Goal: Task Accomplishment & Management: Use online tool/utility

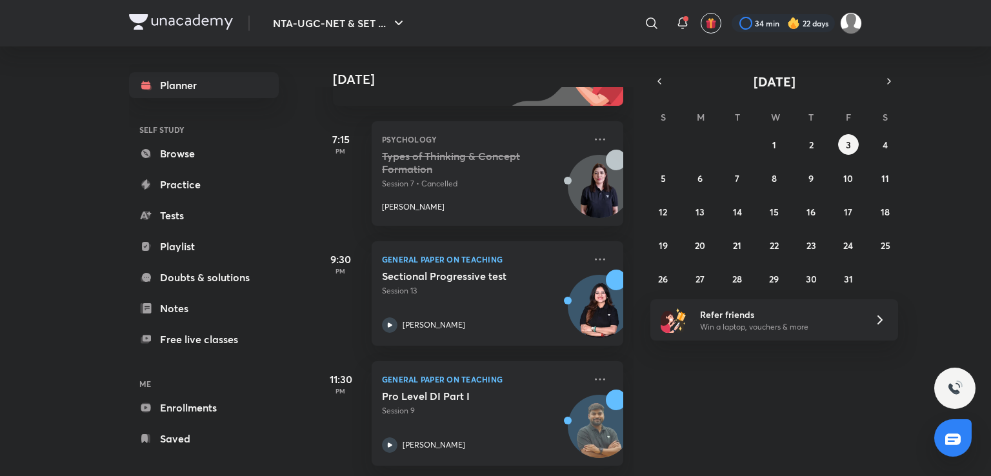
scroll to position [170, 0]
click at [812, 145] on abbr "2" at bounding box center [811, 145] width 5 height 12
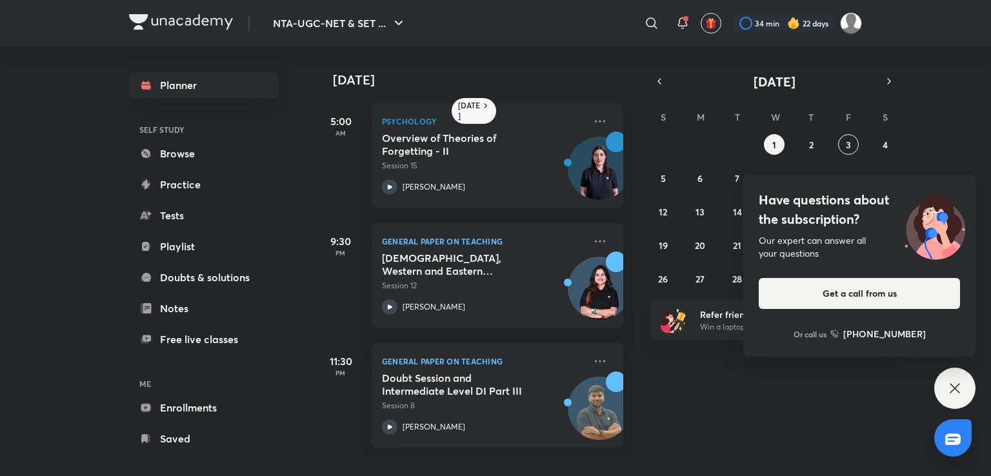
click at [954, 382] on icon at bounding box center [954, 387] width 15 height 15
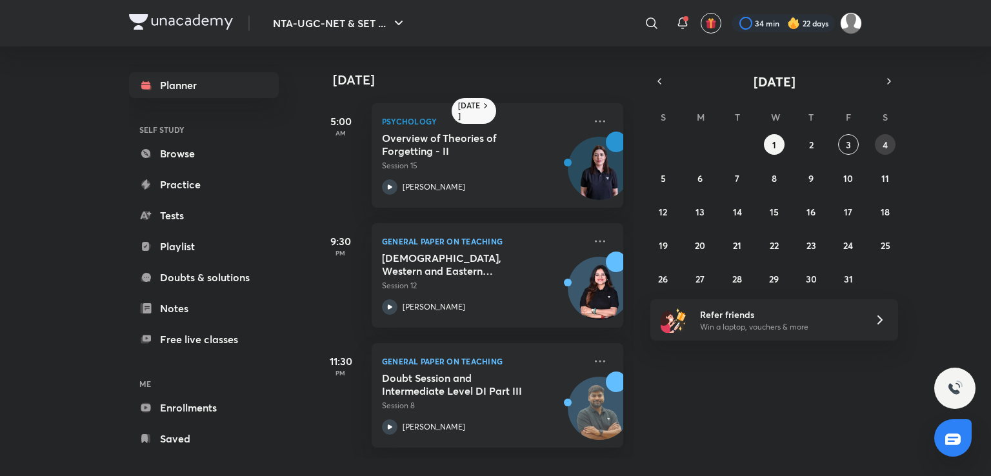
click at [887, 145] on abbr "4" at bounding box center [884, 145] width 5 height 12
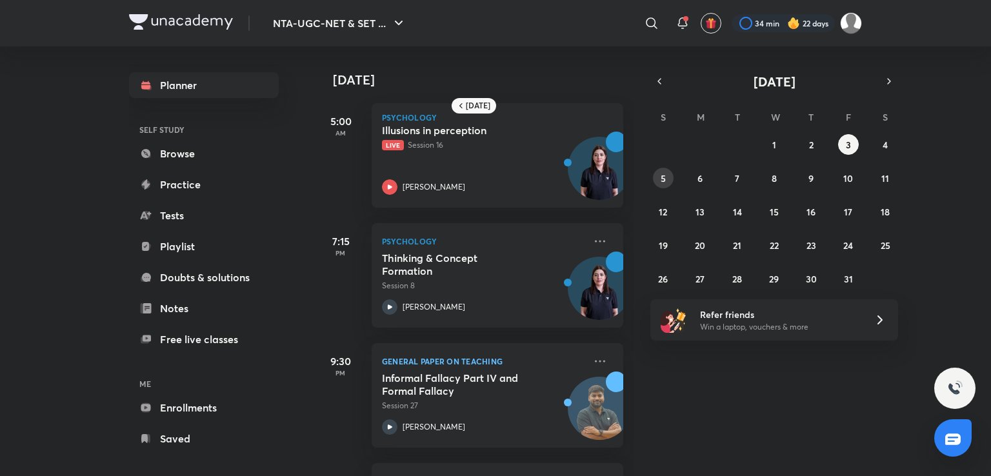
click at [663, 173] on abbr "5" at bounding box center [662, 178] width 5 height 12
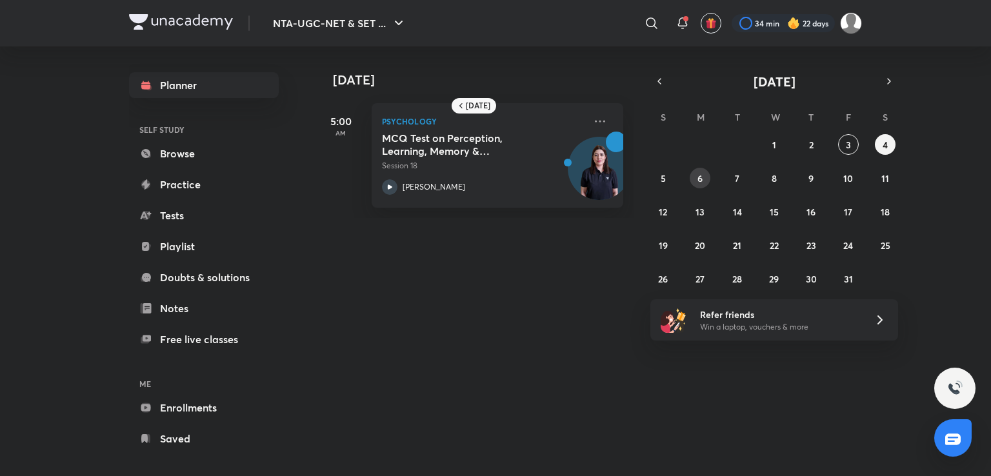
click at [697, 174] on abbr "6" at bounding box center [699, 178] width 5 height 12
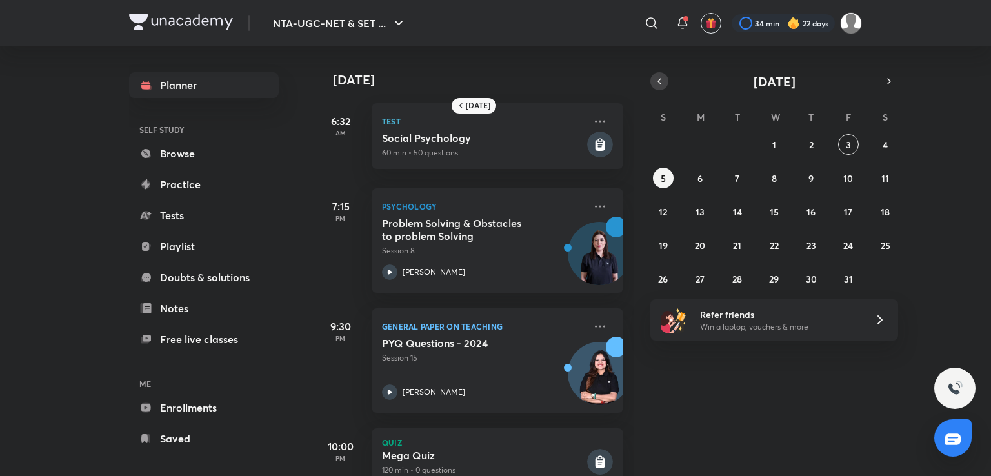
click at [655, 75] on button "button" at bounding box center [659, 81] width 18 height 18
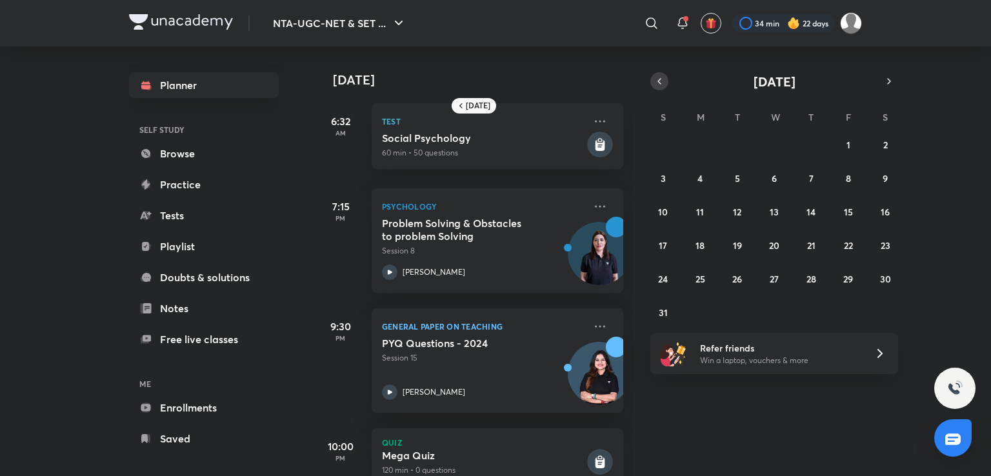
click at [655, 75] on button "button" at bounding box center [659, 81] width 18 height 18
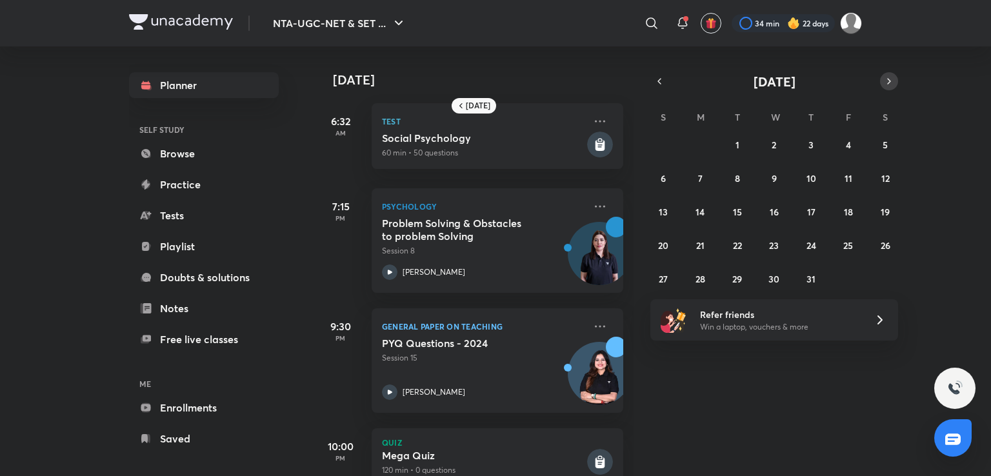
click at [889, 79] on icon "button" at bounding box center [889, 81] width 10 height 12
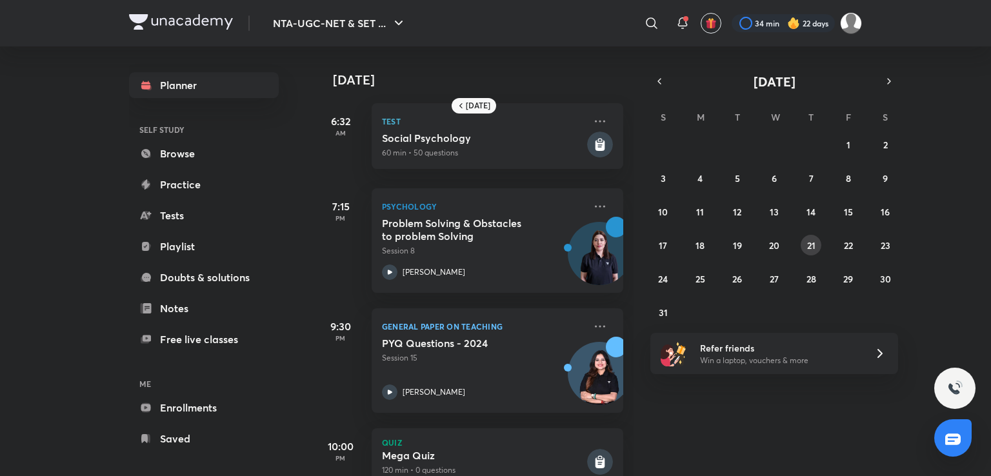
click at [807, 239] on abbr "21" at bounding box center [811, 245] width 8 height 12
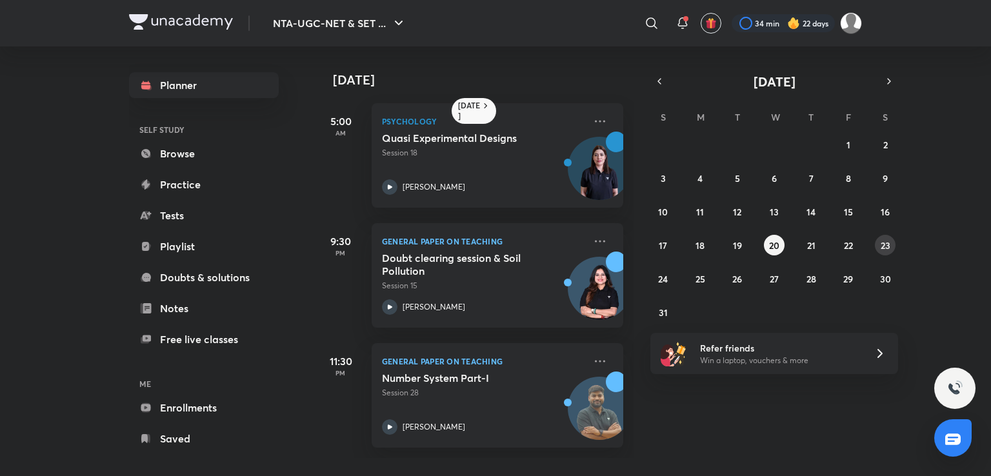
click at [891, 243] on button "23" at bounding box center [884, 245] width 21 height 21
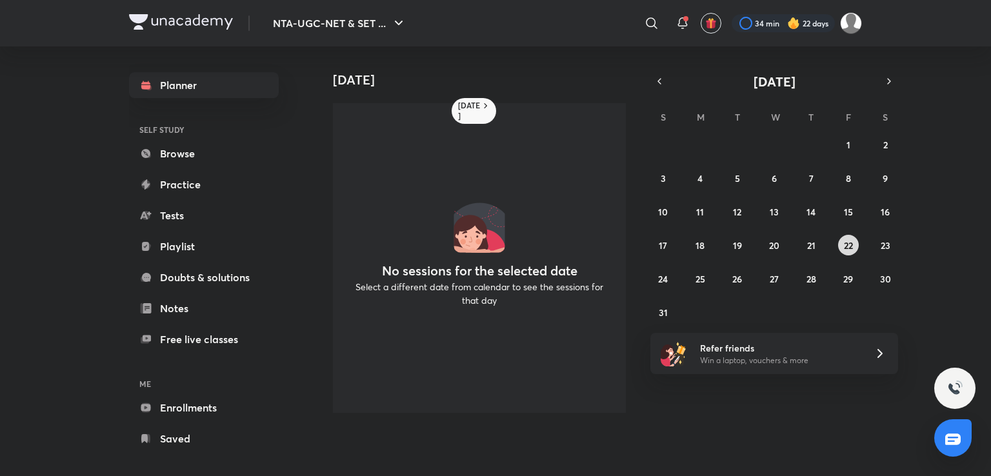
click at [845, 246] on abbr "22" at bounding box center [848, 245] width 9 height 12
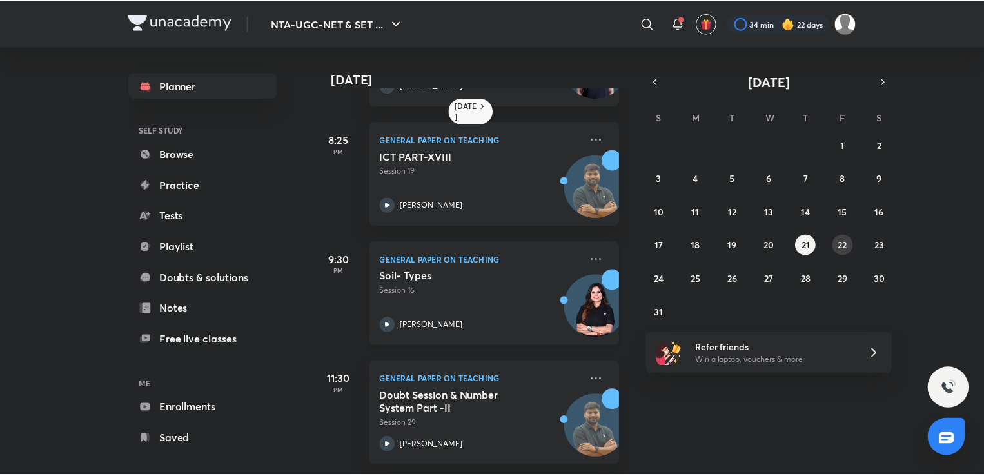
scroll to position [0, 0]
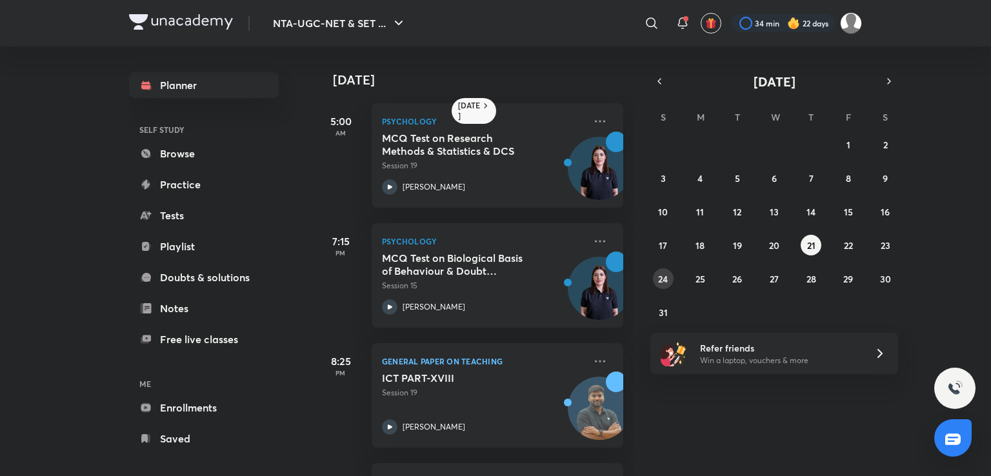
click at [668, 279] on button "24" at bounding box center [663, 278] width 21 height 21
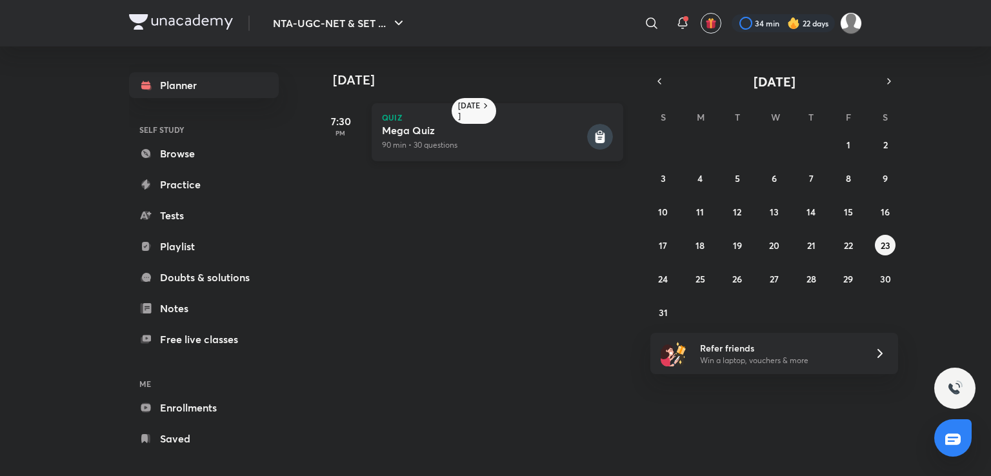
click at [602, 128] on div "Quiz Mega Quiz 90 min • 30 questions" at bounding box center [497, 132] width 252 height 58
click at [597, 133] on icon at bounding box center [599, 132] width 5 height 3
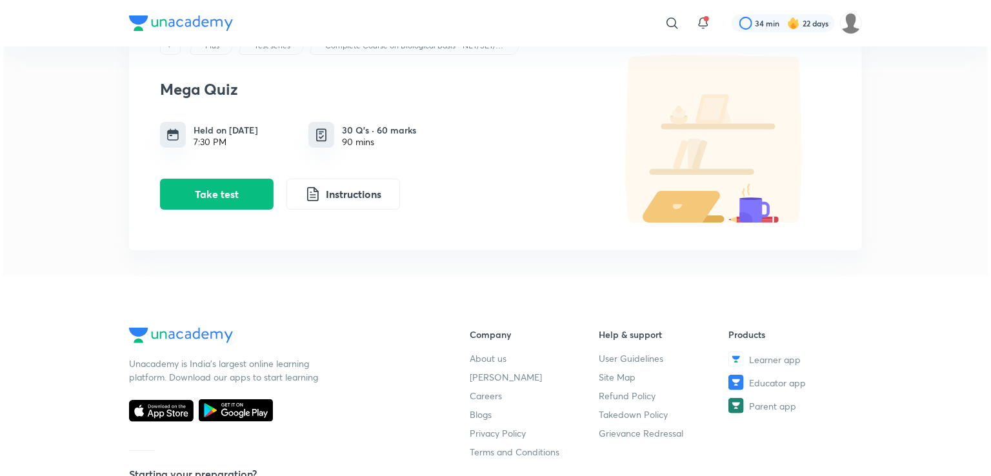
scroll to position [46, 0]
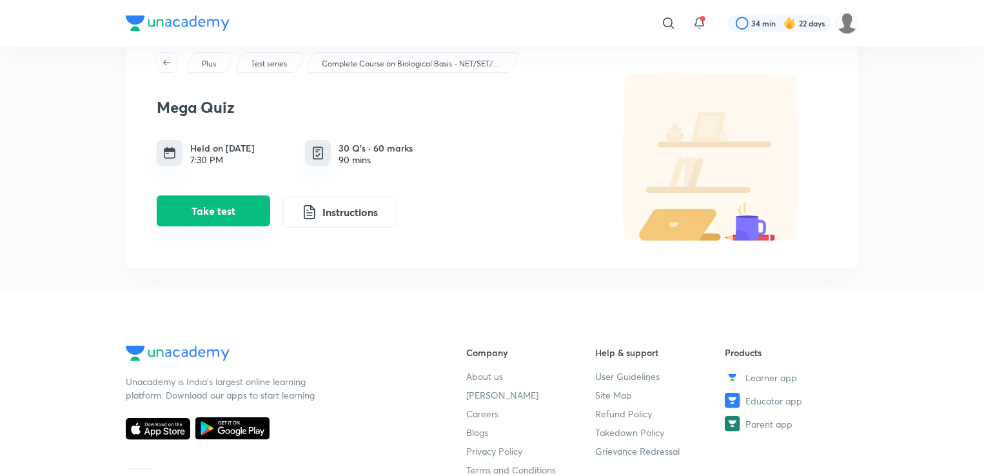
click at [232, 225] on button "Take test" at bounding box center [214, 210] width 114 height 31
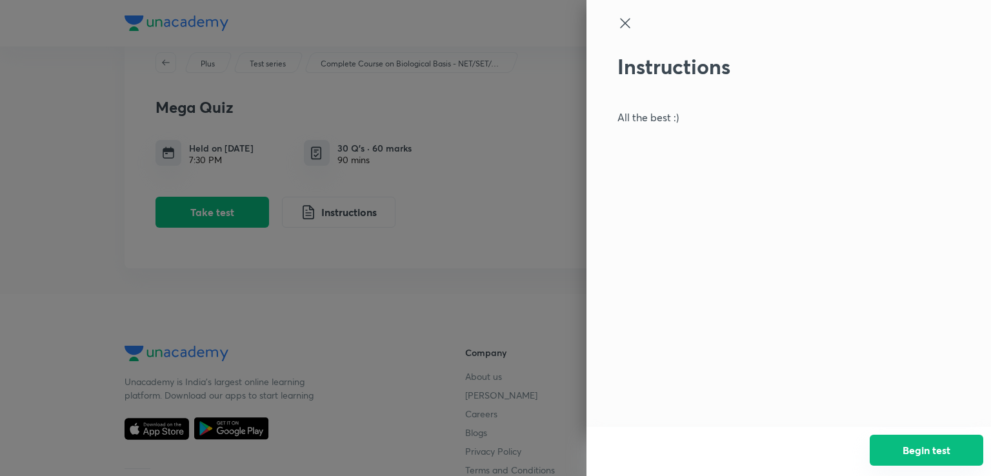
click at [902, 439] on button "Begin test" at bounding box center [926, 450] width 114 height 31
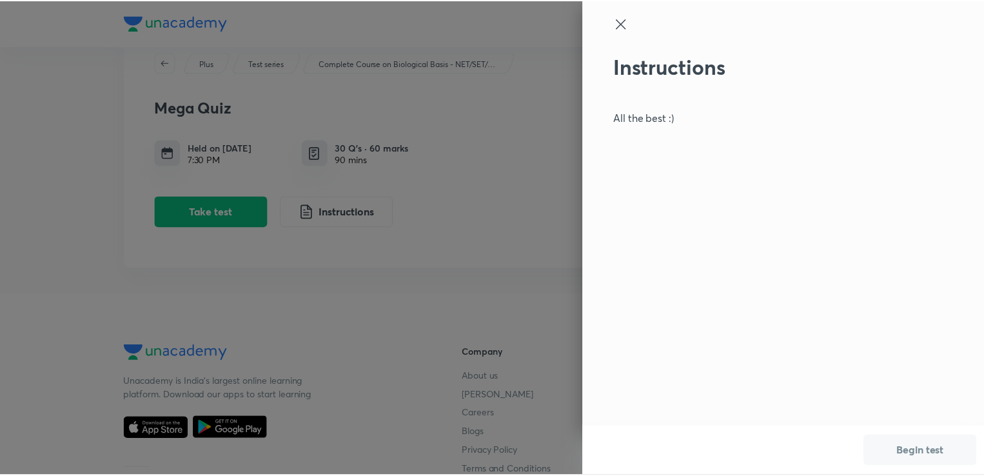
scroll to position [0, 0]
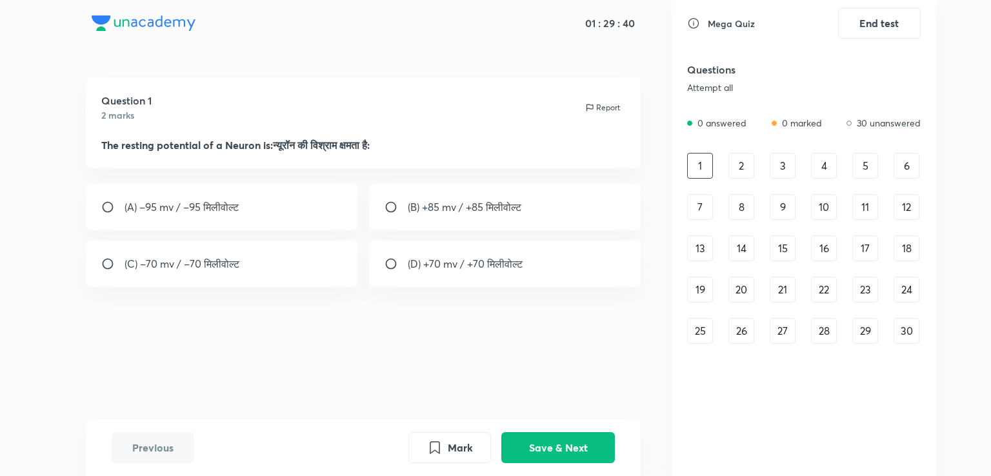
click at [222, 255] on div "(C) –70 mv / –70 मिलीवोल्ट" at bounding box center [222, 264] width 272 height 46
radio input "true"
click at [523, 439] on button "Save & Next" at bounding box center [558, 446] width 114 height 31
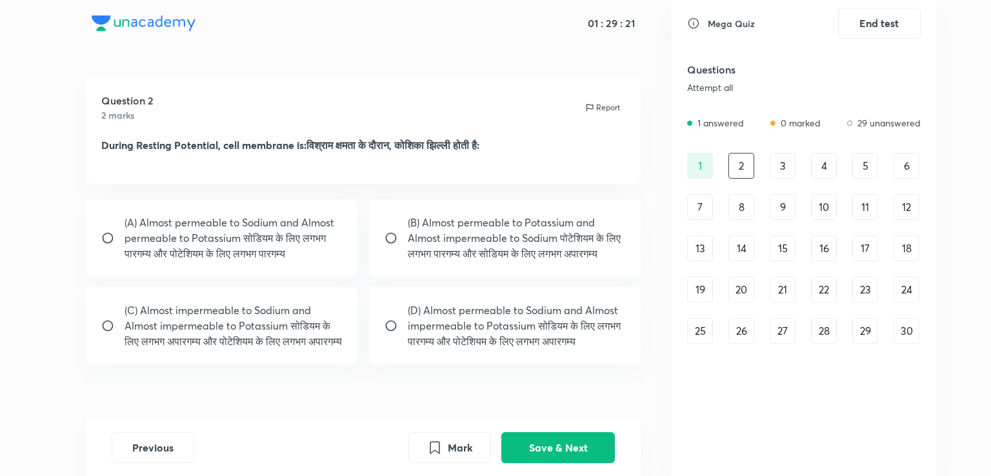
click at [112, 332] on input "radio" at bounding box center [112, 325] width 23 height 13
radio input "true"
click at [540, 442] on button "Save & Next" at bounding box center [558, 446] width 114 height 31
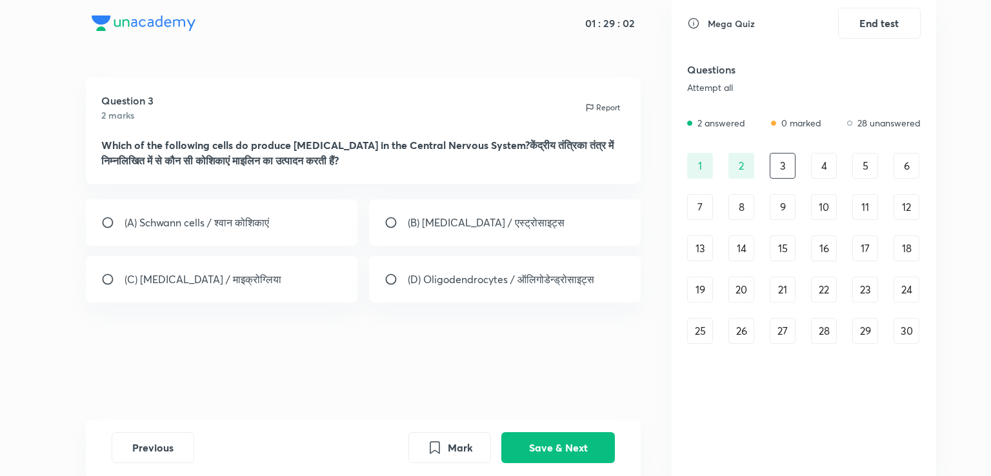
click at [468, 284] on p "(D) Oligodendrocytes / ऑलिगोडेन्ड्रोसाइट्स" at bounding box center [501, 279] width 186 height 15
radio input "true"
click at [531, 445] on button "Save & Next" at bounding box center [558, 446] width 114 height 31
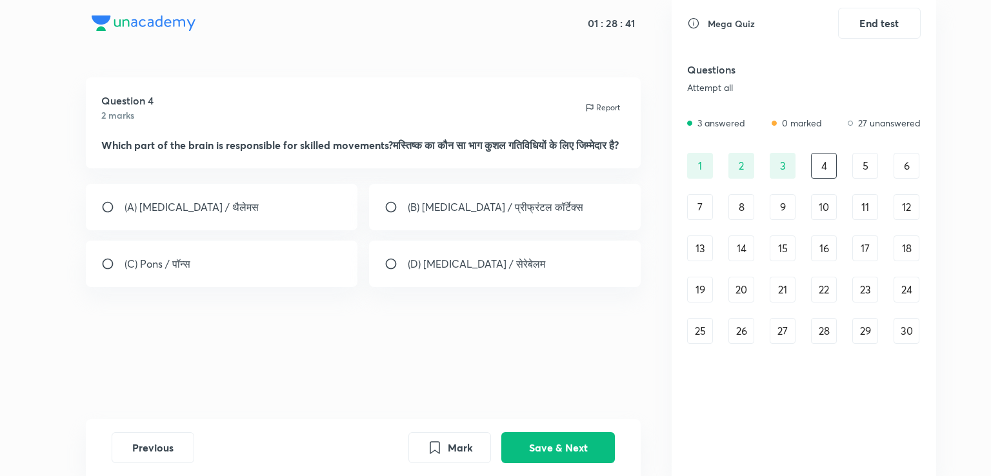
drag, startPoint x: 531, startPoint y: 445, endPoint x: 515, endPoint y: 350, distance: 96.8
click at [515, 350] on div "01 : 28 : 41 Question 4 2 marks Report Which part of the brain is responsible f…" at bounding box center [363, 238] width 617 height 476
click at [500, 272] on p "(D) [MEDICAL_DATA] / सेरेबेलम" at bounding box center [476, 263] width 137 height 15
radio input "true"
click at [571, 448] on button "Save & Next" at bounding box center [558, 446] width 114 height 31
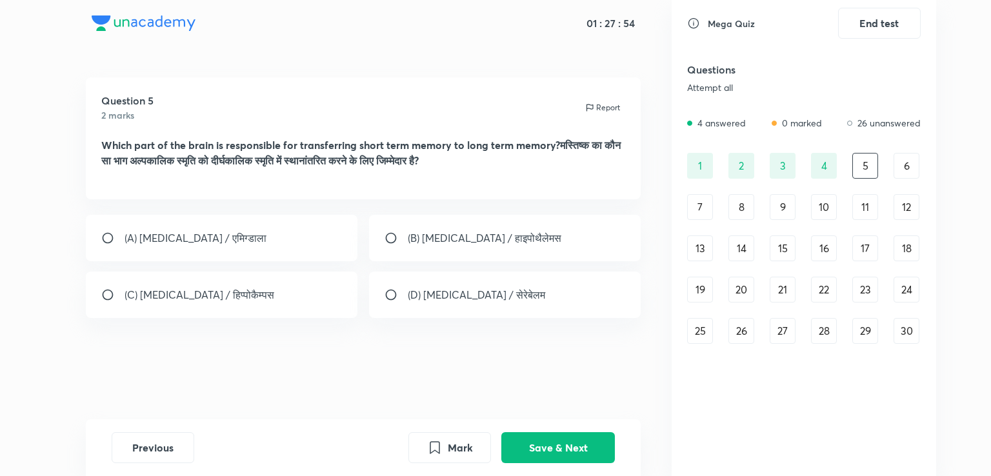
click at [266, 299] on div "(C) [MEDICAL_DATA] / हिप्पोकैम्पस" at bounding box center [222, 295] width 272 height 46
radio input "true"
click at [586, 440] on button "Save & Next" at bounding box center [558, 446] width 114 height 31
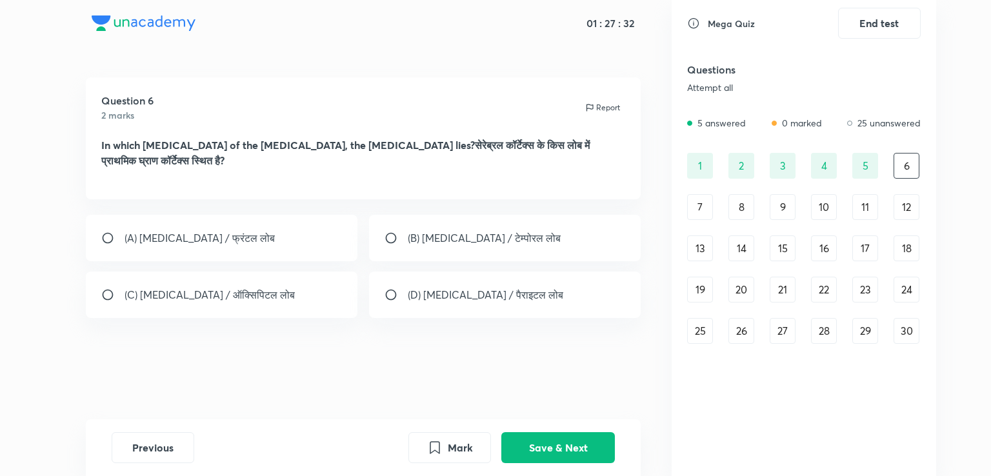
click at [482, 286] on div "(D) [MEDICAL_DATA] / पैराइटल लोब" at bounding box center [505, 295] width 272 height 46
radio input "true"
click at [457, 248] on div "(B) [MEDICAL_DATA] / टेम्पोरल लोब" at bounding box center [505, 238] width 272 height 46
radio input "true"
radio input "false"
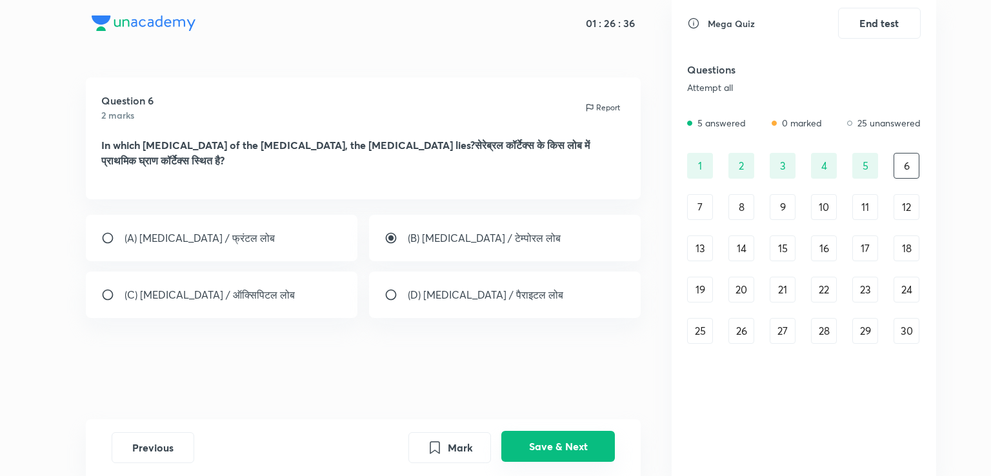
click at [548, 439] on button "Save & Next" at bounding box center [558, 446] width 114 height 31
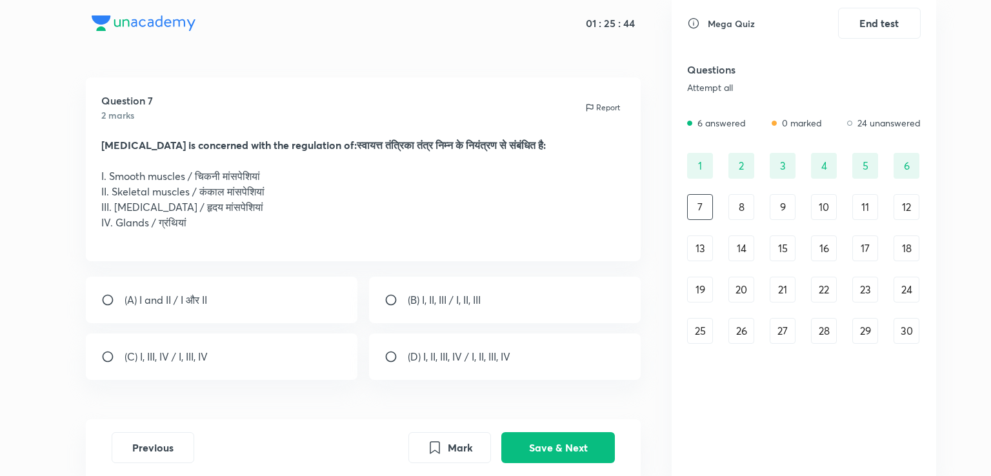
click at [269, 306] on div "(A) I and II / I और II" at bounding box center [222, 300] width 272 height 46
radio input "true"
click at [522, 448] on button "Save & Next" at bounding box center [558, 446] width 114 height 31
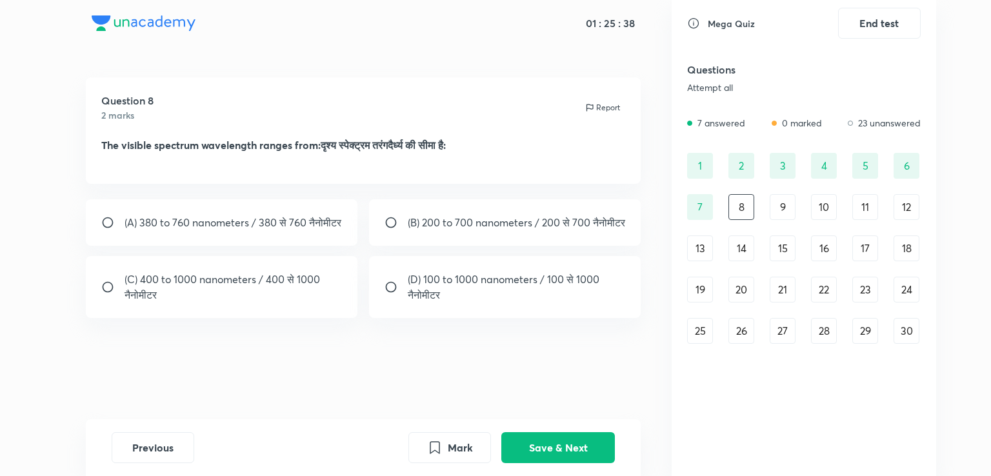
click at [286, 246] on div "(A) 380 to 760 nanometers / 380 से 760 नैनोमीटर" at bounding box center [222, 222] width 272 height 46
radio input "true"
click at [539, 449] on button "Save & Next" at bounding box center [558, 446] width 114 height 31
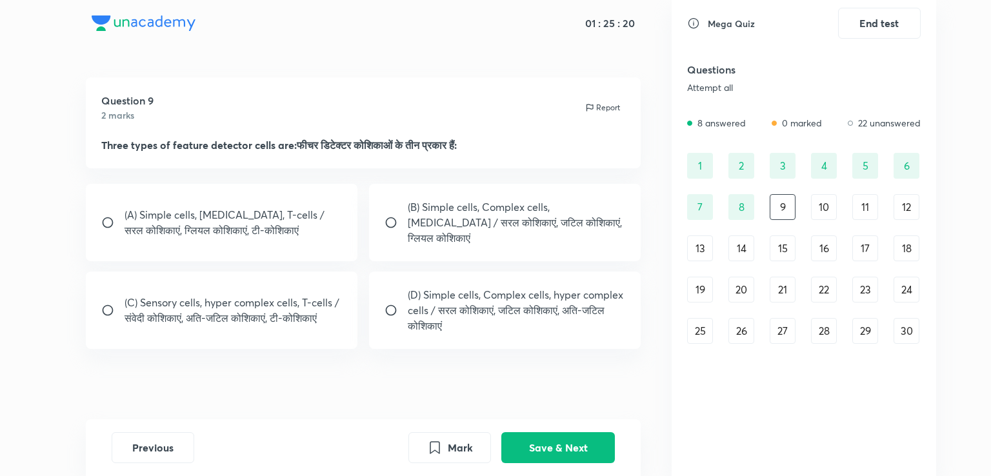
click at [462, 290] on p "(D) Simple cells, Complex cells, hyper complex cells / सरल कोशिकाएं, जटिल कोशिक…" at bounding box center [517, 310] width 218 height 46
radio input "true"
click at [566, 447] on button "Save & Next" at bounding box center [558, 446] width 114 height 31
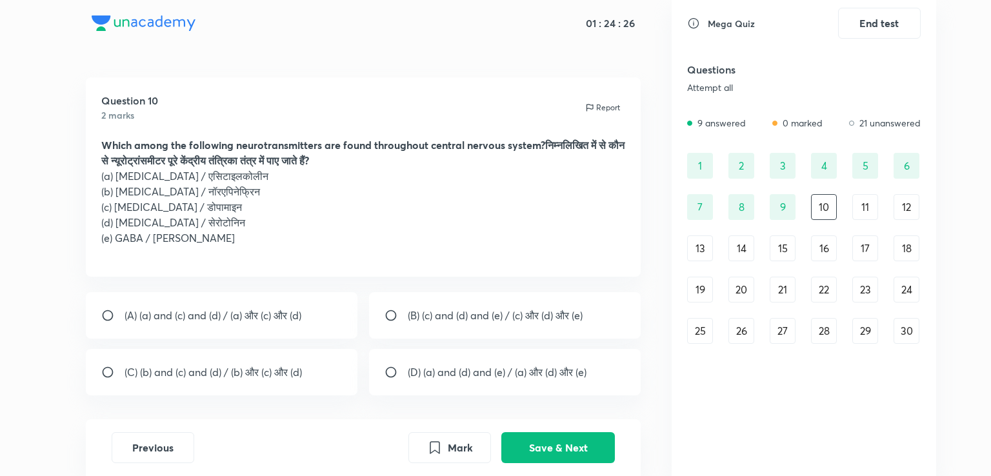
click at [903, 337] on div "30" at bounding box center [906, 331] width 26 height 26
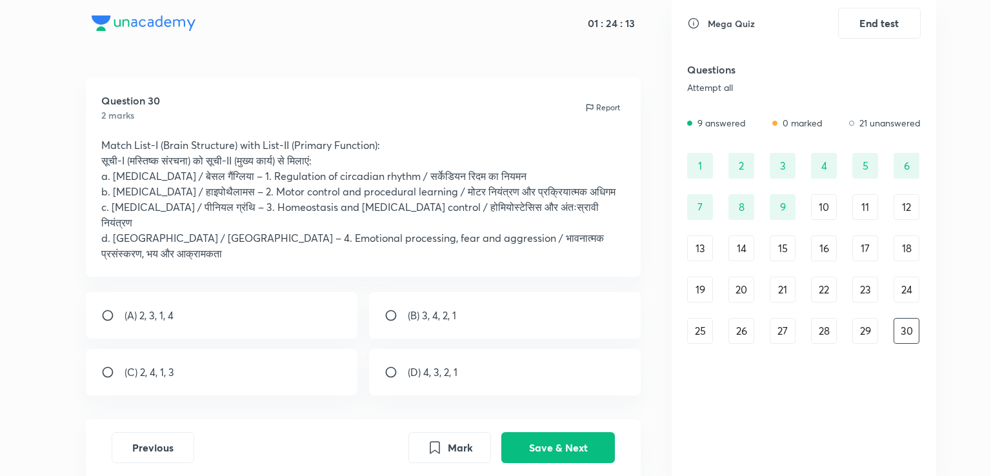
click at [297, 292] on div "(A) 2, 3, 1, 4" at bounding box center [222, 315] width 272 height 46
radio input "true"
click at [577, 437] on button "Save & Next" at bounding box center [558, 446] width 114 height 31
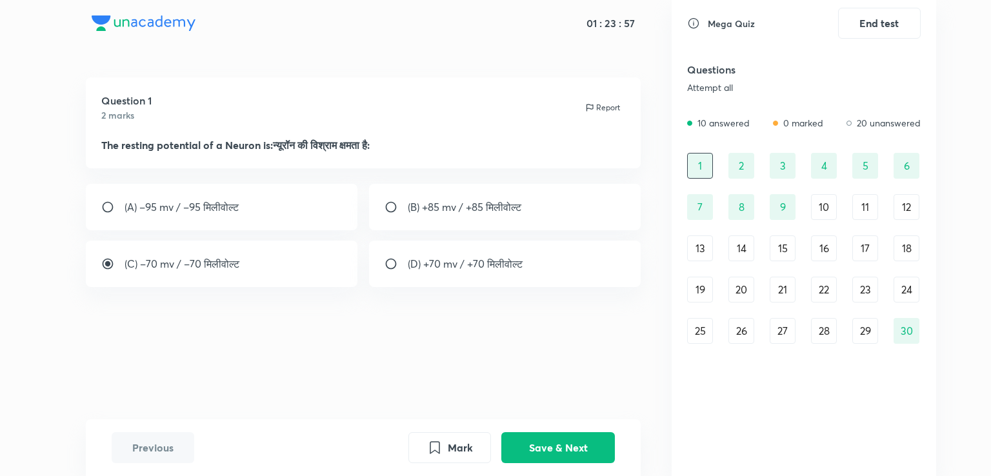
click at [701, 339] on div "25" at bounding box center [700, 331] width 26 height 26
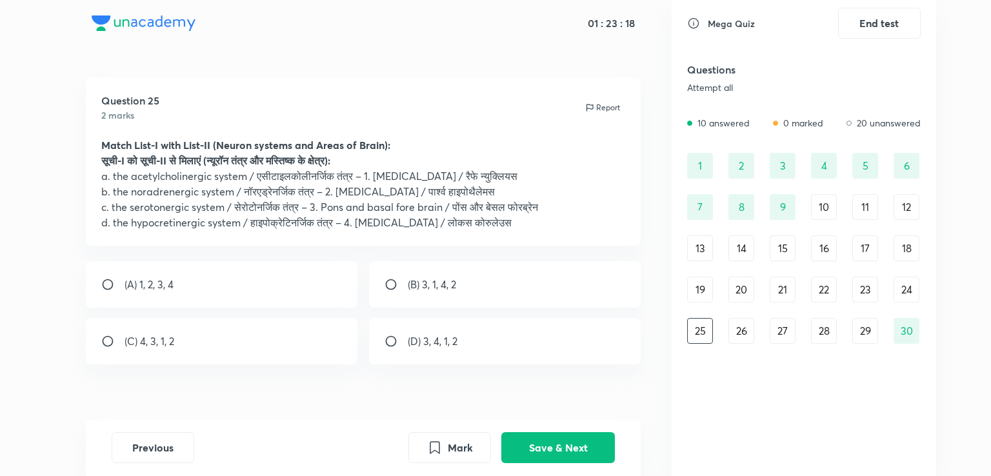
click at [263, 340] on div "(C) 4, 3, 1, 2" at bounding box center [222, 341] width 272 height 46
radio input "true"
click at [529, 446] on button "Save & Next" at bounding box center [558, 446] width 114 height 31
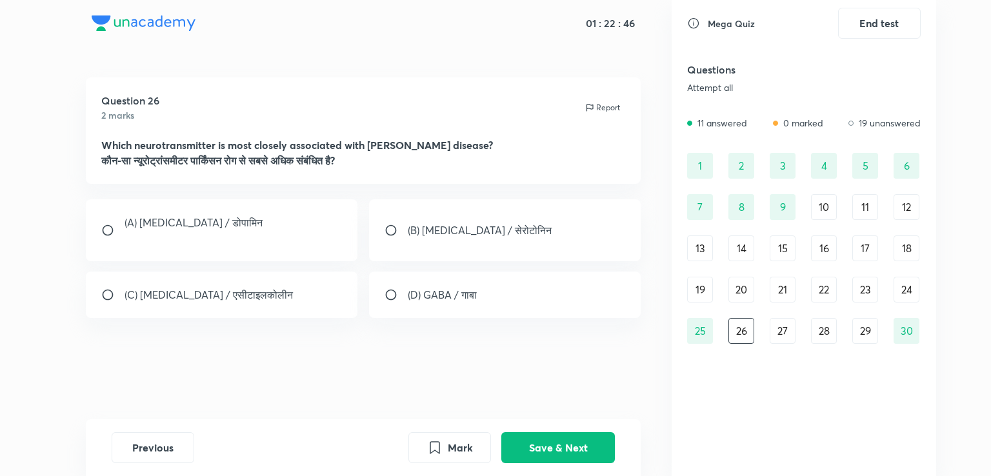
click at [318, 282] on div "(C) [MEDICAL_DATA] / एसीटाइलकोलीन" at bounding box center [222, 295] width 272 height 46
radio input "true"
click at [560, 446] on button "Save & Next" at bounding box center [558, 446] width 114 height 31
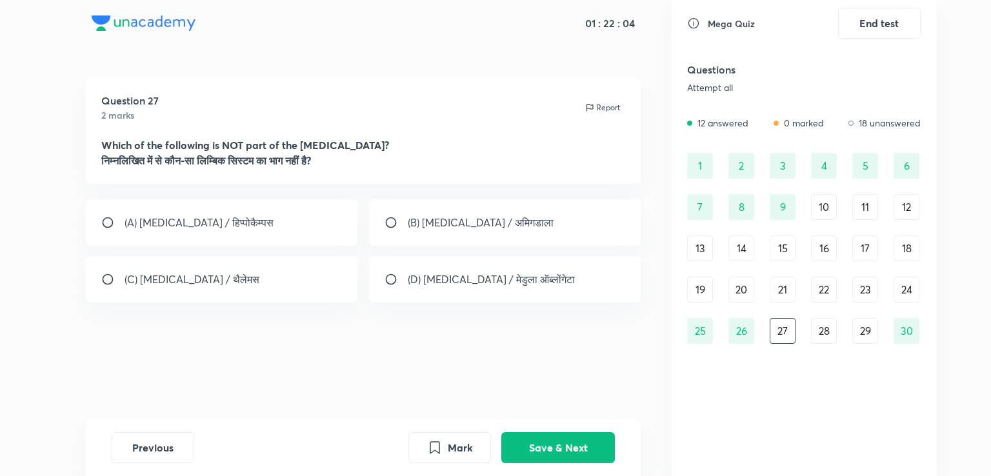
click at [505, 266] on div "(D) [MEDICAL_DATA] / मेडुला ऑब्लोंगेटा" at bounding box center [505, 279] width 272 height 46
radio input "true"
click at [559, 445] on button "Save & Next" at bounding box center [558, 446] width 114 height 31
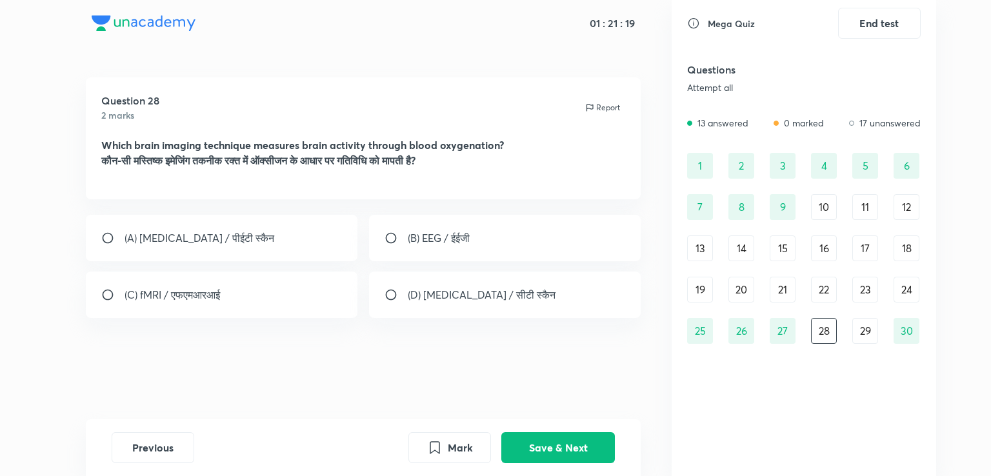
drag, startPoint x: 415, startPoint y: 139, endPoint x: 274, endPoint y: 270, distance: 192.5
click at [274, 270] on div "Question 28 2 marks Report Which brain imaging technique measures brain activit…" at bounding box center [363, 248] width 617 height 342
click at [284, 233] on div "(A) [MEDICAL_DATA] / पीईटी स्कैन" at bounding box center [222, 238] width 272 height 46
radio input "true"
click at [580, 442] on button "Save & Next" at bounding box center [558, 446] width 114 height 31
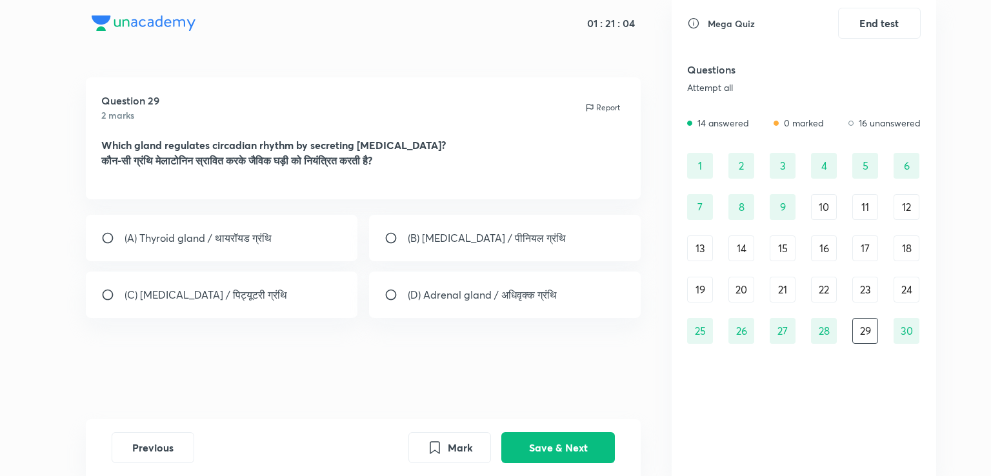
drag, startPoint x: 470, startPoint y: 345, endPoint x: 451, endPoint y: 242, distance: 104.2
click at [451, 242] on div "Question 29 2 marks Report Which gland regulates circadian rhythm by secreting …" at bounding box center [363, 248] width 617 height 342
click at [451, 242] on p "(B) [MEDICAL_DATA] / पीनियल ग्रंथि" at bounding box center [487, 237] width 158 height 15
radio input "true"
click at [567, 444] on button "Save & Next" at bounding box center [558, 446] width 114 height 31
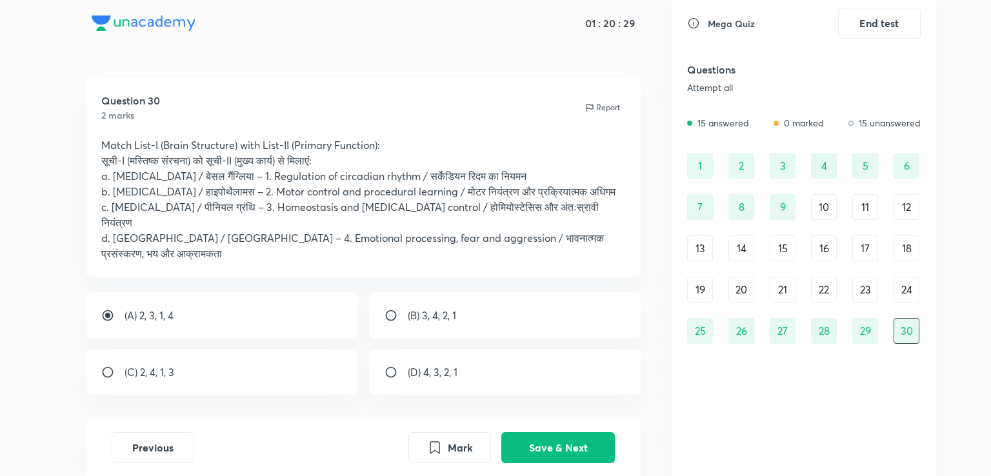
click at [707, 290] on div "19" at bounding box center [700, 290] width 26 height 26
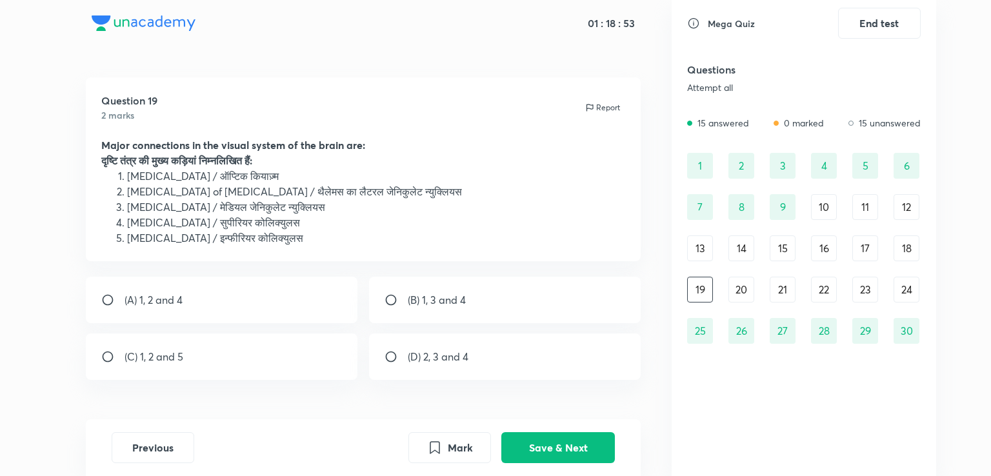
click at [235, 359] on div "(C) 1, 2 and 5" at bounding box center [222, 356] width 272 height 46
radio input "true"
click at [534, 446] on button "Save & Next" at bounding box center [558, 446] width 114 height 31
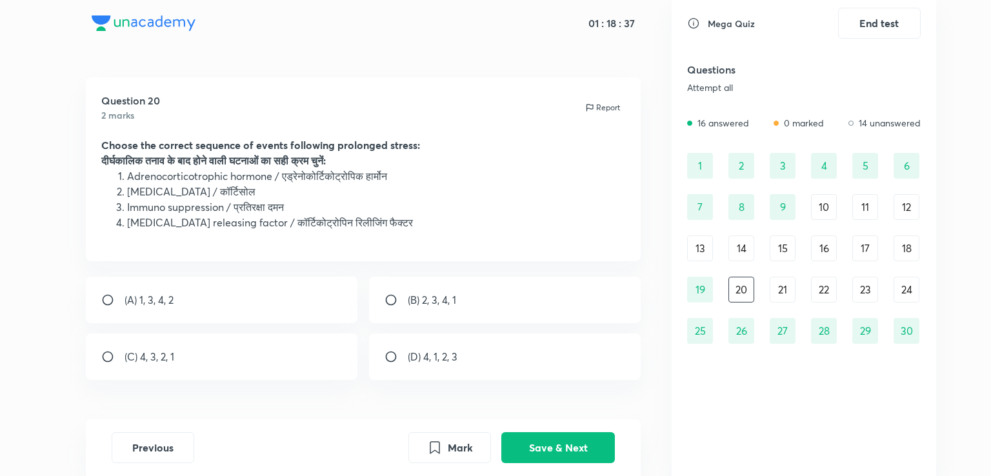
click at [696, 248] on div "13" at bounding box center [700, 248] width 26 height 26
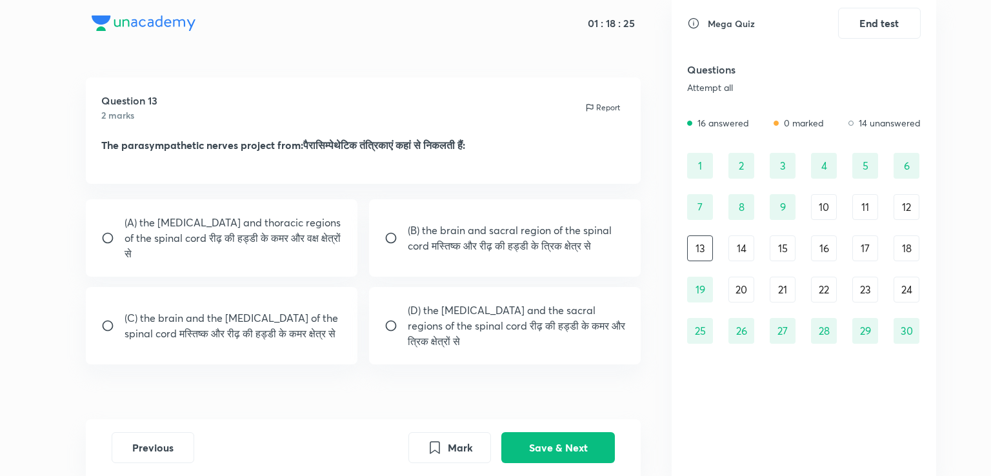
click at [263, 222] on p "(A) the [MEDICAL_DATA] and thoracic regions of the spinal cord रीढ़ की हड्डी के…" at bounding box center [233, 238] width 218 height 46
radio input "true"
click at [539, 435] on button "Save & Next" at bounding box center [558, 446] width 114 height 31
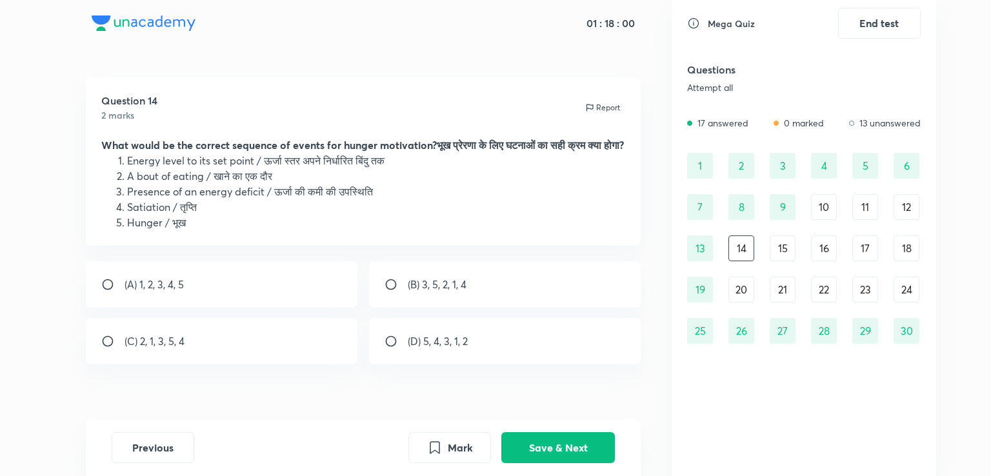
click at [259, 342] on div "(C) 2, 1, 3, 5, 4" at bounding box center [222, 341] width 272 height 46
radio input "true"
click at [406, 291] on input "radio" at bounding box center [395, 284] width 23 height 13
radio input "true"
radio input "false"
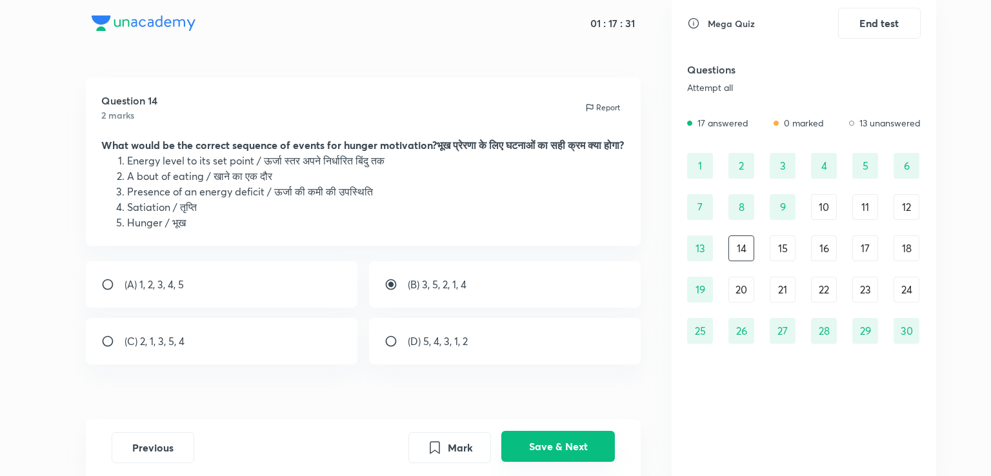
click at [532, 456] on button "Save & Next" at bounding box center [558, 446] width 114 height 31
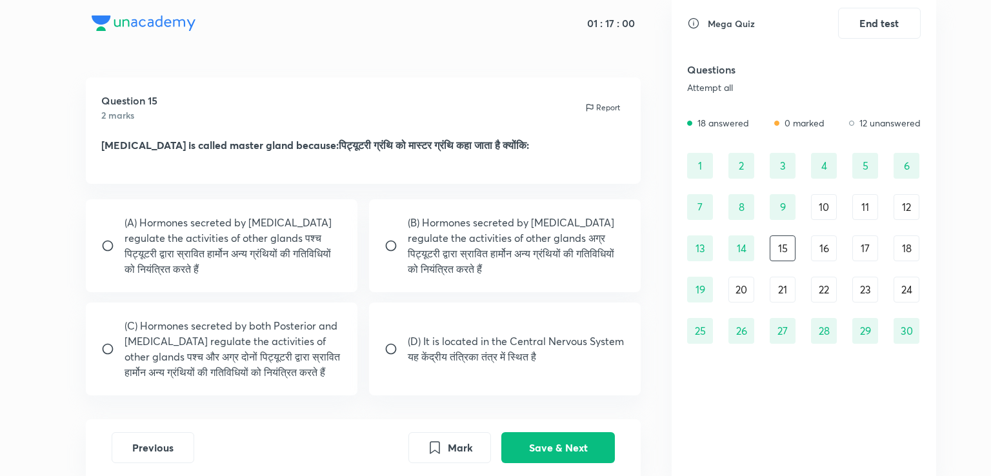
click at [531, 275] on p "(B) Hormones secreted by [MEDICAL_DATA] regulate the activities of other glands…" at bounding box center [517, 246] width 218 height 62
radio input "true"
click at [531, 443] on button "Save & Next" at bounding box center [558, 446] width 114 height 31
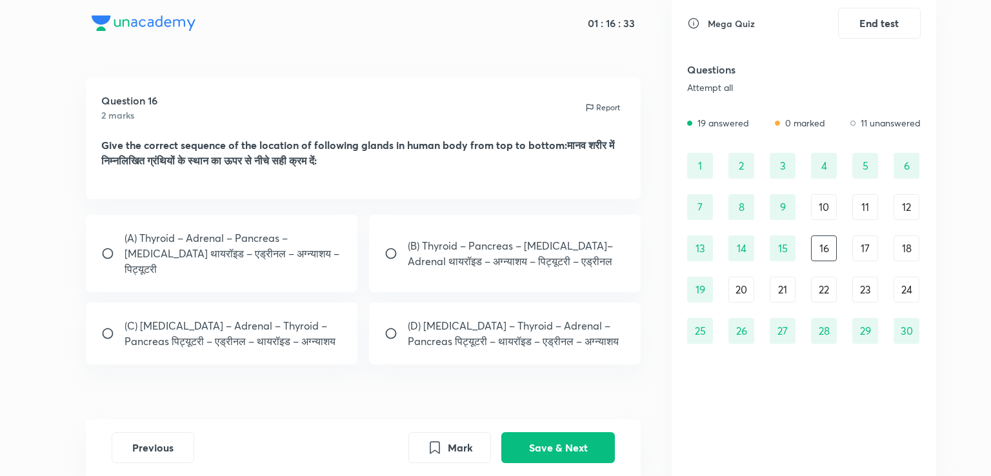
click at [441, 318] on p "(D) [MEDICAL_DATA] – Thyroid – Adrenal – Pancreas पिट्यूटरी – थायरॉइड – एड्रीनल…" at bounding box center [517, 333] width 218 height 31
radio input "true"
click at [550, 448] on button "Save & Next" at bounding box center [558, 446] width 114 height 31
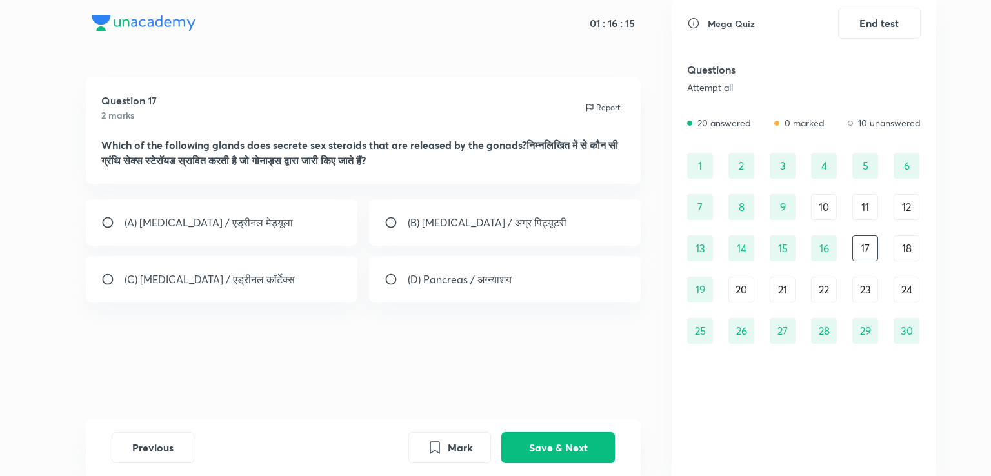
click at [466, 289] on div "(D) Pancreas / अग्न्याशय" at bounding box center [505, 279] width 272 height 46
radio input "true"
click at [522, 439] on button "Save & Next" at bounding box center [558, 446] width 114 height 31
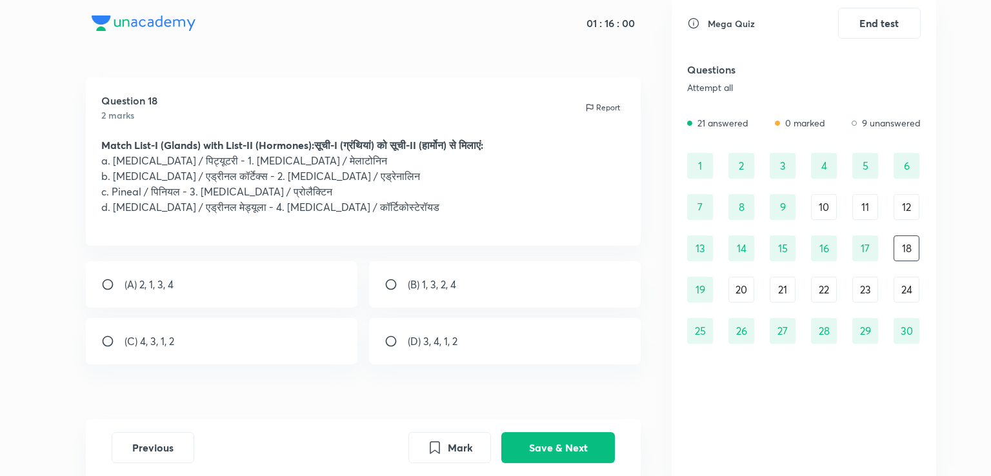
click at [293, 355] on div "(C) 4, 3, 1, 2" at bounding box center [222, 341] width 272 height 46
click at [473, 339] on div "(D) 3, 4, 1, 2" at bounding box center [505, 341] width 272 height 46
radio input "false"
radio input "true"
click at [540, 442] on button "Save & Next" at bounding box center [558, 446] width 114 height 31
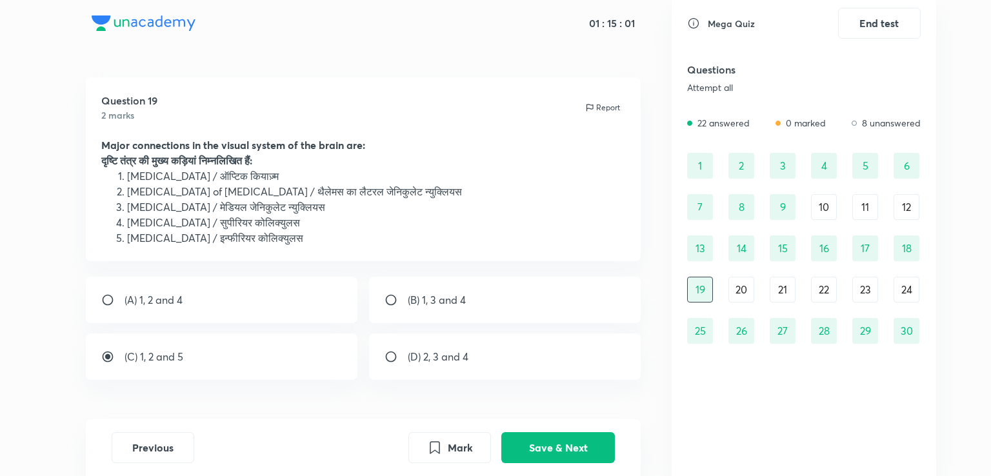
click at [746, 279] on div "20" at bounding box center [741, 290] width 26 height 26
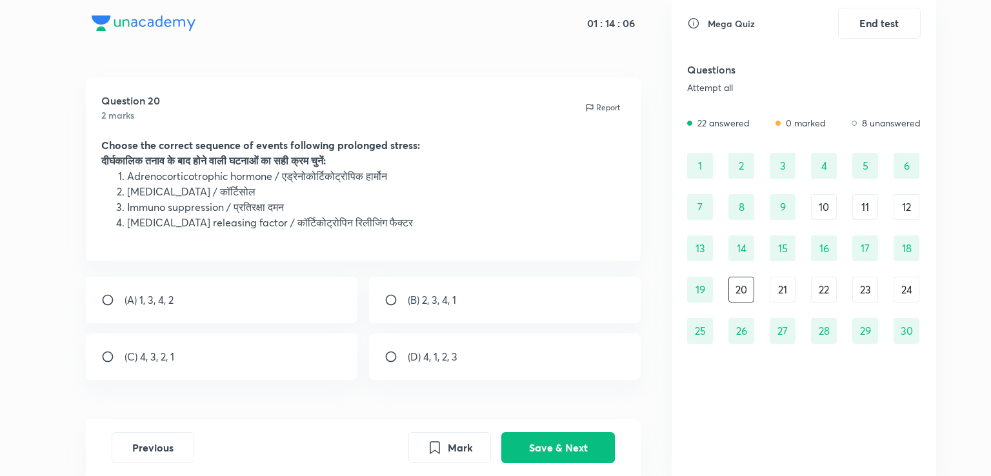
click at [433, 366] on div "(D) 4, 1, 2, 3" at bounding box center [505, 356] width 272 height 46
radio input "true"
click at [531, 462] on button "Save & Next" at bounding box center [558, 447] width 114 height 31
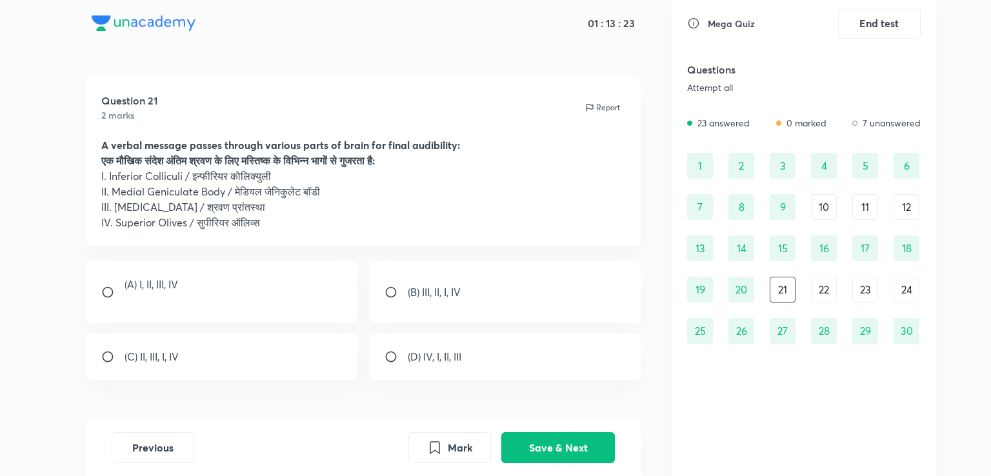
click at [415, 309] on div "(B) III, II, I, IV" at bounding box center [505, 292] width 272 height 62
click at [415, 359] on p "(D) IV, I, II, III" at bounding box center [435, 356] width 54 height 15
radio input "false"
radio input "true"
click at [532, 437] on button "Save & Next" at bounding box center [558, 446] width 114 height 31
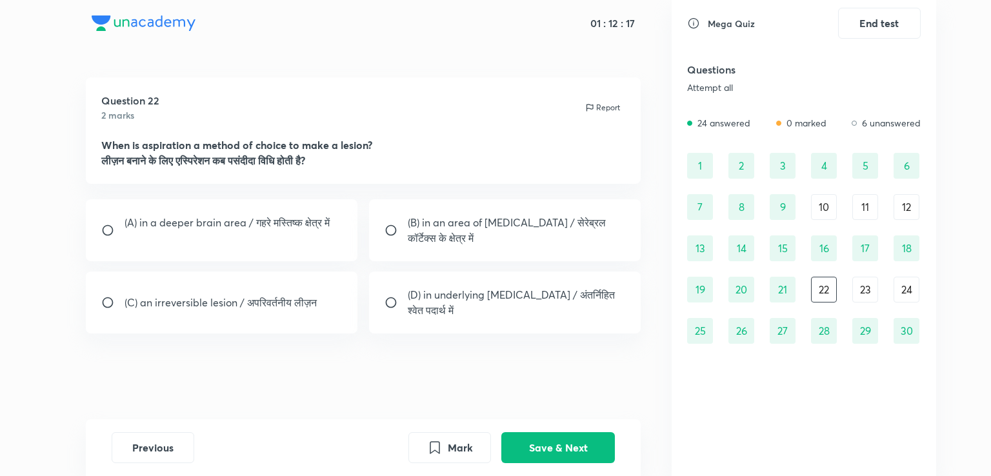
click at [775, 291] on div "21" at bounding box center [782, 290] width 26 height 26
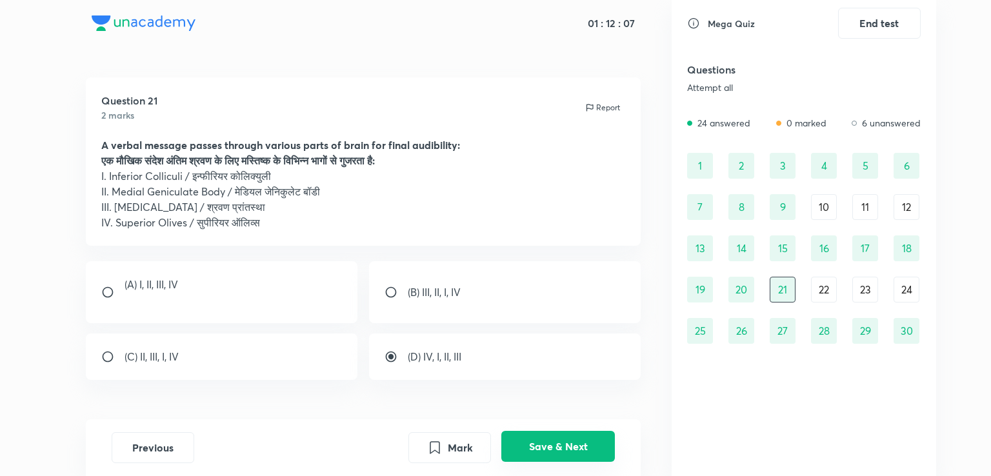
click at [555, 445] on button "Save & Next" at bounding box center [558, 446] width 114 height 31
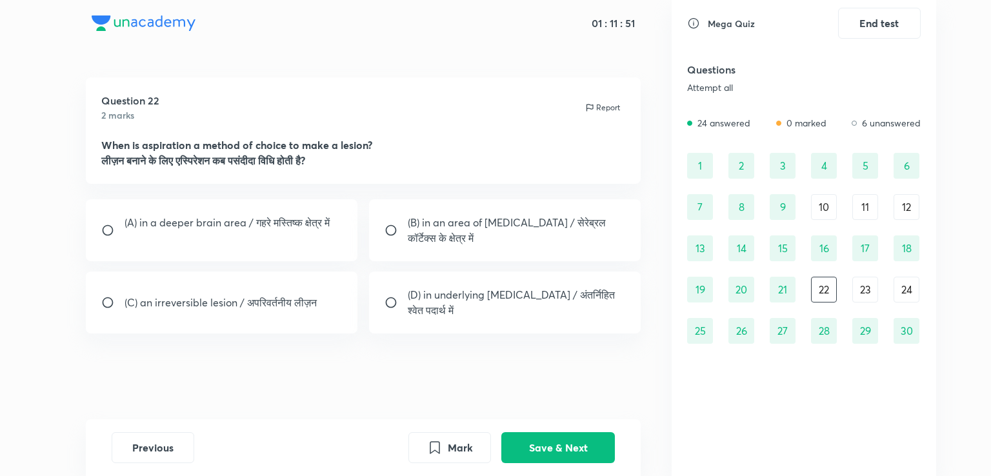
click at [291, 222] on p "(A) in a deeper brain area / गहरे मस्तिष्क क्षेत्र में" at bounding box center [226, 222] width 205 height 15
click at [254, 323] on div "(C) an irreversible lesion / अपरिवर्तनीय लीज़न" at bounding box center [222, 303] width 272 height 62
radio input "false"
radio input "true"
click at [556, 436] on button "Save & Next" at bounding box center [558, 446] width 114 height 31
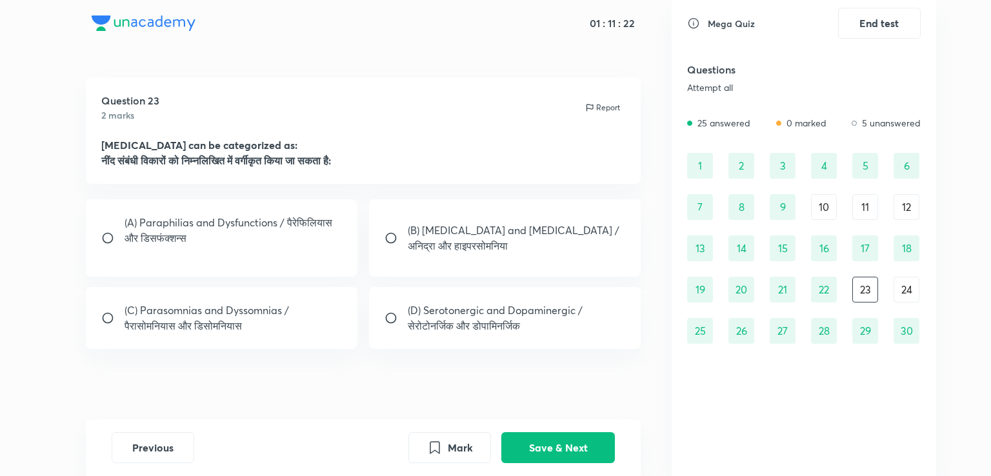
click at [315, 346] on div "(C) Parasomnias and Dyssomnias / पैरासोमनियास और डिसोमनियास" at bounding box center [222, 318] width 272 height 62
radio input "true"
click at [547, 448] on button "Save & Next" at bounding box center [558, 446] width 114 height 31
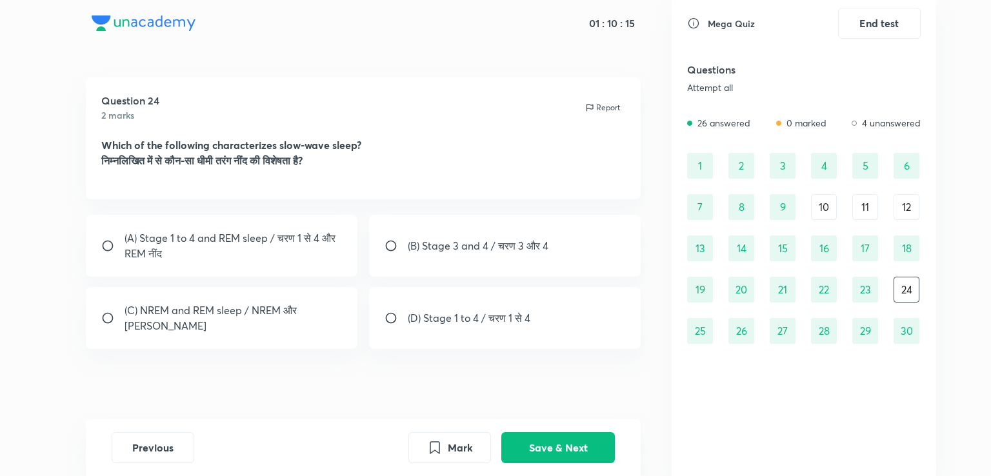
click at [488, 334] on div "(D) Stage 1 to 4 / चरण 1 से 4" at bounding box center [505, 318] width 272 height 62
radio input "true"
click at [538, 437] on button "Save & Next" at bounding box center [558, 446] width 114 height 31
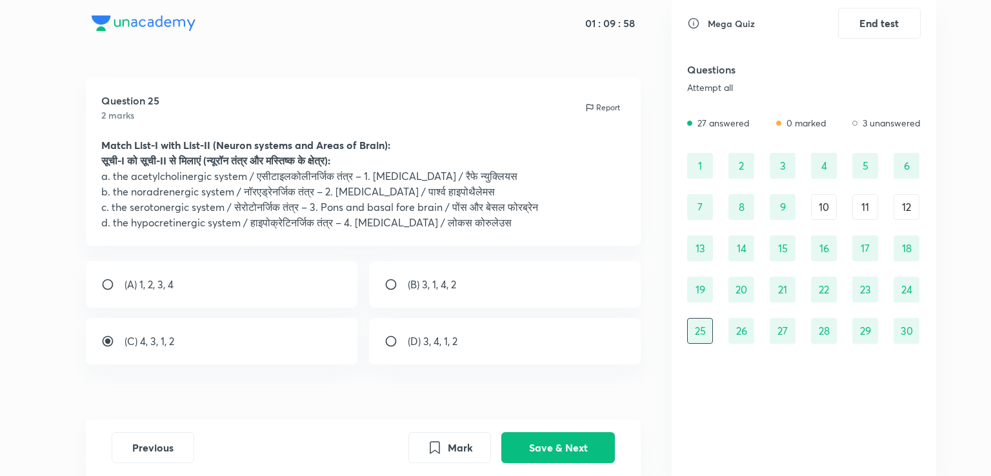
click at [918, 201] on div "12" at bounding box center [906, 207] width 26 height 26
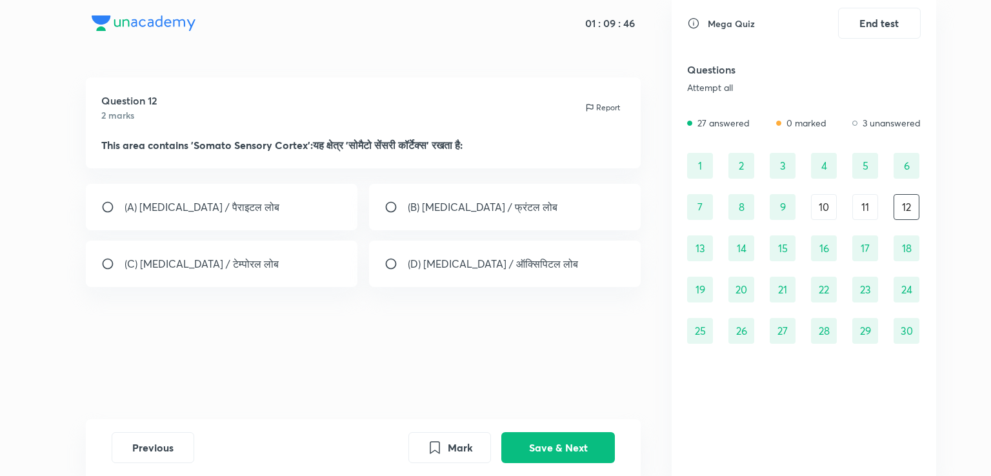
click at [279, 212] on div "(A) [MEDICAL_DATA] / पैराइटल लोब" at bounding box center [222, 207] width 272 height 46
radio input "true"
click at [535, 448] on button "Save & Next" at bounding box center [558, 446] width 114 height 31
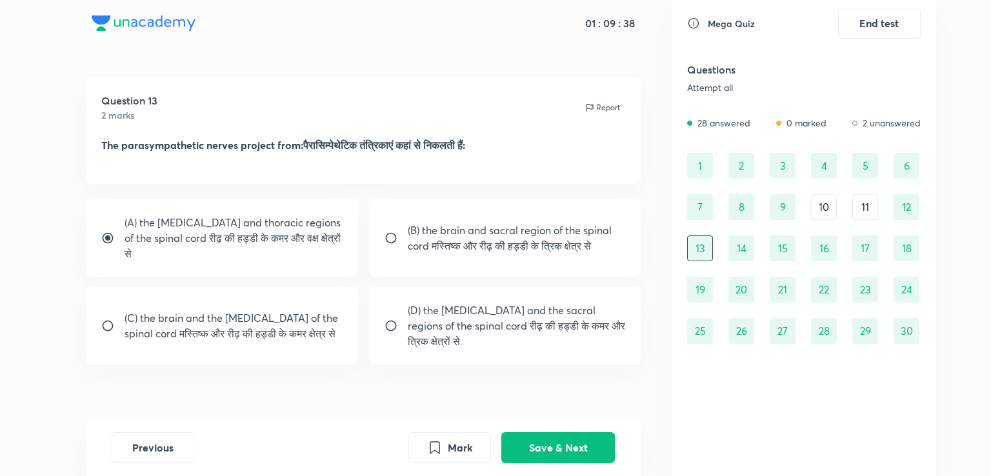
click at [867, 208] on div "11" at bounding box center [865, 207] width 26 height 26
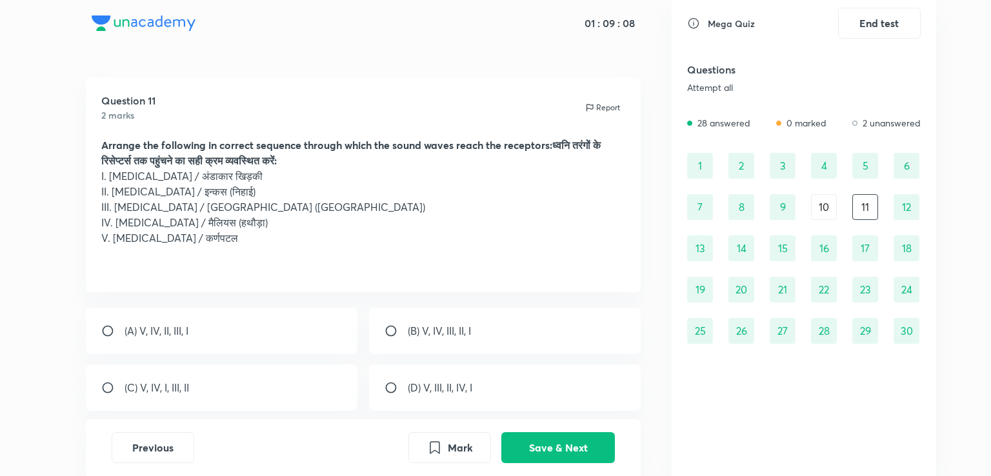
click at [152, 334] on p "(A) V, IV, II, III, I" at bounding box center [156, 330] width 64 height 15
radio input "true"
click at [584, 437] on button "Save & Next" at bounding box center [558, 446] width 114 height 31
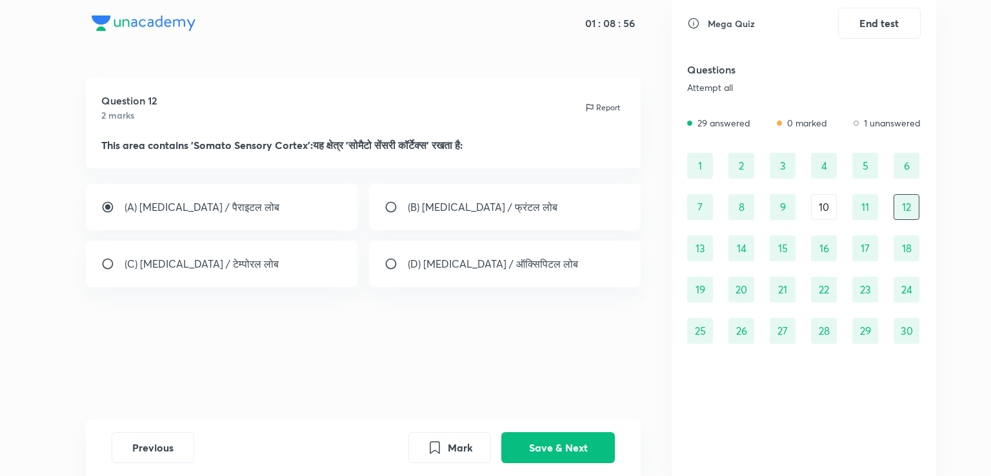
click at [872, 210] on div "11" at bounding box center [865, 207] width 26 height 26
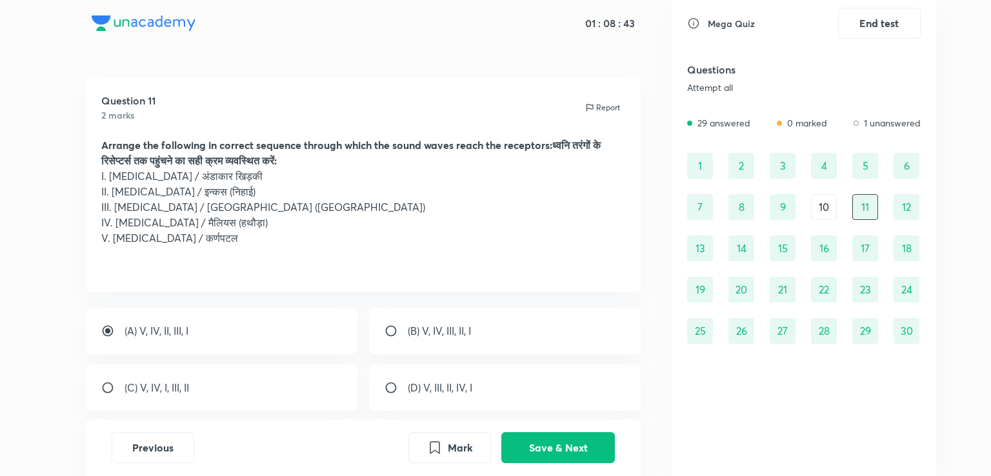
drag, startPoint x: 583, startPoint y: 449, endPoint x: 829, endPoint y: 201, distance: 349.8
click at [829, 201] on div "01 : 08 : 43 Question 11 2 marks Report Arrange the following in correct sequen…" at bounding box center [495, 238] width 881 height 476
click at [829, 201] on div "10" at bounding box center [824, 207] width 26 height 26
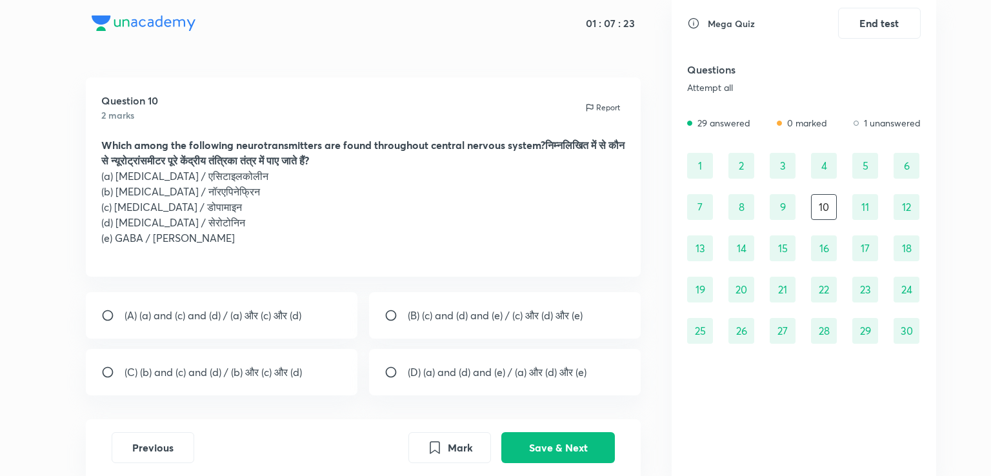
click at [437, 370] on p "(D) (a) and (d) and (e) / (a) और (d) और (e)" at bounding box center [497, 371] width 179 height 15
radio input "true"
click at [537, 440] on button "Save & Next" at bounding box center [558, 446] width 114 height 31
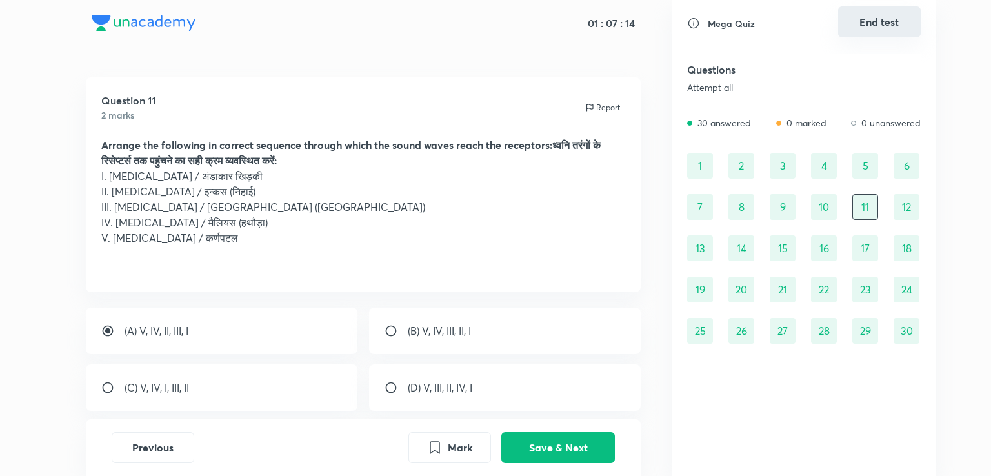
click at [878, 28] on button "End test" at bounding box center [879, 21] width 83 height 31
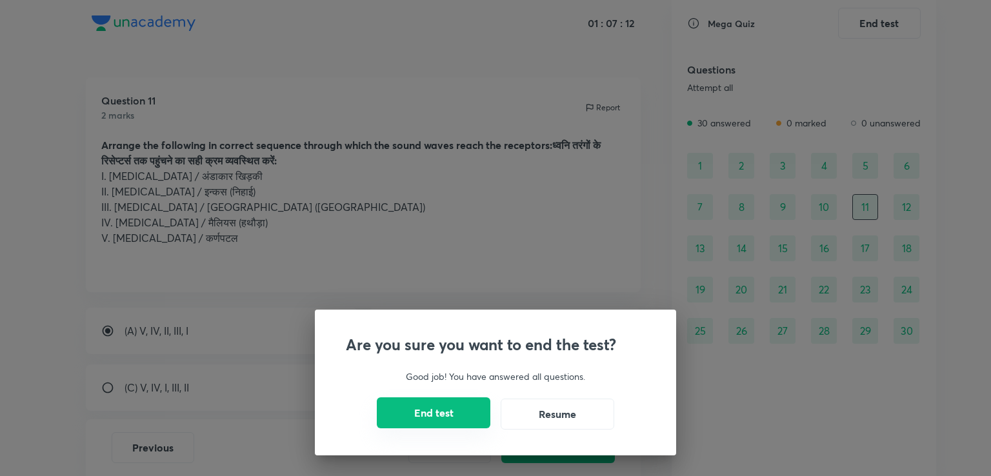
click at [452, 407] on button "End test" at bounding box center [434, 412] width 114 height 31
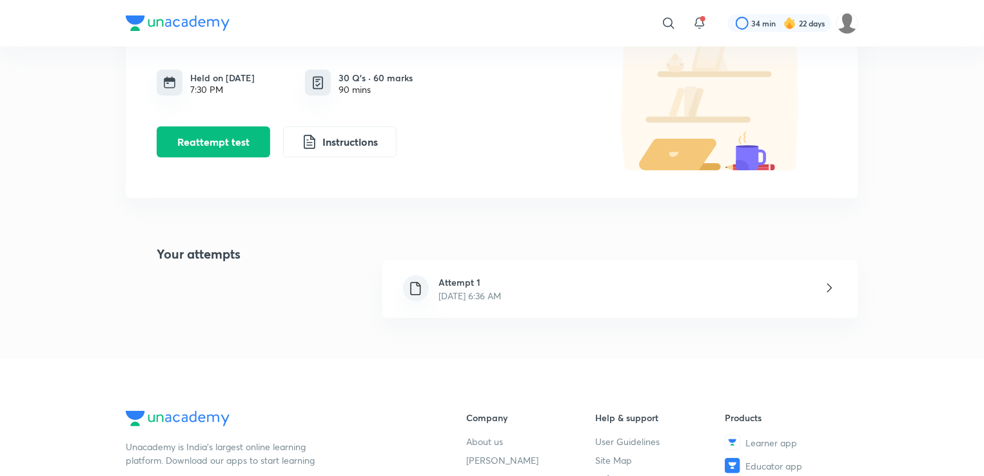
scroll to position [139, 0]
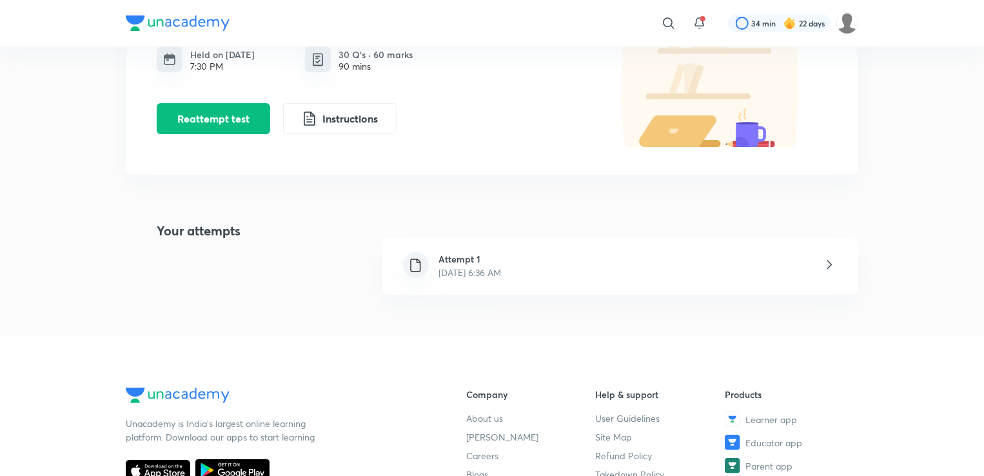
click at [512, 262] on div "Attempt 1 [DATE] 6:36 AM" at bounding box center [470, 265] width 83 height 27
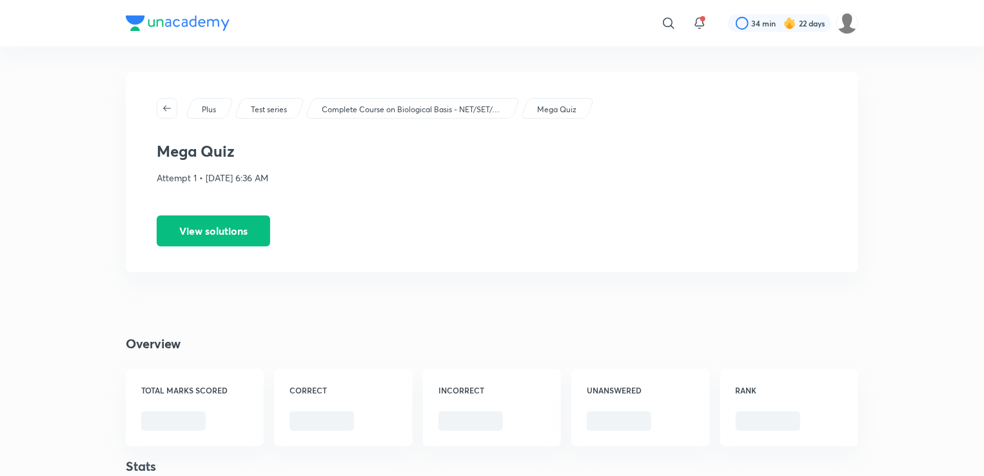
drag, startPoint x: 524, startPoint y: 262, endPoint x: 528, endPoint y: 244, distance: 19.1
click at [528, 244] on div "Plus Test series Complete Course on Biological Basis - NET/SET/GATE & Clinical …" at bounding box center [492, 172] width 733 height 200
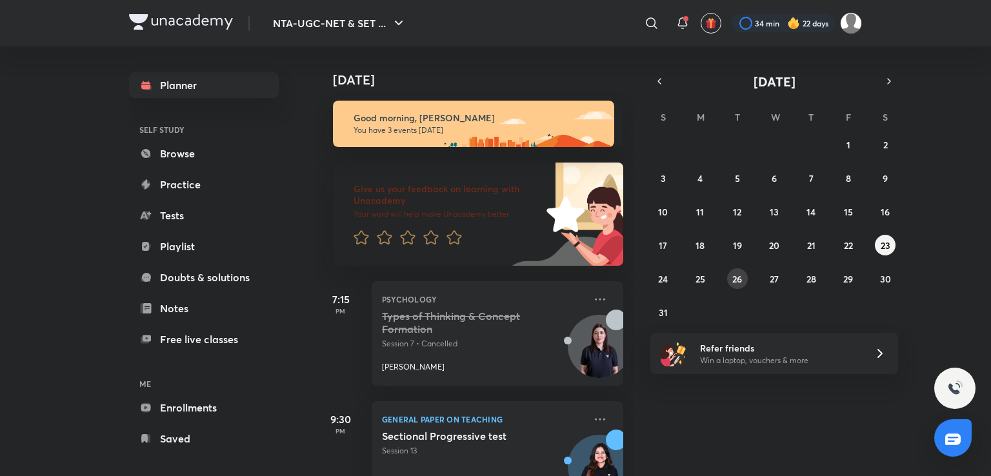
click at [733, 273] on abbr "26" at bounding box center [737, 279] width 10 height 12
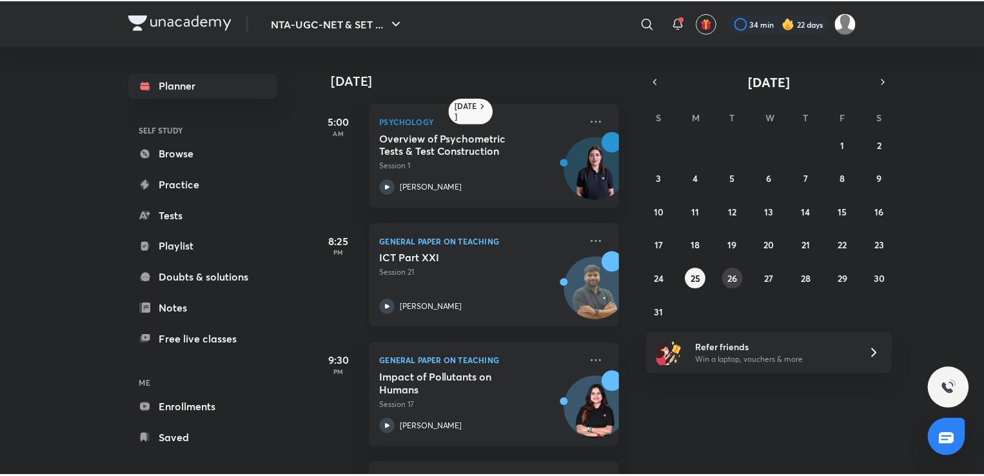
scroll to position [112, 0]
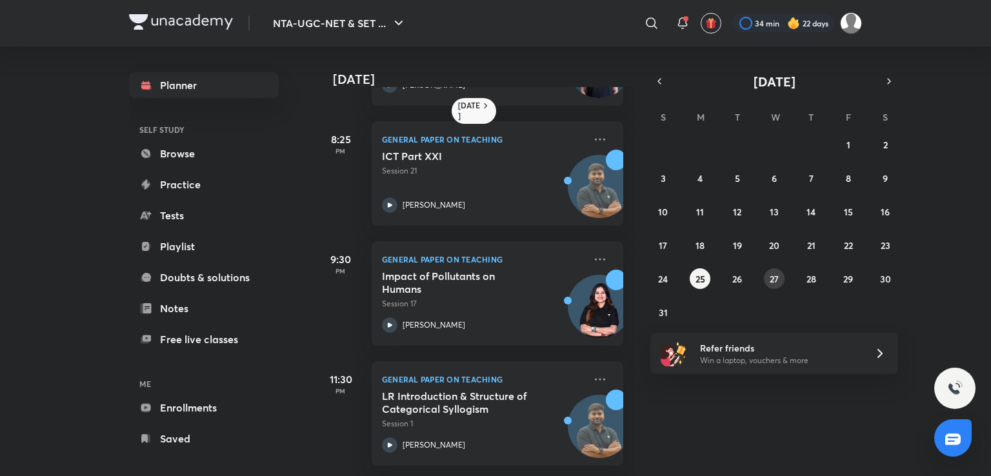
click at [773, 273] on abbr "27" at bounding box center [773, 279] width 9 height 12
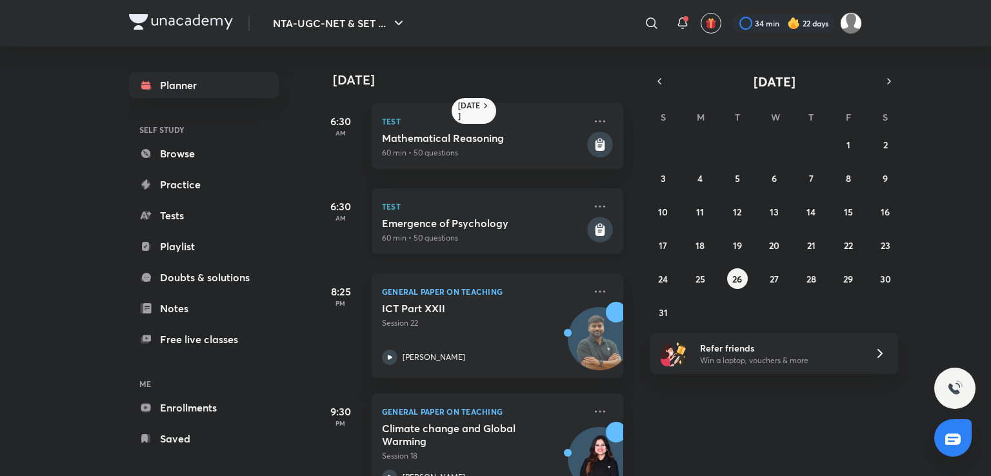
click at [529, 217] on h5 "Emergence of Psychology" at bounding box center [483, 223] width 202 height 13
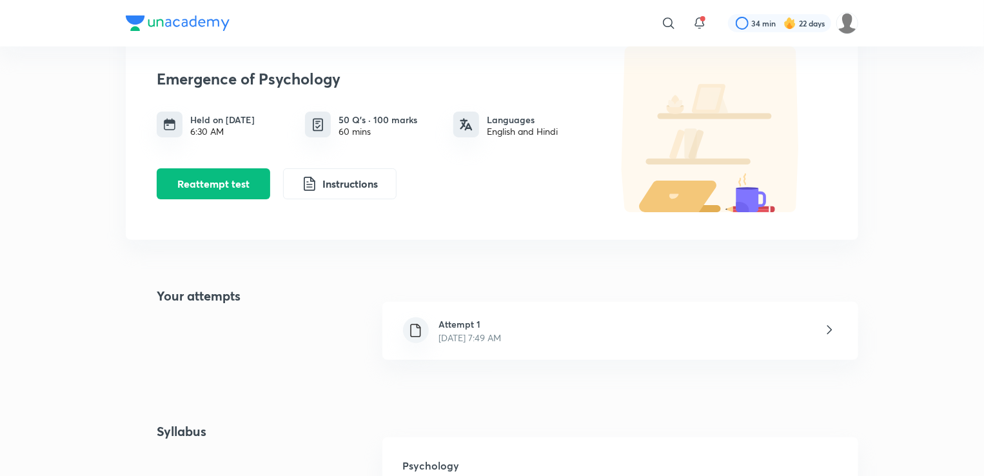
scroll to position [79, 0]
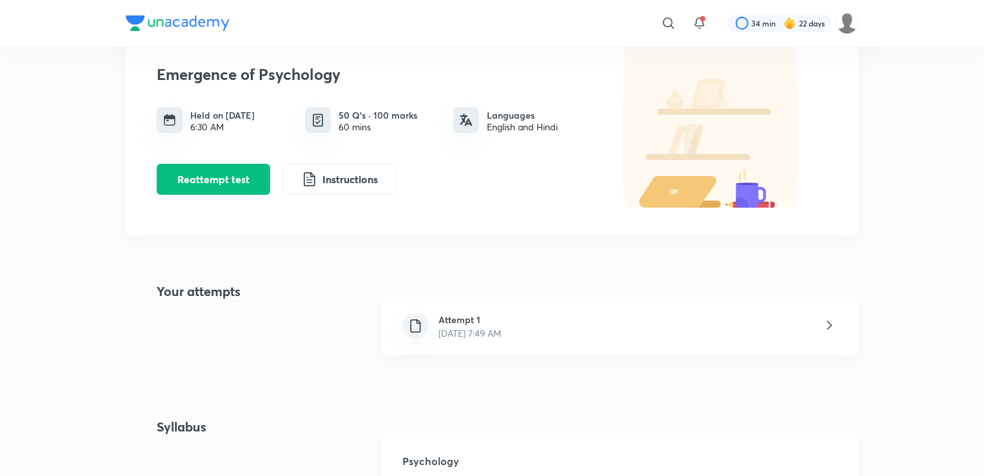
click at [561, 336] on div "Attempt 1 [DATE] 7:49 AM" at bounding box center [620, 326] width 476 height 58
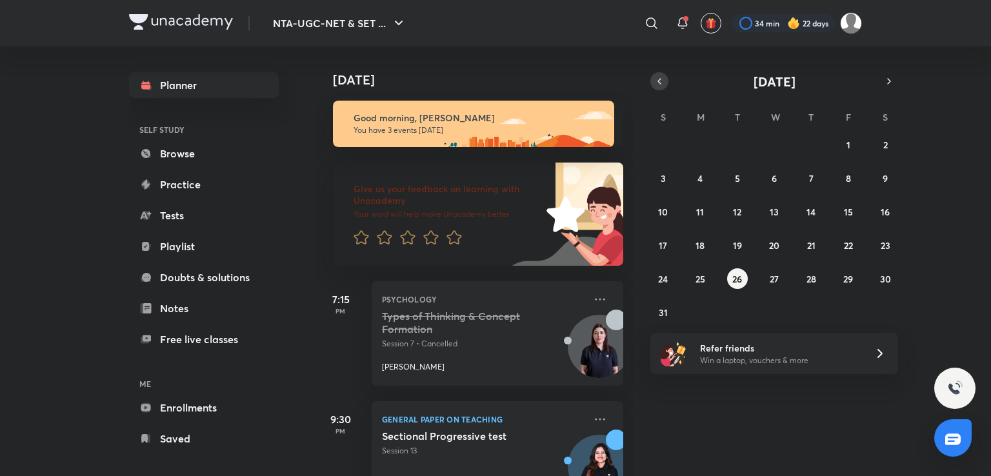
click at [667, 79] on button "button" at bounding box center [659, 81] width 18 height 18
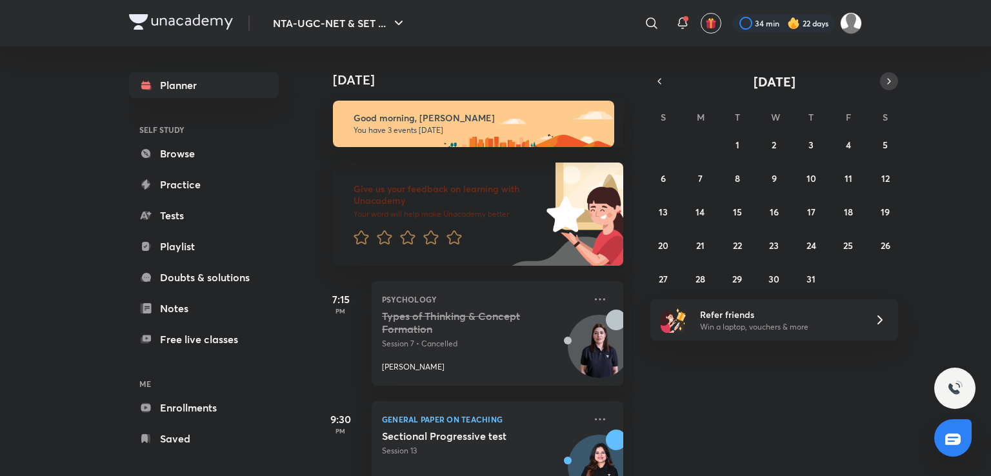
click at [884, 75] on icon "button" at bounding box center [889, 81] width 10 height 12
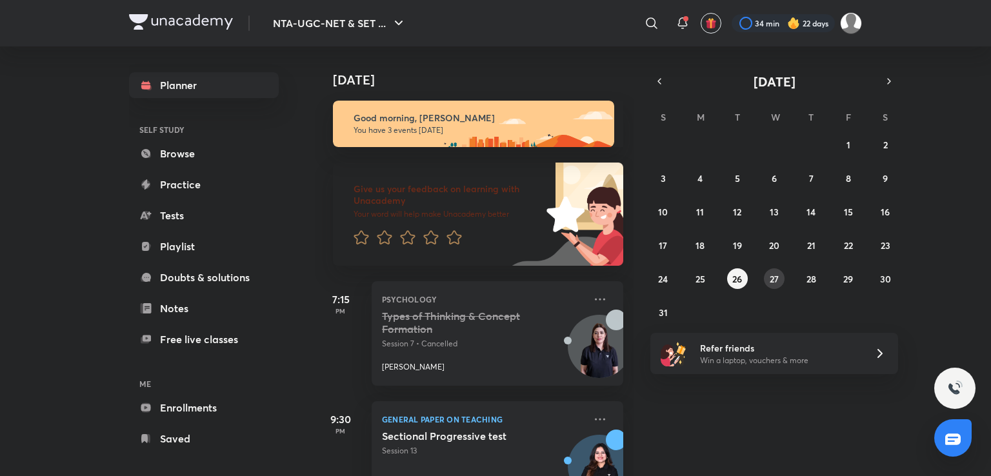
click at [780, 276] on button "27" at bounding box center [774, 278] width 21 height 21
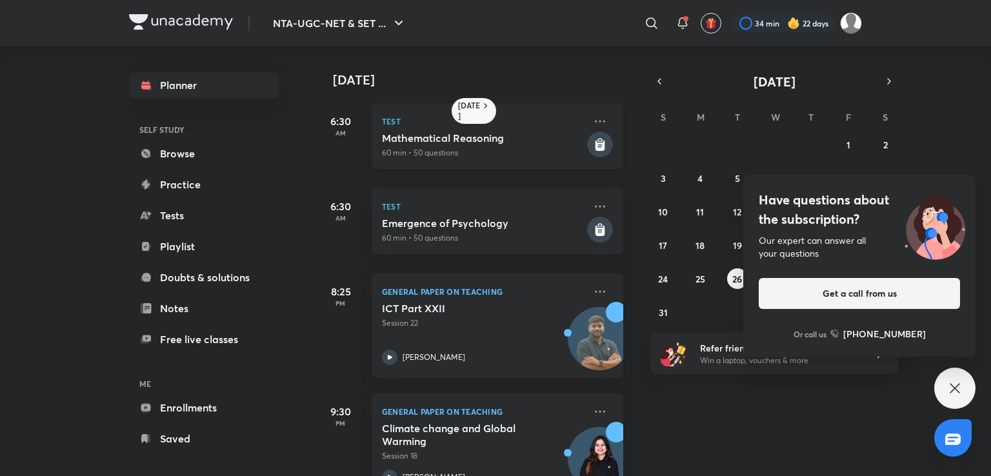
click at [568, 135] on h5 "Mathematical Reasoning" at bounding box center [483, 138] width 202 height 13
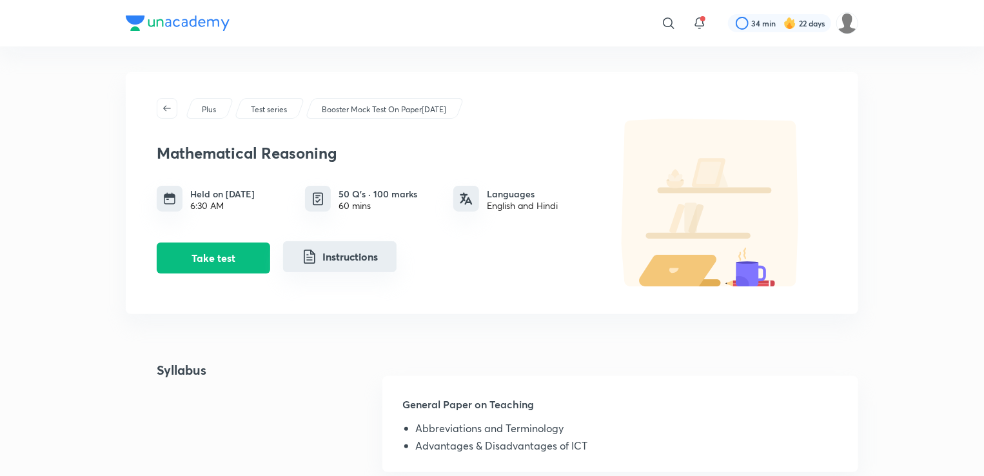
click at [349, 255] on button "Instructions" at bounding box center [340, 256] width 114 height 31
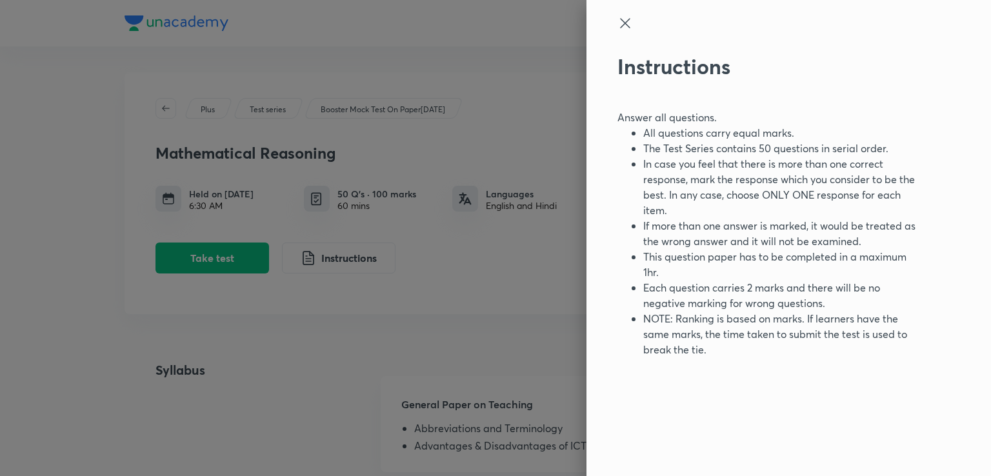
click at [371, 363] on div at bounding box center [495, 238] width 991 height 476
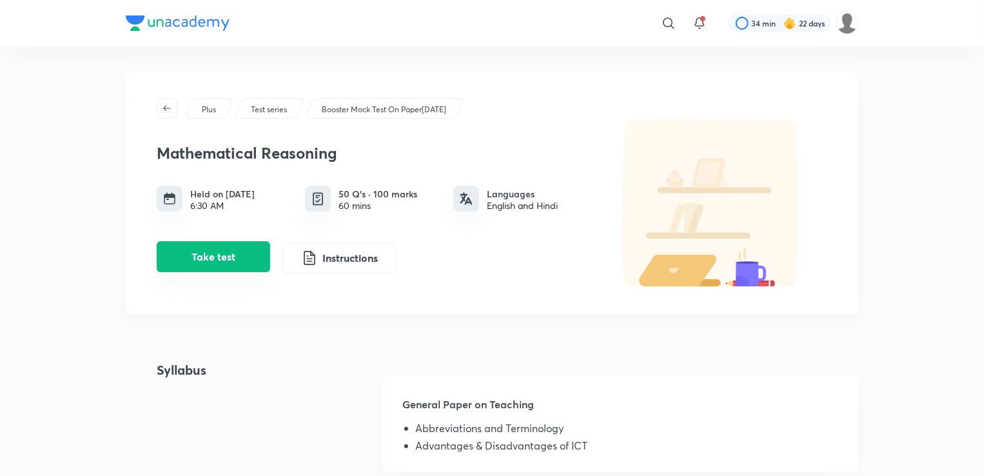
click at [231, 264] on button "Take test" at bounding box center [214, 256] width 114 height 31
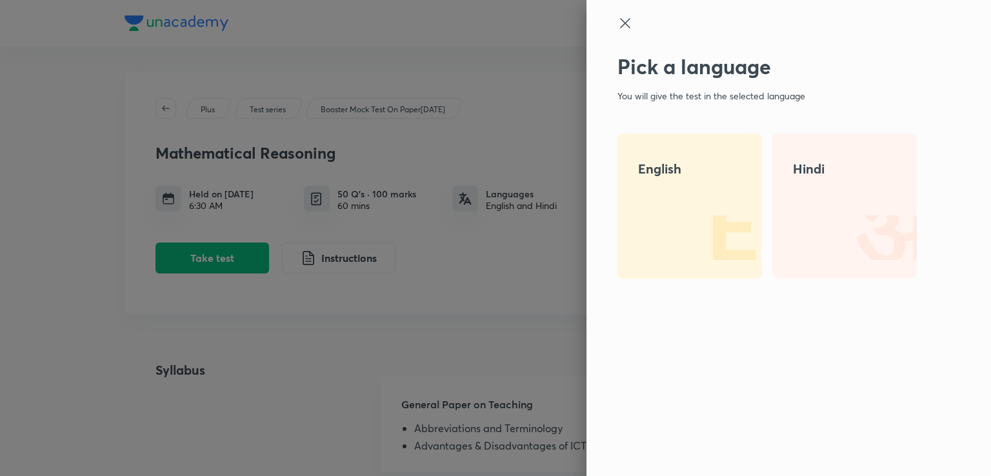
click at [648, 217] on div "English" at bounding box center [689, 205] width 144 height 145
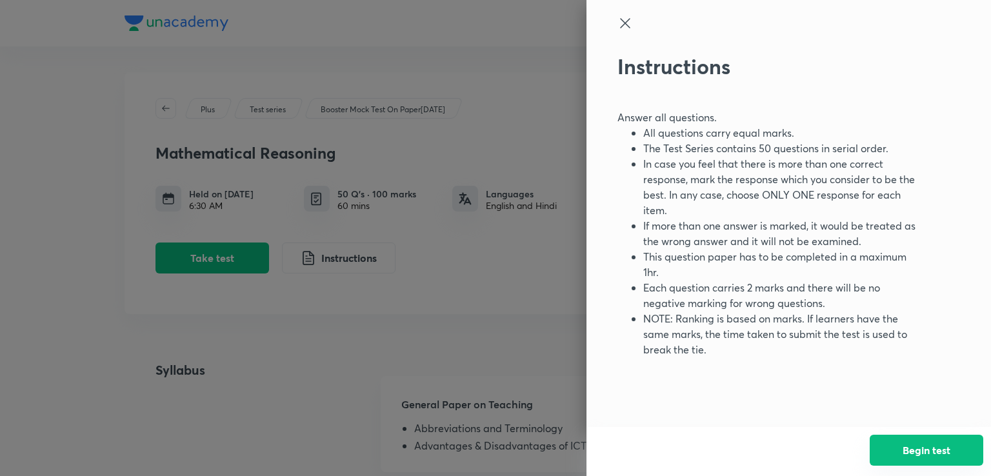
click at [932, 439] on button "Begin test" at bounding box center [926, 450] width 114 height 31
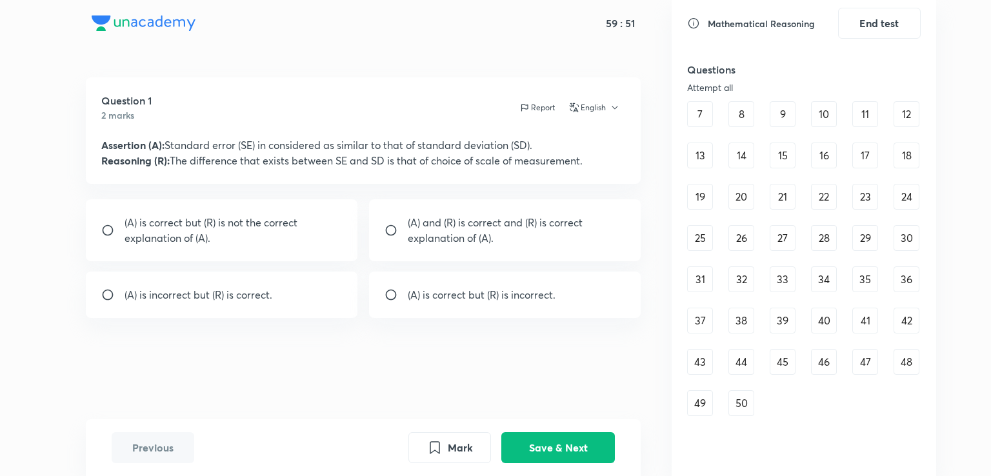
scroll to position [97, 0]
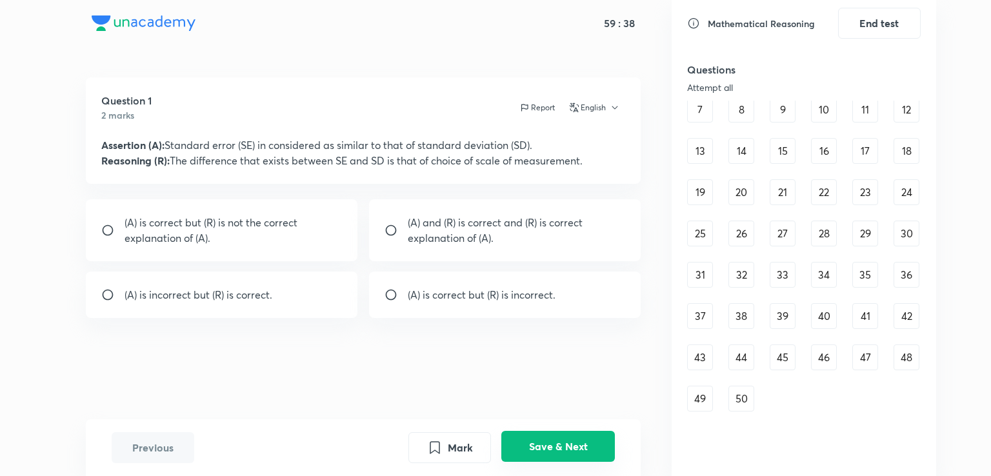
click at [542, 442] on button "Save & Next" at bounding box center [558, 446] width 114 height 31
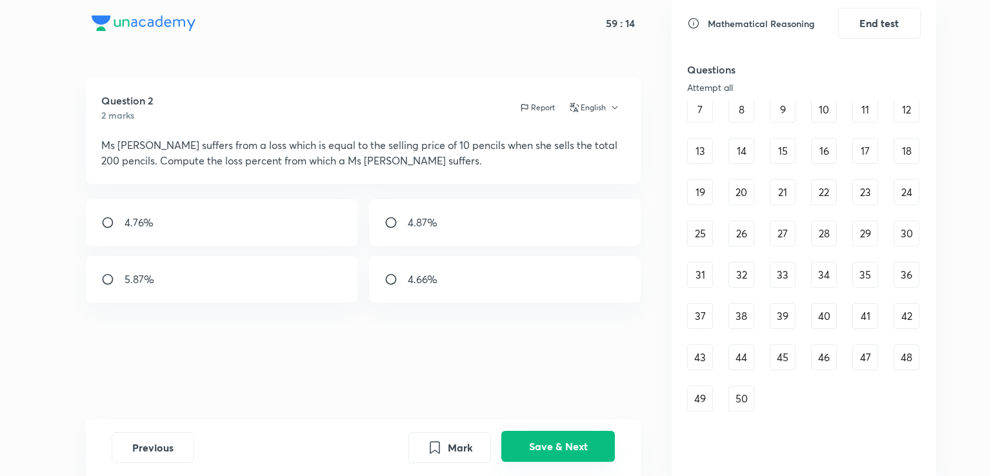
click at [575, 452] on button "Save & Next" at bounding box center [558, 446] width 114 height 31
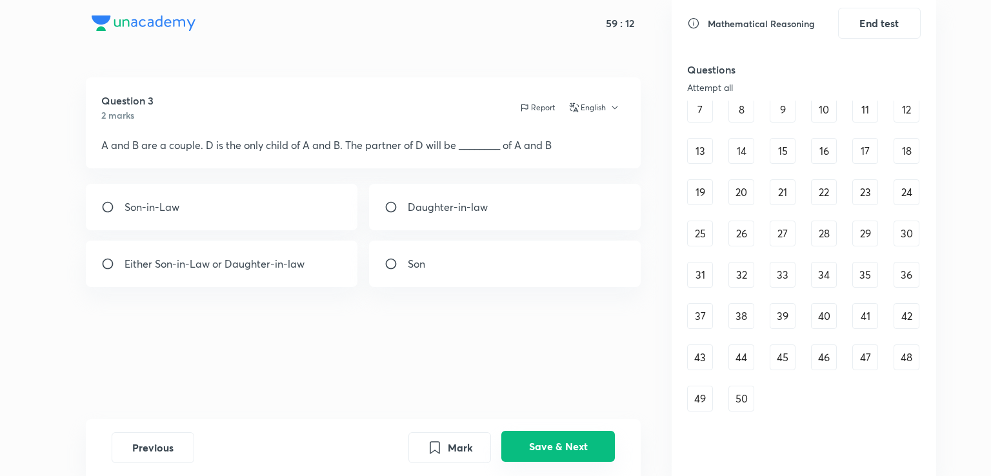
click at [575, 452] on button "Save & Next" at bounding box center [558, 446] width 114 height 31
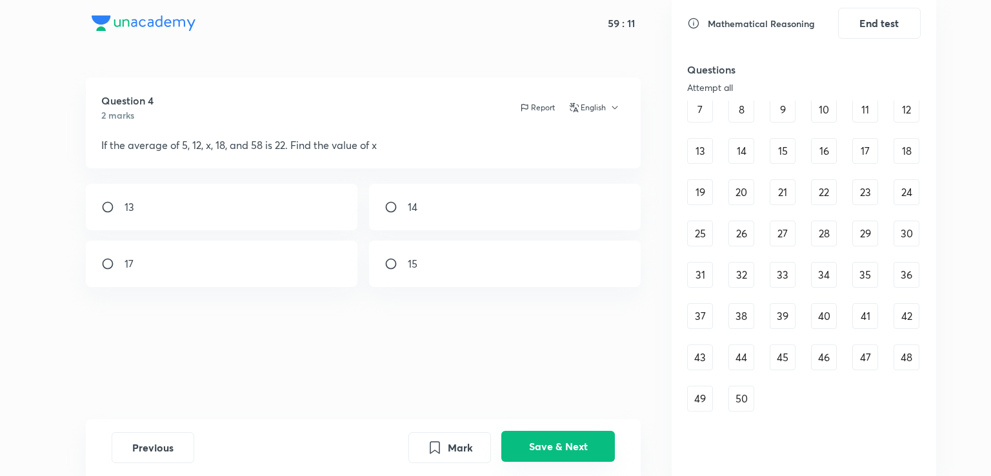
click at [575, 452] on button "Save & Next" at bounding box center [558, 446] width 114 height 31
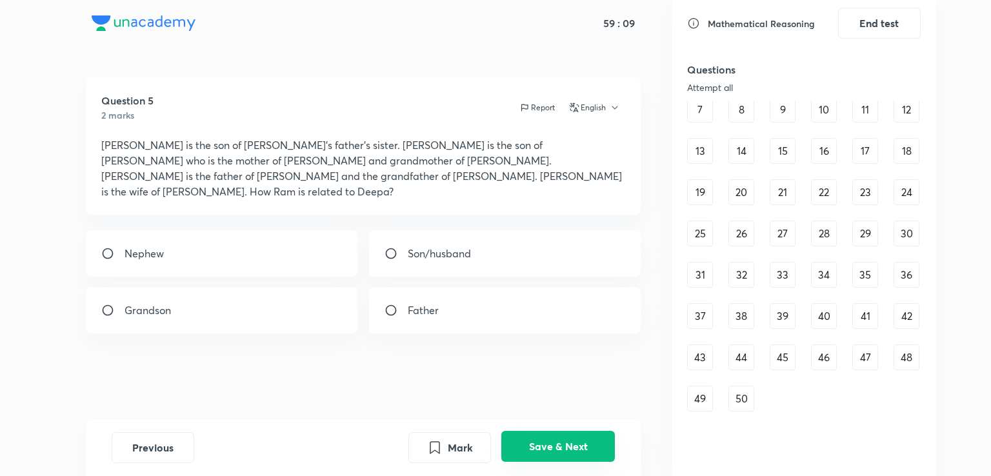
click at [575, 452] on button "Save & Next" at bounding box center [558, 446] width 114 height 31
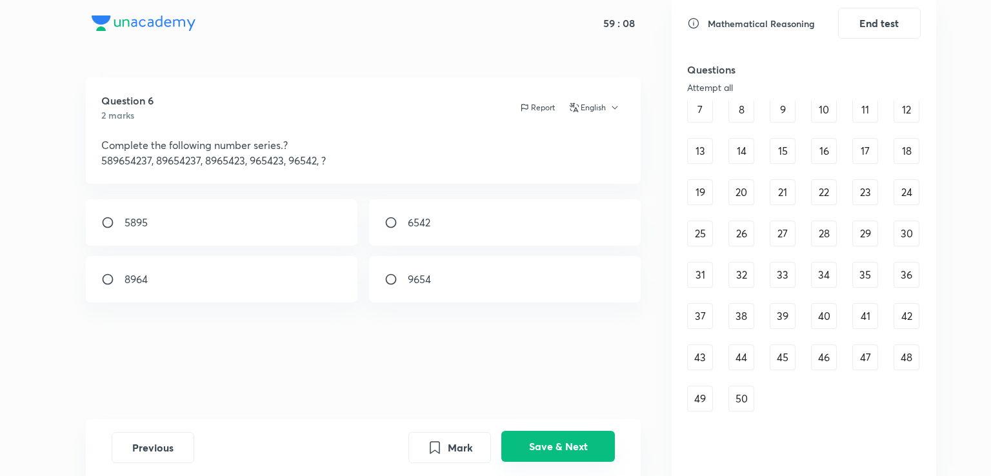
click at [575, 452] on button "Save & Next" at bounding box center [558, 446] width 114 height 31
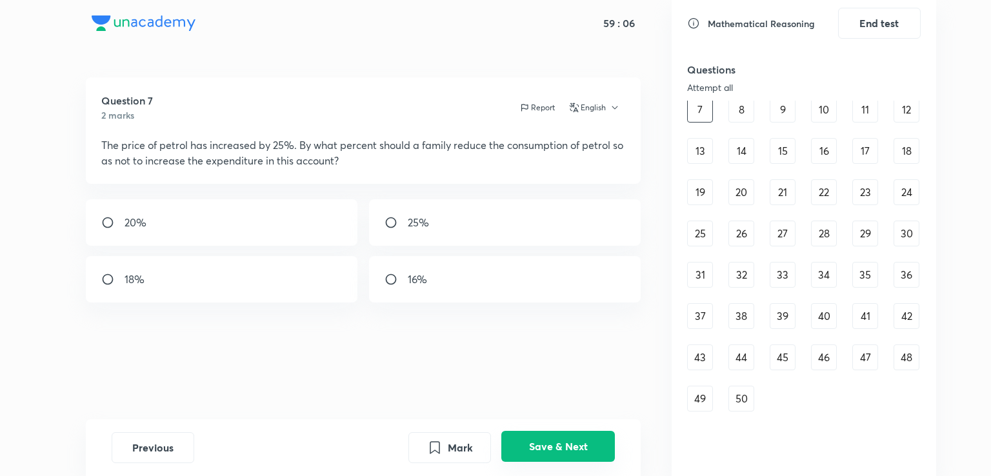
click at [575, 452] on button "Save & Next" at bounding box center [558, 446] width 114 height 31
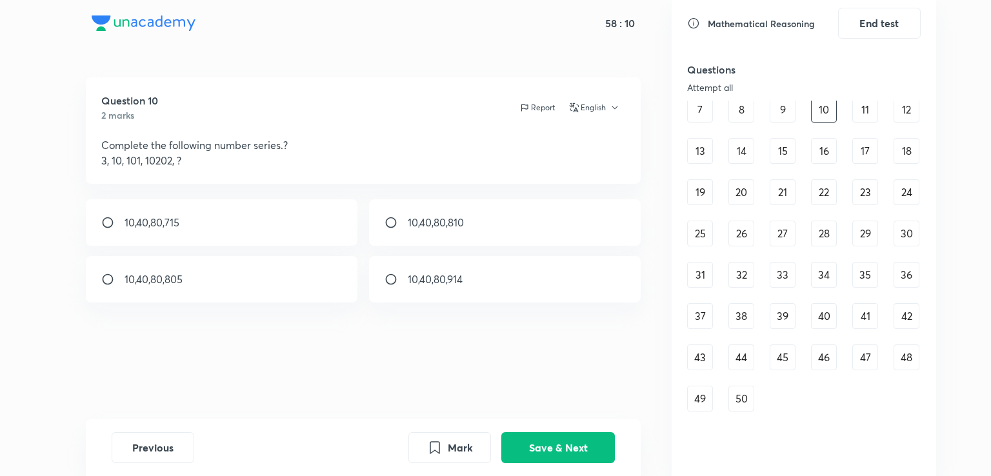
click at [750, 397] on div "50" at bounding box center [741, 399] width 26 height 26
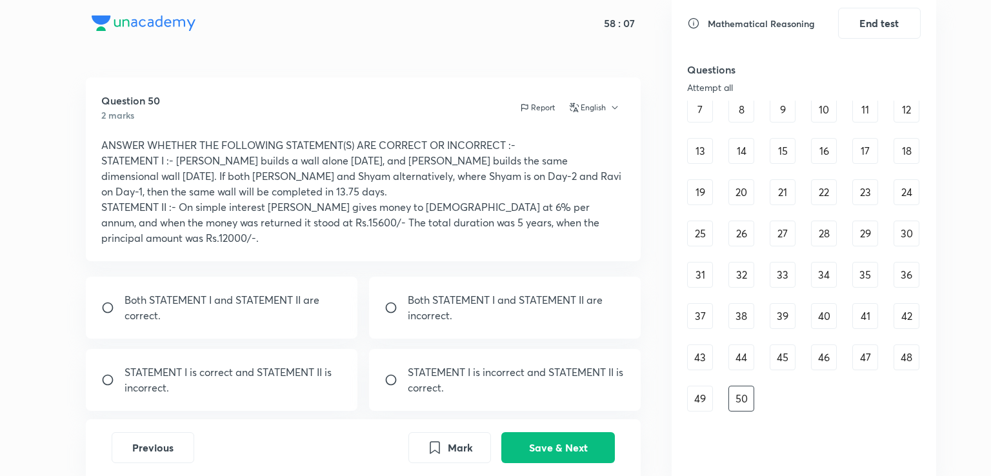
click at [709, 392] on div "49" at bounding box center [700, 399] width 26 height 26
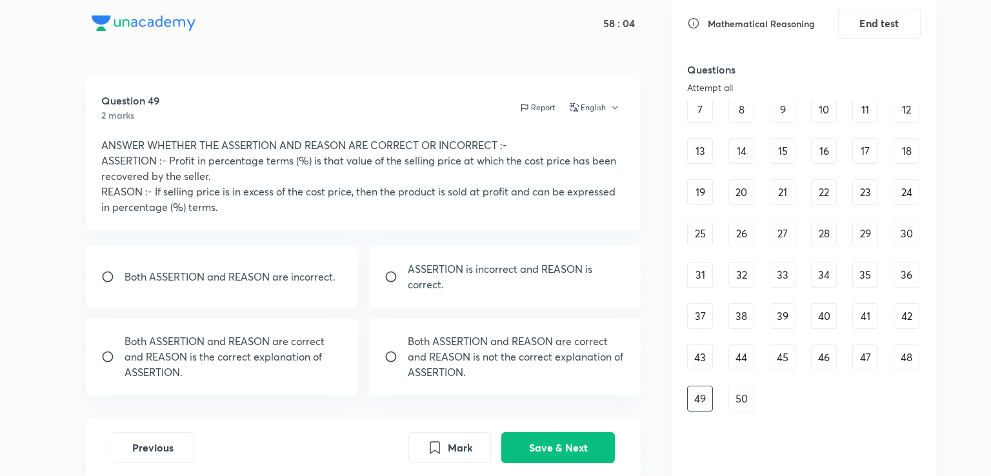
click at [710, 350] on div "43" at bounding box center [700, 357] width 26 height 26
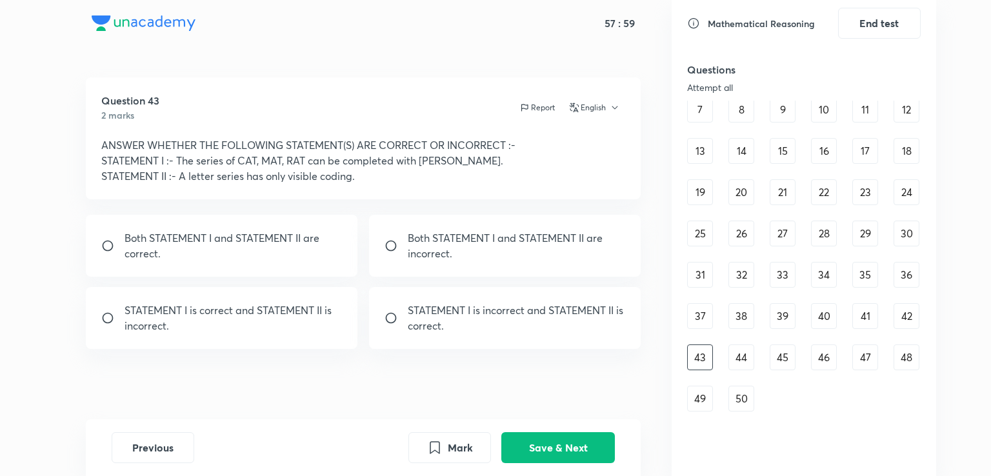
scroll to position [0, 0]
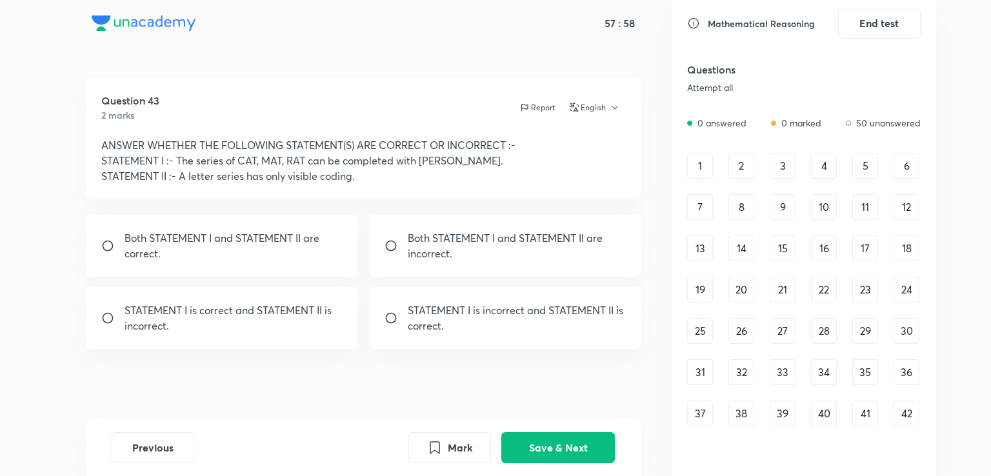
click at [702, 161] on div "1" at bounding box center [700, 166] width 26 height 26
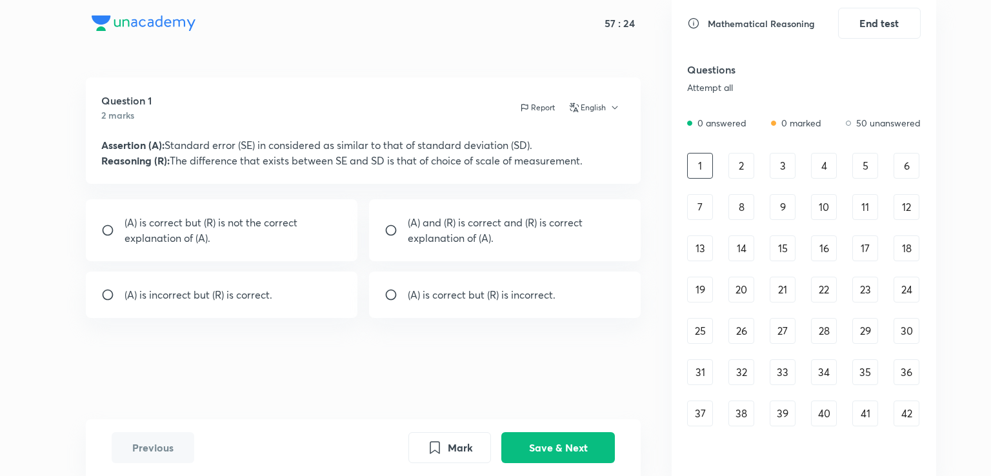
click at [300, 293] on div "(A) is incorrect but (R) is correct." at bounding box center [222, 295] width 272 height 46
radio input "true"
click at [542, 460] on button "Save & Next" at bounding box center [558, 446] width 114 height 31
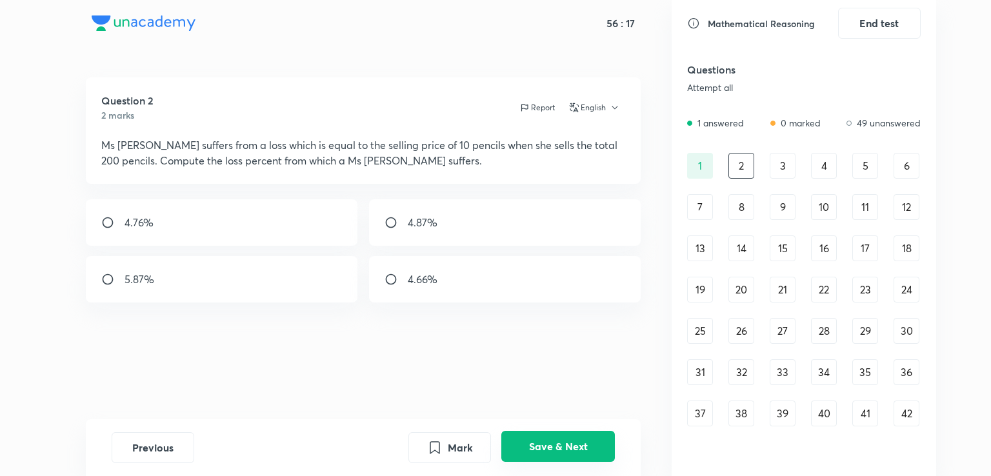
click at [546, 451] on button "Save & Next" at bounding box center [558, 446] width 114 height 31
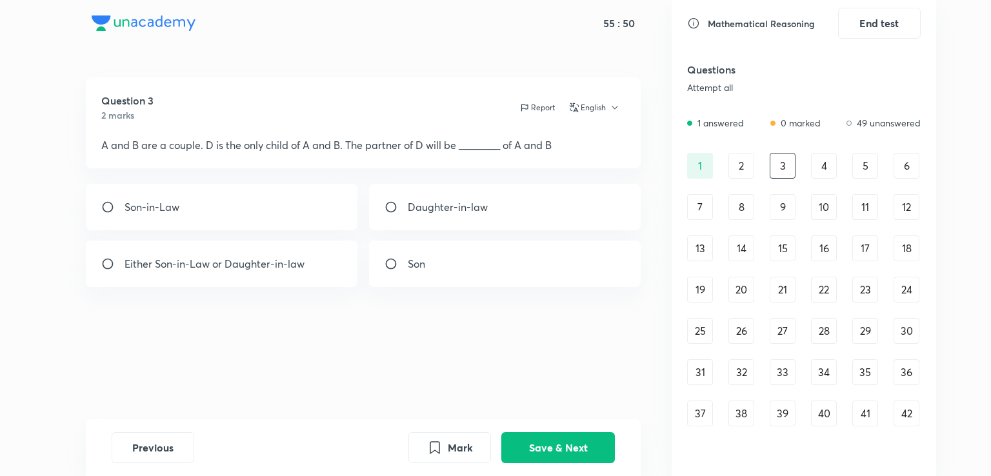
click at [228, 277] on div "Either Son-in-Law or Daughter-in-law" at bounding box center [222, 264] width 272 height 46
radio input "true"
click at [537, 444] on button "Save & Next" at bounding box center [558, 446] width 114 height 31
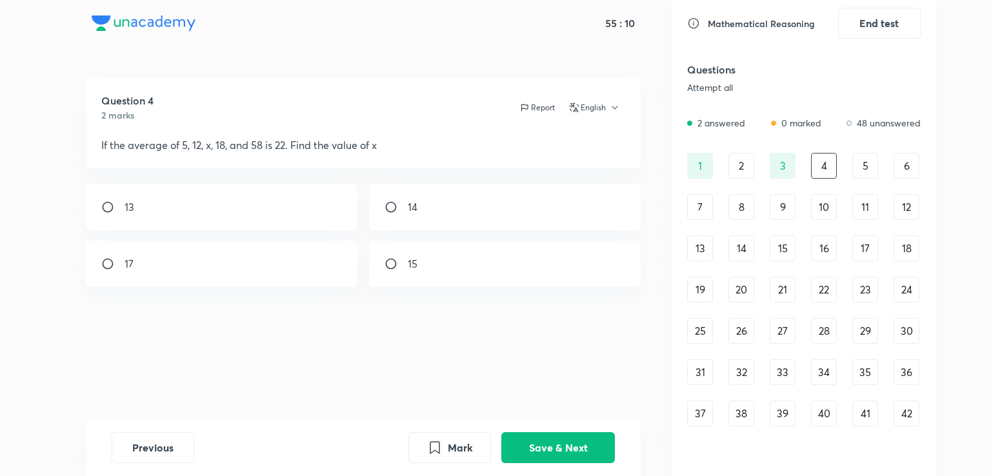
click at [284, 269] on div "17" at bounding box center [222, 264] width 272 height 46
radio input "true"
click at [526, 435] on button "Save & Next" at bounding box center [558, 446] width 114 height 31
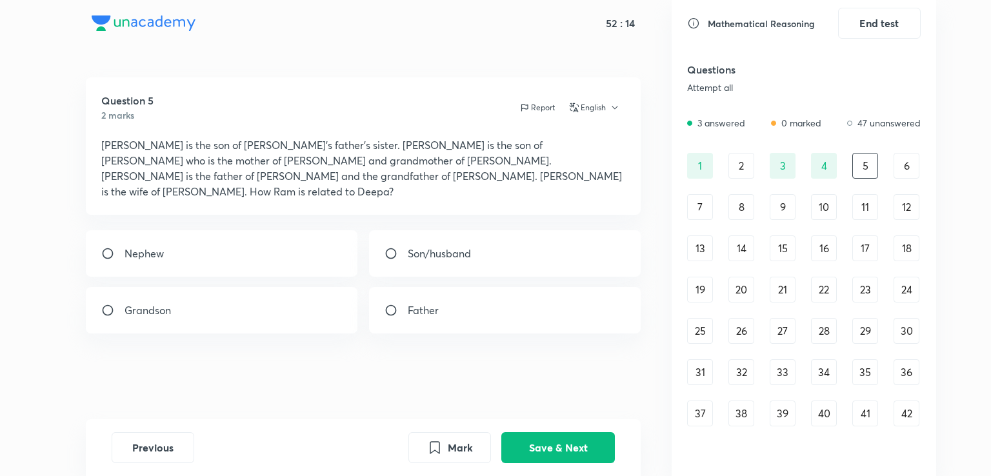
click at [318, 287] on div "Grandson" at bounding box center [222, 310] width 272 height 46
radio input "true"
click at [540, 459] on button "Save & Next" at bounding box center [558, 446] width 114 height 31
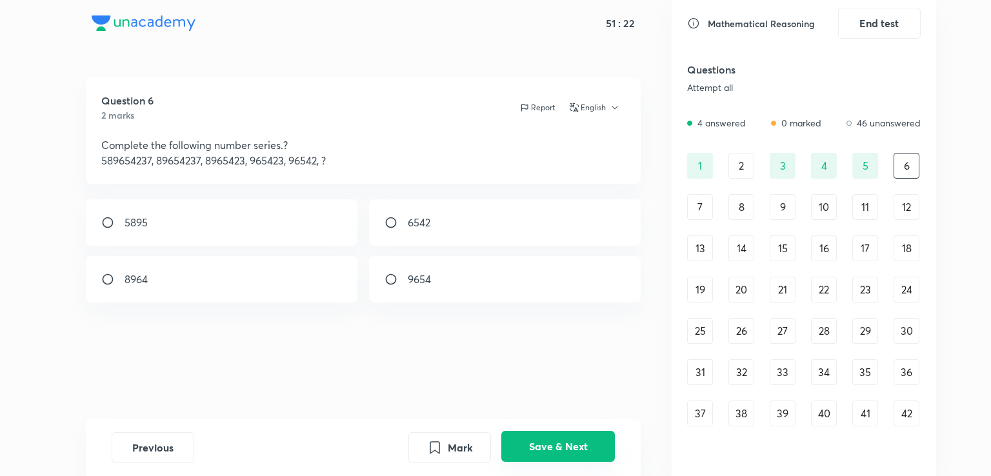
click at [533, 444] on button "Save & Next" at bounding box center [558, 446] width 114 height 31
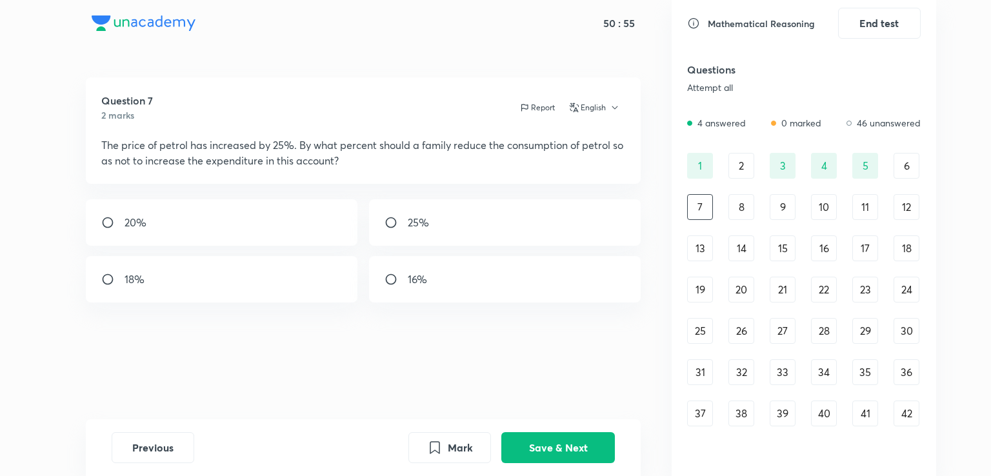
click at [231, 232] on div "20%" at bounding box center [222, 222] width 272 height 46
radio input "true"
click at [533, 436] on button "Save & Next" at bounding box center [558, 446] width 114 height 31
click at [556, 436] on button "Save & Next" at bounding box center [558, 446] width 114 height 31
click at [484, 210] on div "33.33%" at bounding box center [505, 222] width 272 height 46
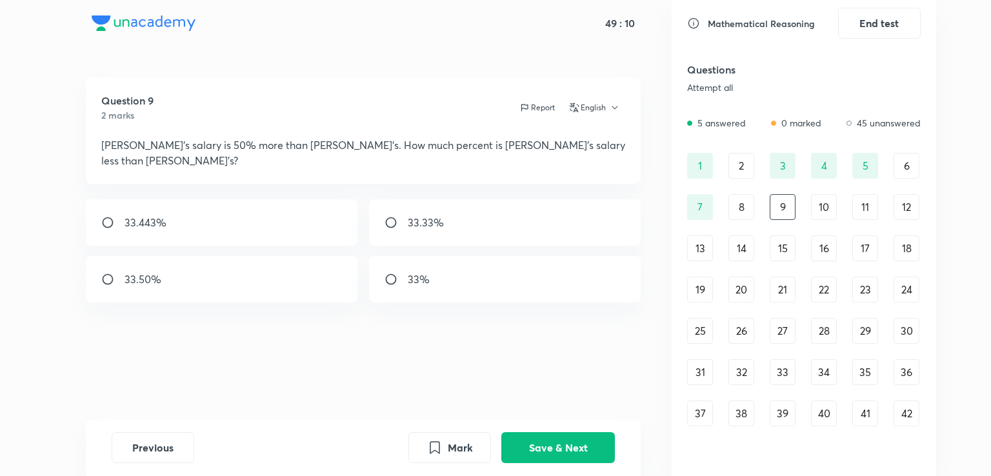
radio input "true"
click at [537, 446] on button "Save & Next" at bounding box center [558, 446] width 114 height 31
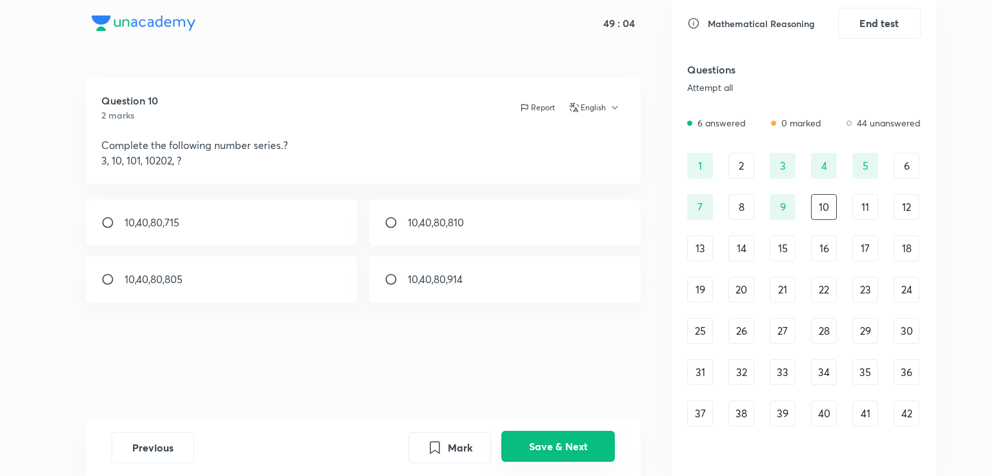
click at [523, 442] on button "Save & Next" at bounding box center [558, 446] width 114 height 31
click at [229, 270] on div "24" at bounding box center [222, 279] width 272 height 46
radio input "true"
click at [588, 439] on button "Save & Next" at bounding box center [558, 446] width 114 height 31
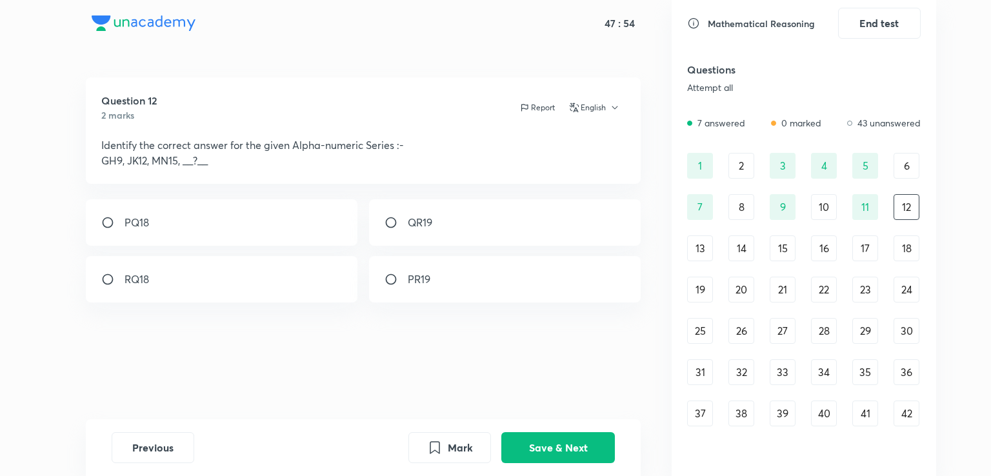
click at [310, 219] on div "PQ18" at bounding box center [222, 222] width 272 height 46
radio input "true"
click at [542, 442] on button "Save & Next" at bounding box center [558, 446] width 114 height 31
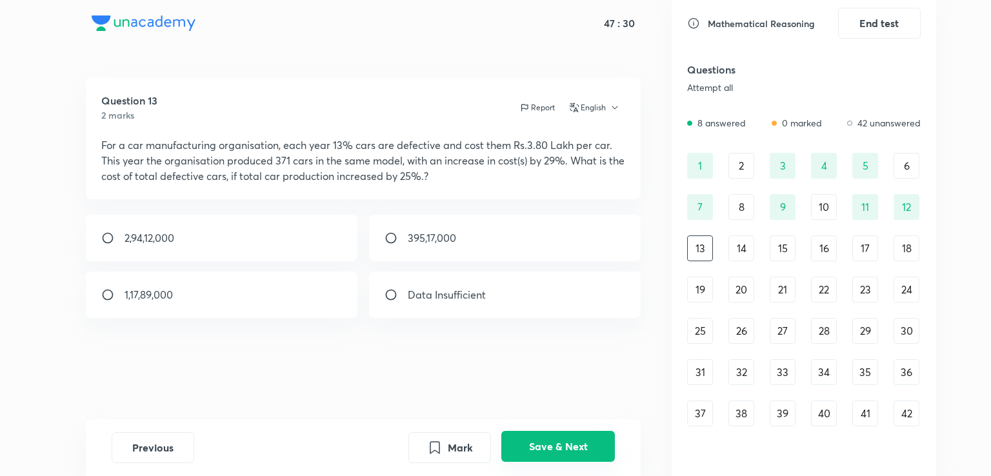
click at [542, 442] on button "Save & Next" at bounding box center [558, 446] width 114 height 31
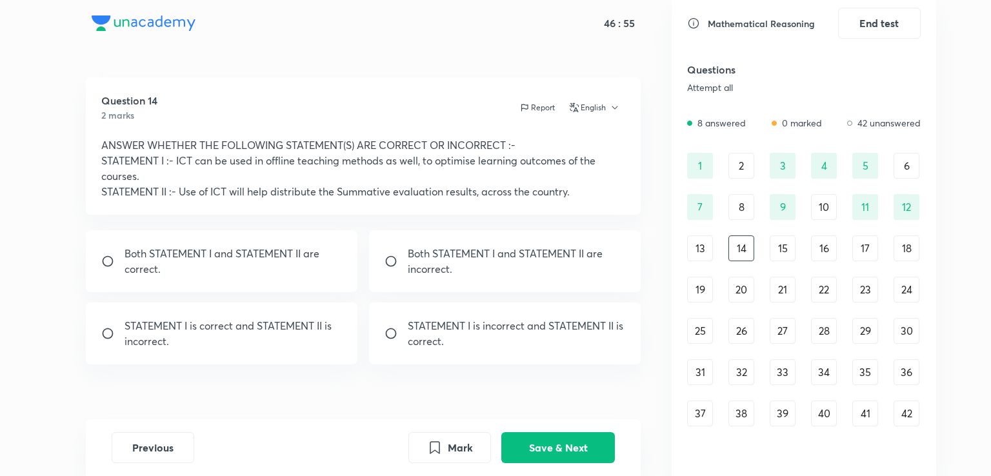
click at [234, 279] on div "Both STATEMENT I and STATEMENT II are correct." at bounding box center [222, 261] width 272 height 62
radio input "true"
click at [563, 439] on button "Save & Next" at bounding box center [558, 446] width 114 height 31
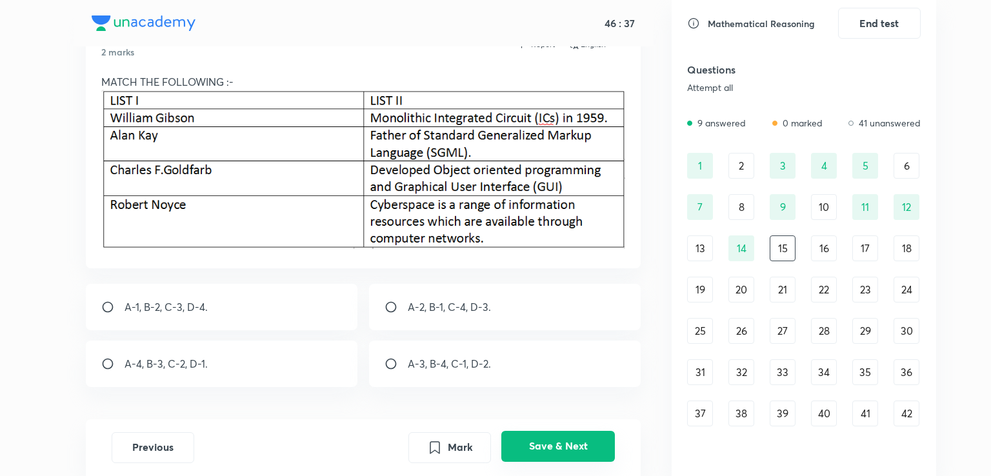
scroll to position [66, 0]
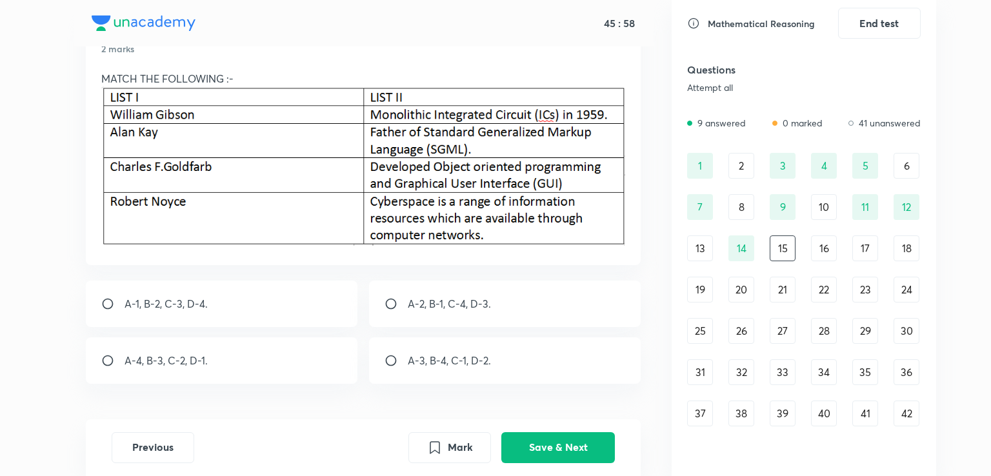
click at [459, 368] on div "A-3, B-4, C-1, D-2." at bounding box center [505, 360] width 272 height 46
radio input "true"
click at [533, 449] on button "Save & Next" at bounding box center [558, 446] width 114 height 31
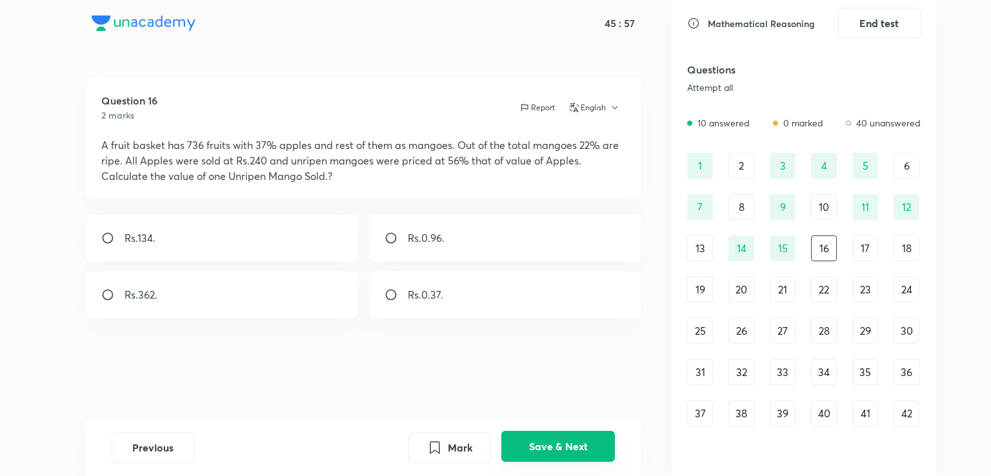
scroll to position [0, 0]
click at [539, 438] on button "Save & Next" at bounding box center [558, 446] width 114 height 31
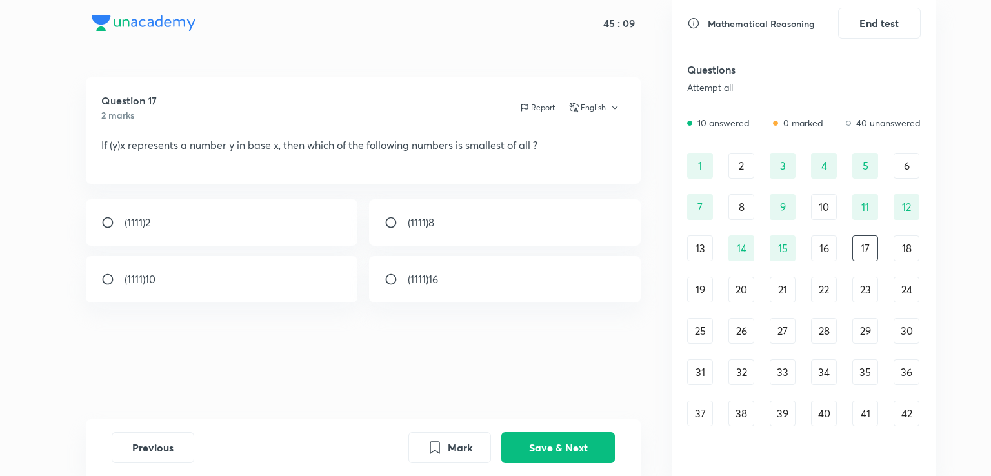
click at [312, 225] on div "(1111)2" at bounding box center [222, 222] width 272 height 46
radio input "true"
click at [523, 450] on button "Save & Next" at bounding box center [558, 446] width 114 height 31
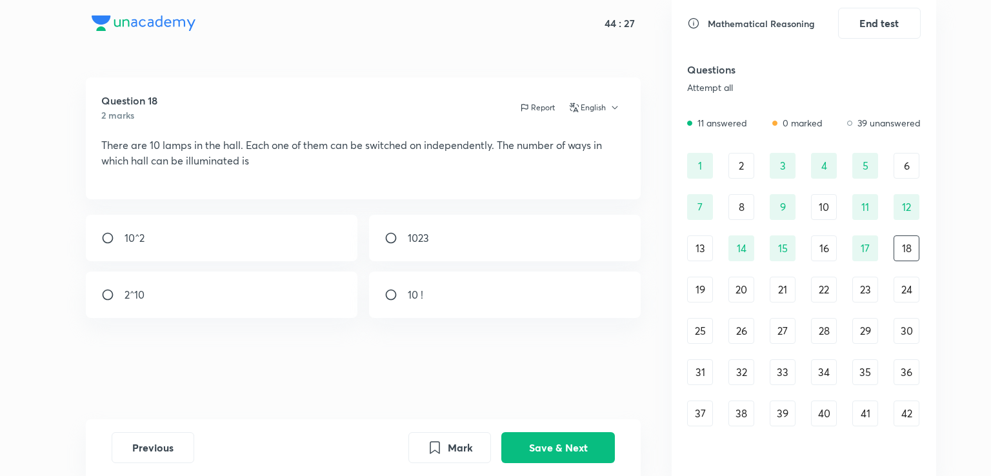
click at [482, 304] on div "10 !" at bounding box center [505, 295] width 272 height 46
radio input "true"
click at [539, 436] on button "Save & Next" at bounding box center [558, 446] width 114 height 31
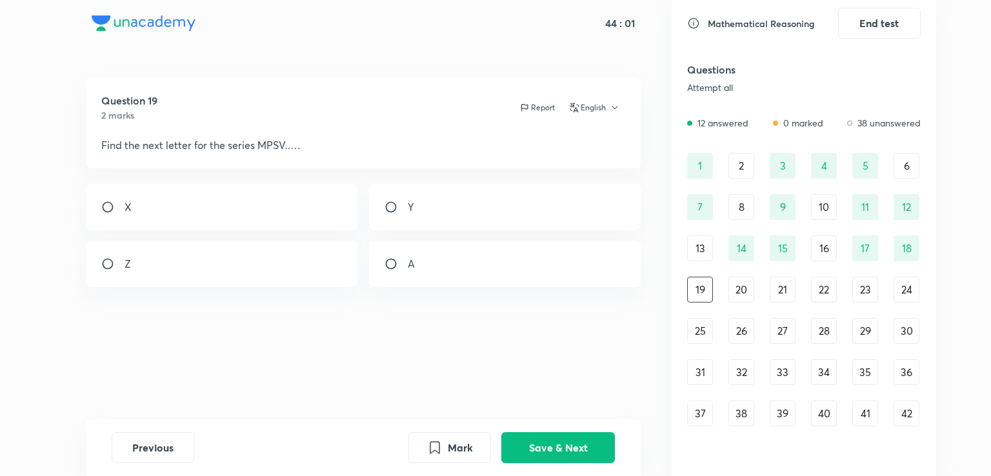
click at [457, 222] on div "Y" at bounding box center [505, 207] width 272 height 46
radio input "false"
click at [556, 440] on button "Save & Next" at bounding box center [558, 446] width 114 height 31
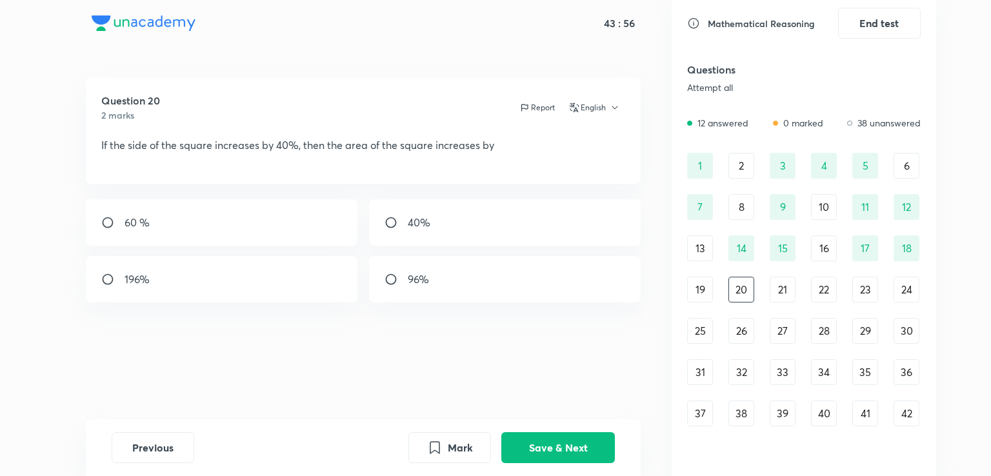
click at [702, 290] on div "19" at bounding box center [700, 290] width 26 height 26
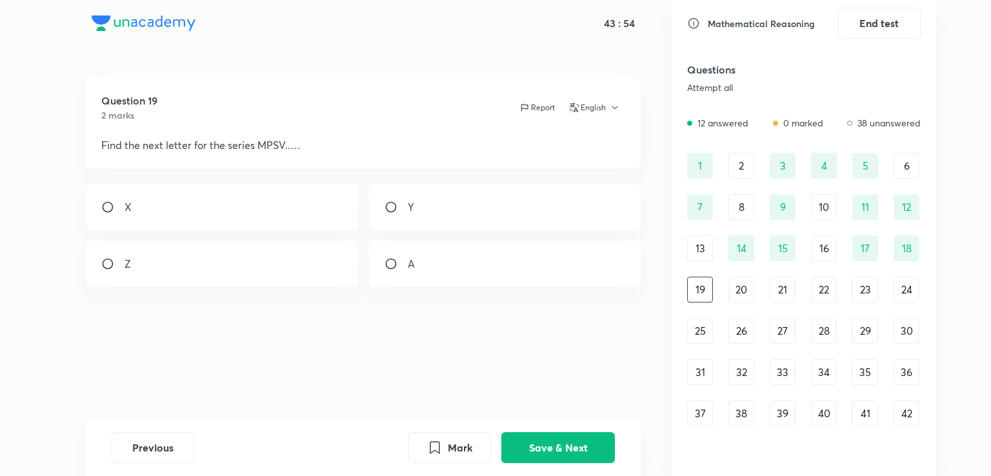
click at [538, 221] on div "Y" at bounding box center [505, 207] width 272 height 46
radio input "true"
click at [577, 439] on button "Save & Next" at bounding box center [558, 446] width 114 height 31
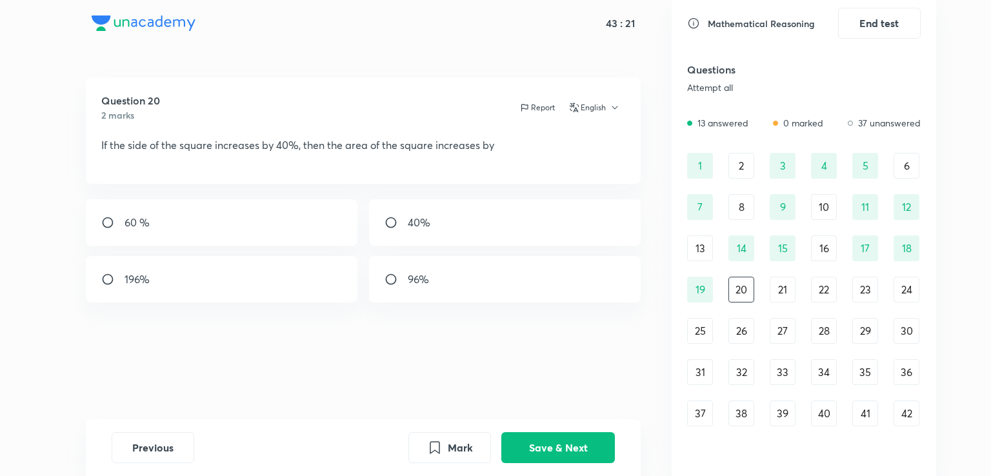
click at [440, 266] on div "96%" at bounding box center [505, 279] width 272 height 46
radio input "true"
click at [557, 452] on button "Save & Next" at bounding box center [558, 446] width 114 height 31
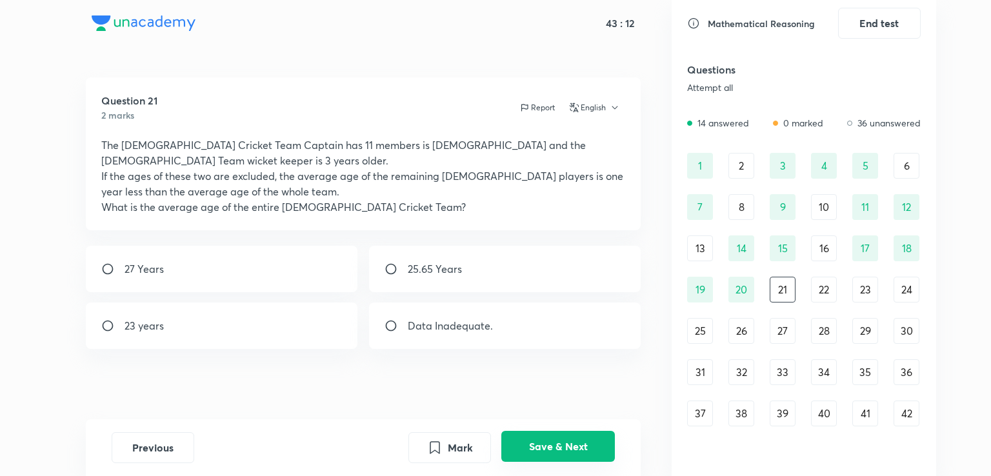
click at [557, 452] on button "Save & Next" at bounding box center [558, 446] width 114 height 31
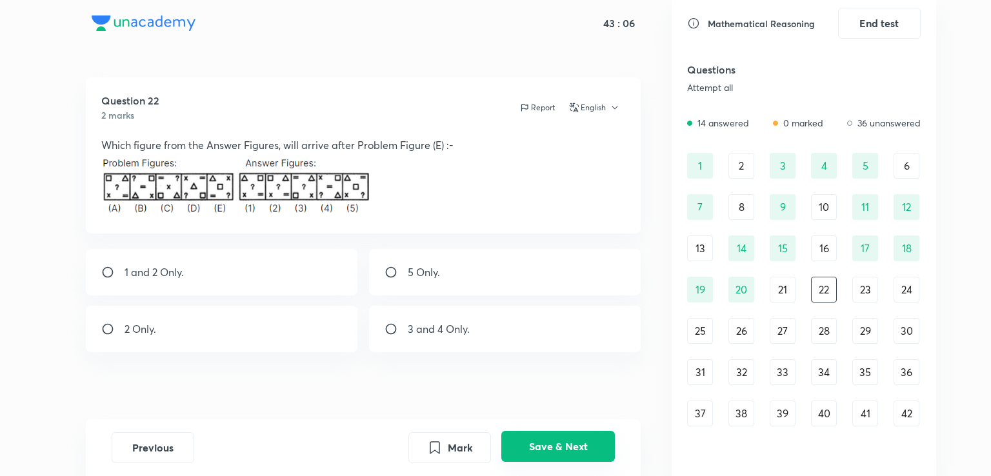
click at [557, 452] on button "Save & Next" at bounding box center [558, 446] width 114 height 31
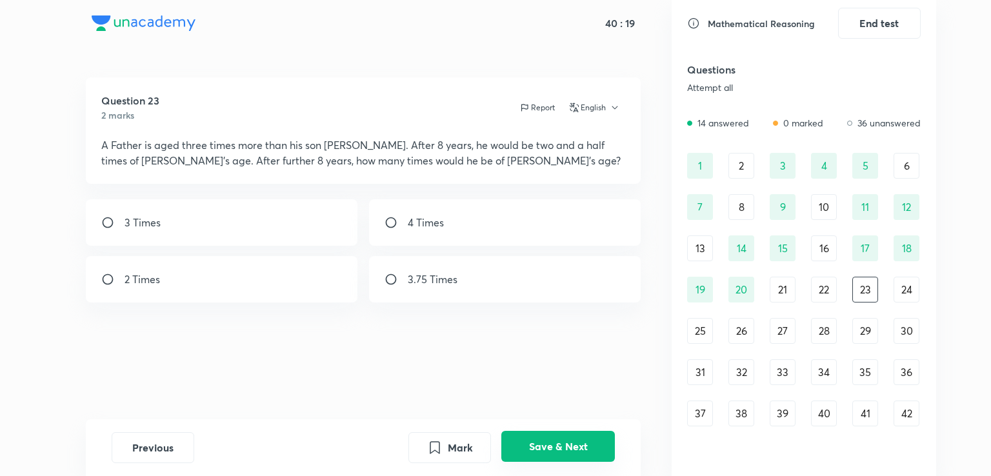
click at [557, 437] on button "Save & Next" at bounding box center [558, 446] width 114 height 31
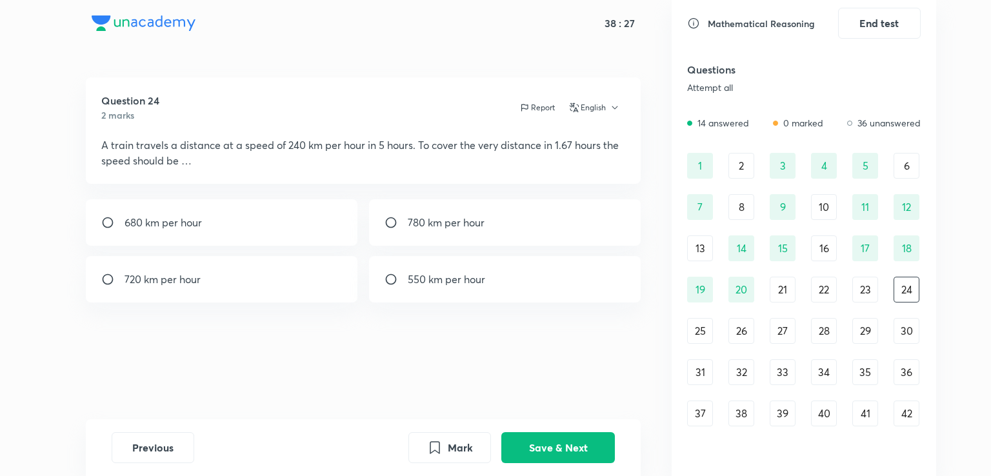
click at [187, 308] on div "Question 24 2 marks Report English A train travels a distance at a speed of 240…" at bounding box center [363, 248] width 617 height 342
click at [204, 293] on div "720 km per hour" at bounding box center [222, 279] width 272 height 46
radio input "true"
click at [547, 437] on button "Save & Next" at bounding box center [558, 446] width 114 height 31
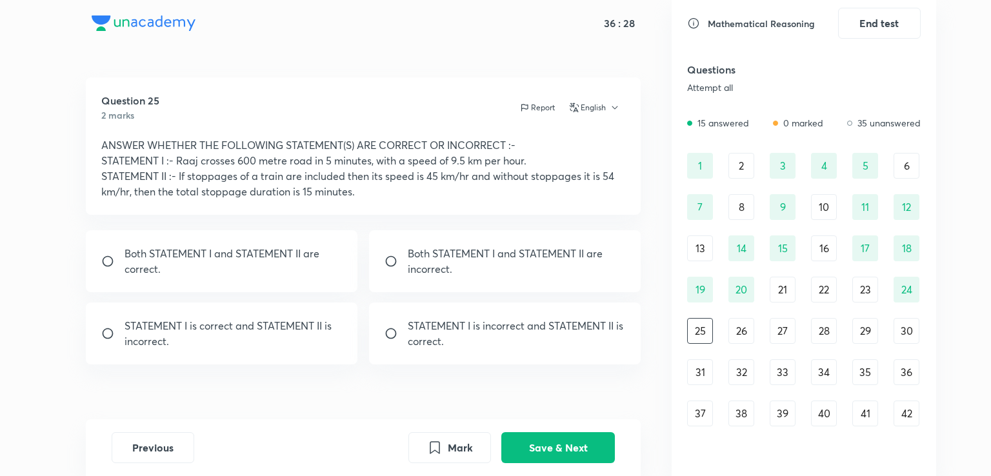
click at [459, 344] on p "STATEMENT I is incorrect and STATEMENT II is correct." at bounding box center [517, 333] width 218 height 31
radio input "true"
click at [531, 440] on button "Save & Next" at bounding box center [558, 446] width 114 height 31
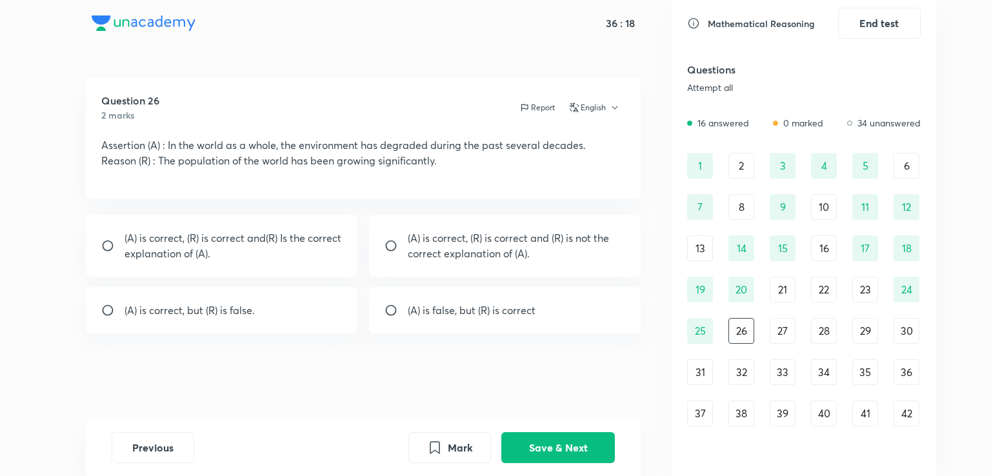
drag, startPoint x: 531, startPoint y: 440, endPoint x: 379, endPoint y: 248, distance: 245.7
click at [379, 248] on div "36 : 18 Question 26 2 marks Report English Assertion (A) : In the world as a wh…" at bounding box center [363, 238] width 617 height 476
click at [500, 251] on p "(A) is correct, (R) is correct and (R) is not the correct explanation of (A)." at bounding box center [517, 245] width 218 height 31
radio input "true"
click at [457, 443] on button "Mark" at bounding box center [449, 446] width 83 height 31
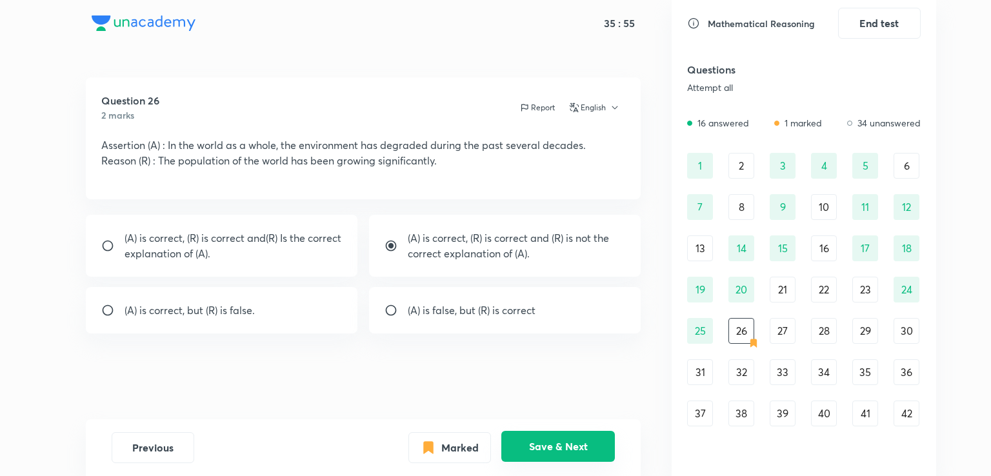
click at [517, 440] on button "Save & Next" at bounding box center [558, 446] width 114 height 31
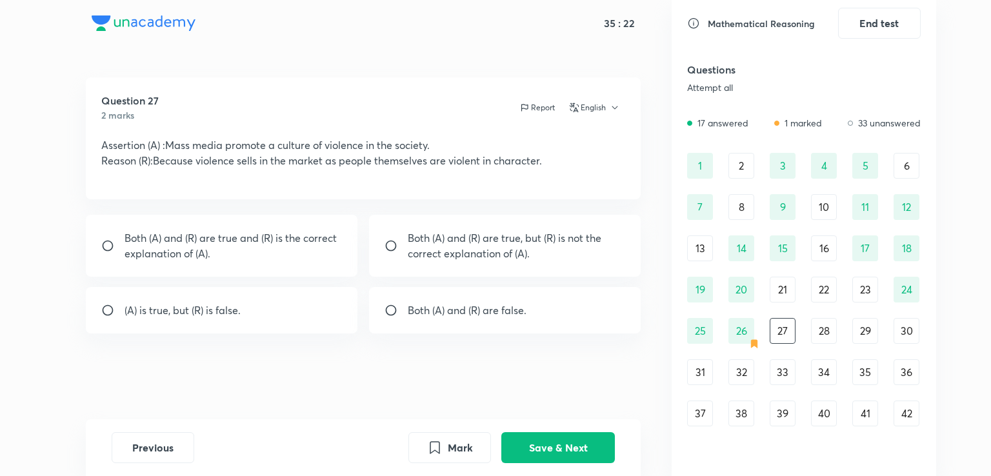
click at [304, 264] on div "Both (A) and (R) are true and (R) is the correct explanation of (A)." at bounding box center [222, 246] width 272 height 62
radio input "true"
click at [537, 444] on button "Save & Next" at bounding box center [558, 446] width 114 height 31
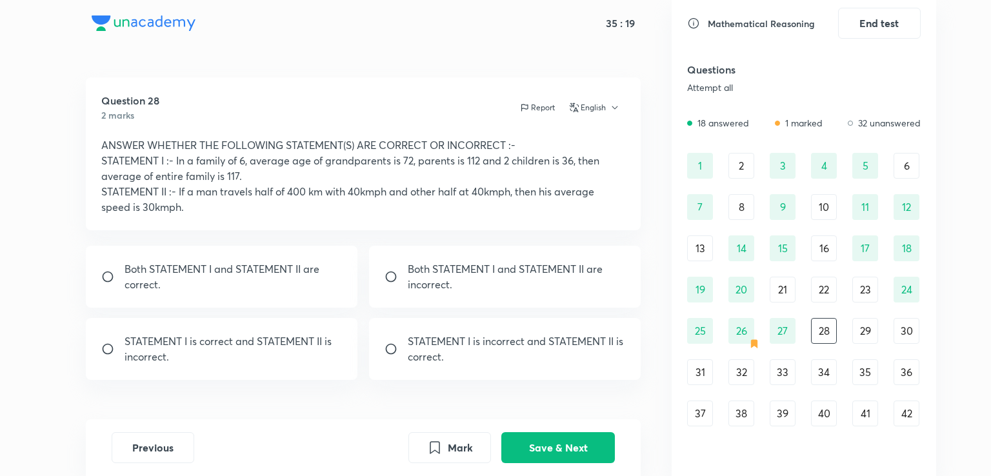
scroll to position [97, 0]
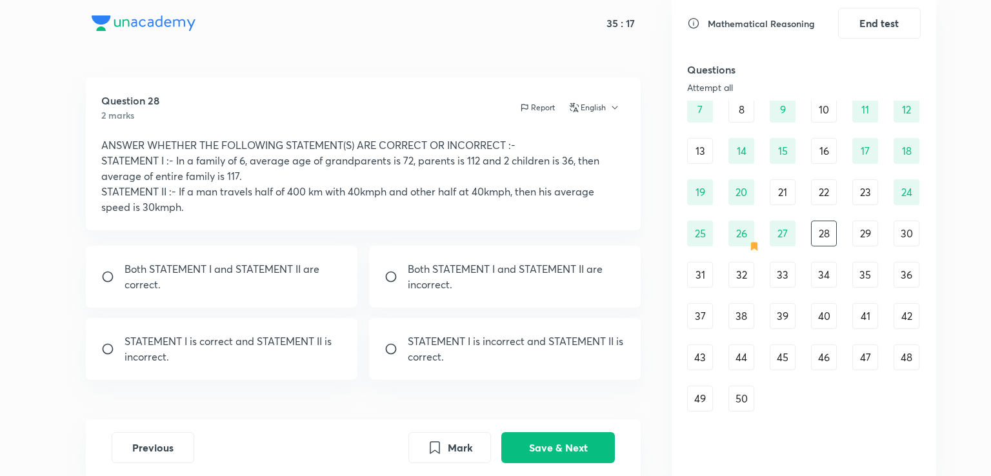
click at [704, 363] on div "43" at bounding box center [700, 357] width 26 height 26
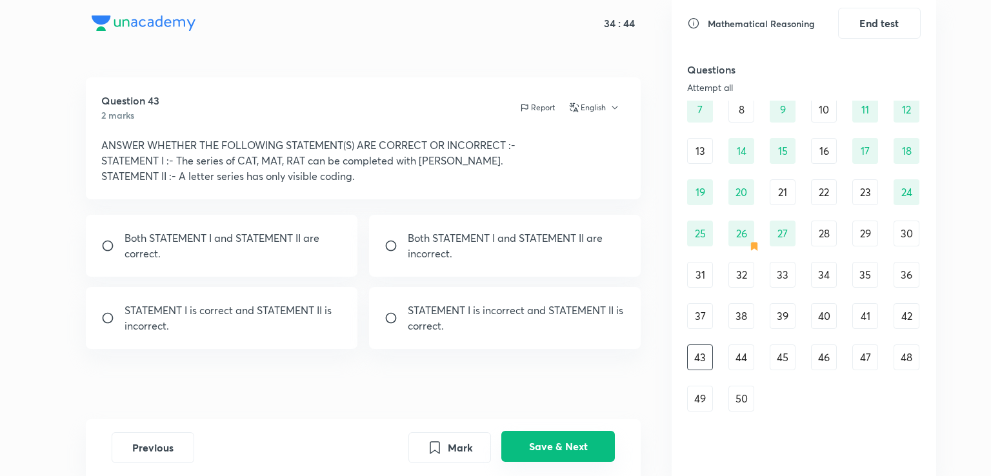
click at [574, 452] on button "Save & Next" at bounding box center [558, 446] width 114 height 31
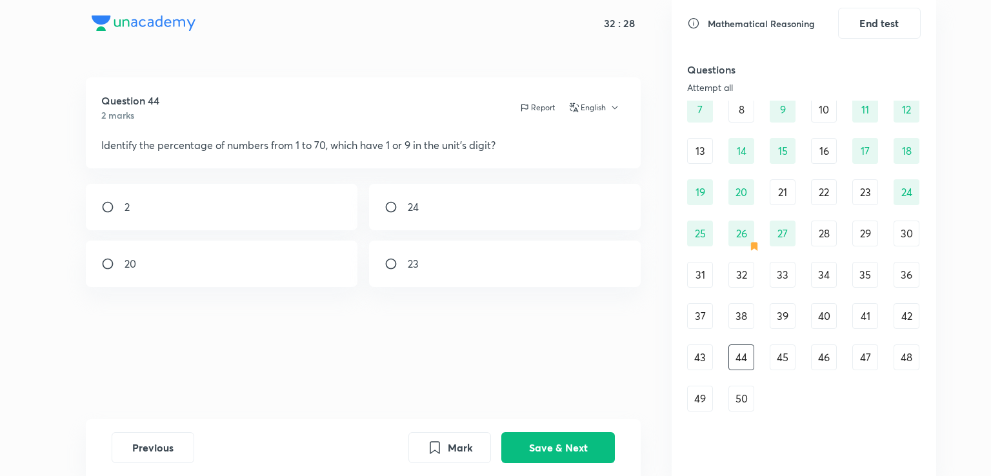
click at [201, 248] on div "20" at bounding box center [222, 264] width 272 height 46
radio input "true"
click at [571, 444] on button "Save & Next" at bounding box center [558, 446] width 114 height 31
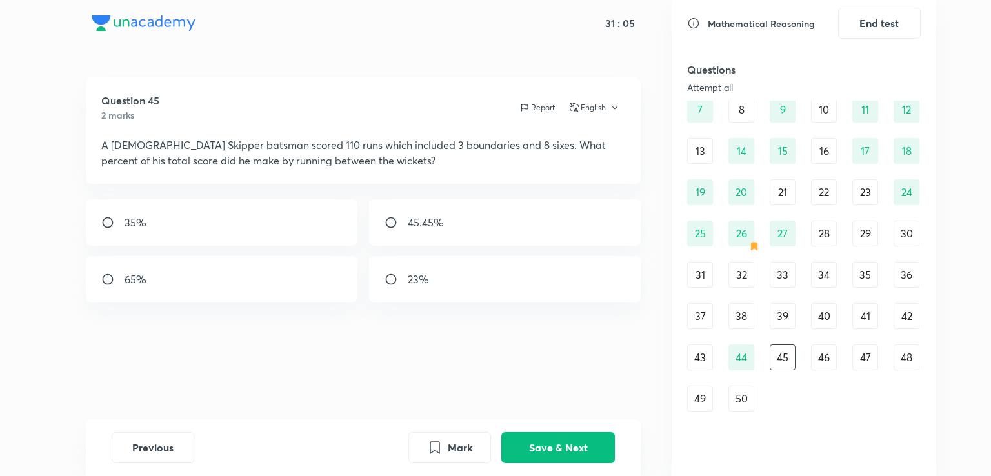
click at [446, 226] on div "45.45%" at bounding box center [505, 222] width 272 height 46
radio input "true"
click at [542, 444] on button "Save & Next" at bounding box center [558, 446] width 114 height 31
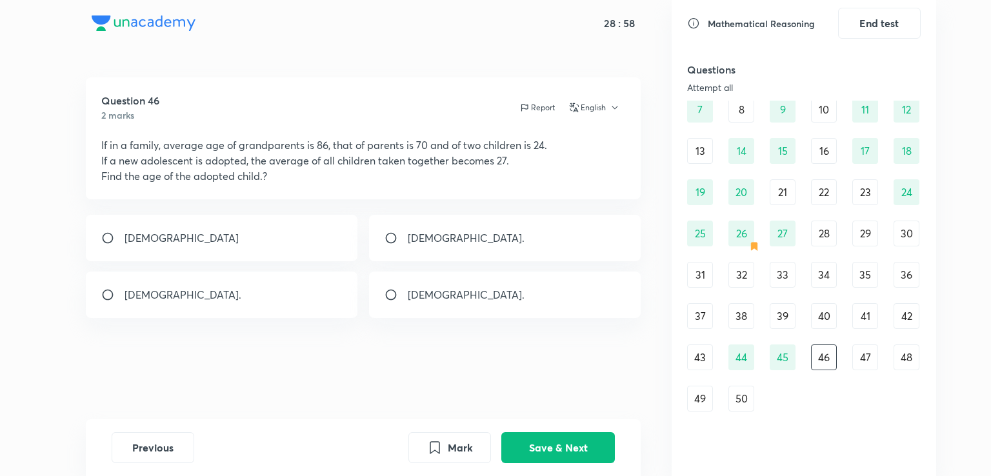
click at [258, 234] on div "[DEMOGRAPHIC_DATA]" at bounding box center [222, 238] width 272 height 46
click at [500, 248] on div "[DEMOGRAPHIC_DATA]." at bounding box center [505, 238] width 272 height 46
radio input "false"
radio input "true"
click at [531, 444] on button "Save & Next" at bounding box center [558, 446] width 114 height 31
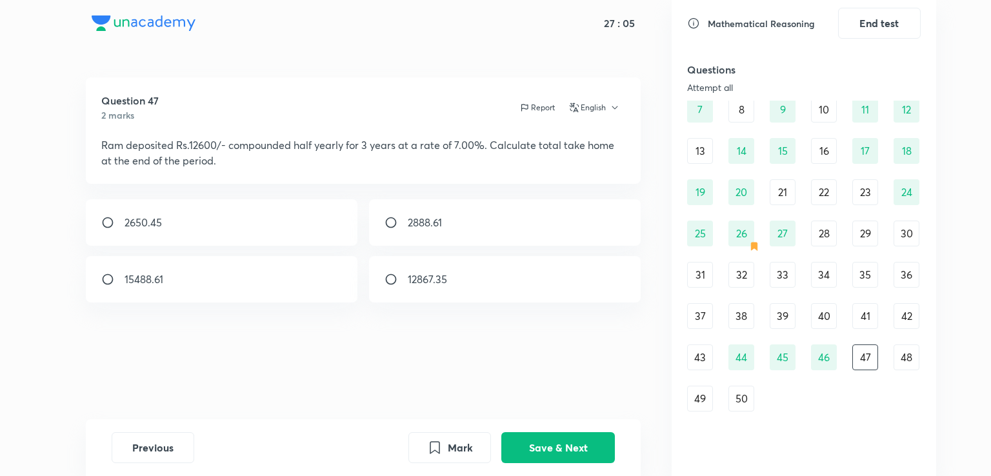
click at [188, 290] on div "15488.61" at bounding box center [222, 279] width 272 height 46
radio input "true"
click at [520, 447] on button "Save & Next" at bounding box center [558, 446] width 114 height 31
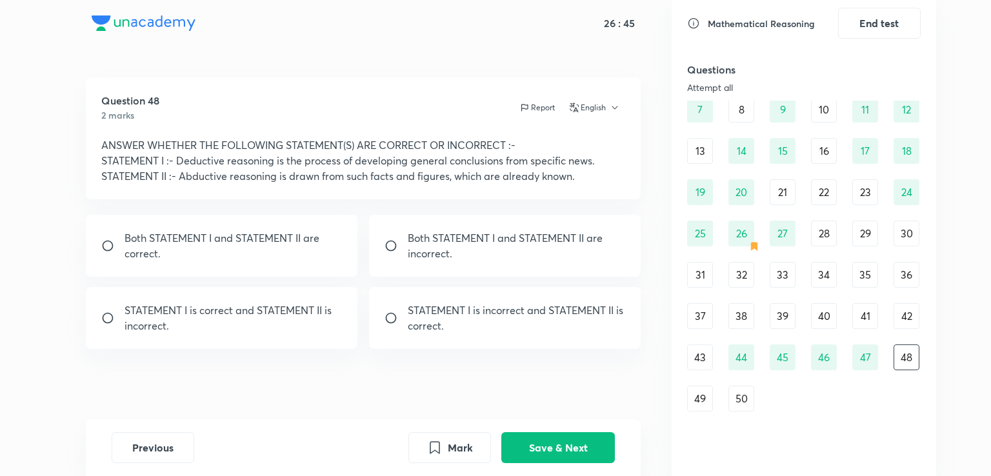
click at [324, 251] on p "Both STATEMENT I and STATEMENT II are correct." at bounding box center [233, 245] width 218 height 31
radio input "true"
click at [539, 440] on button "Save & Next" at bounding box center [558, 446] width 114 height 31
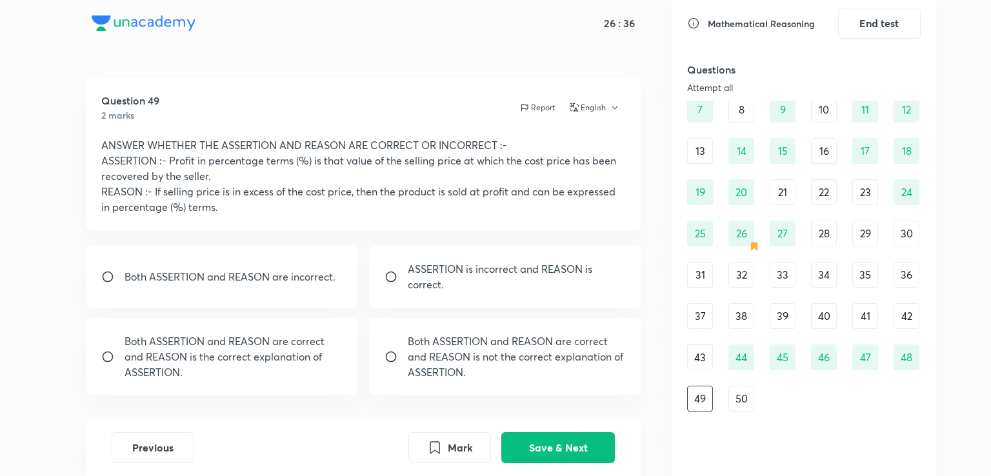
scroll to position [0, 0]
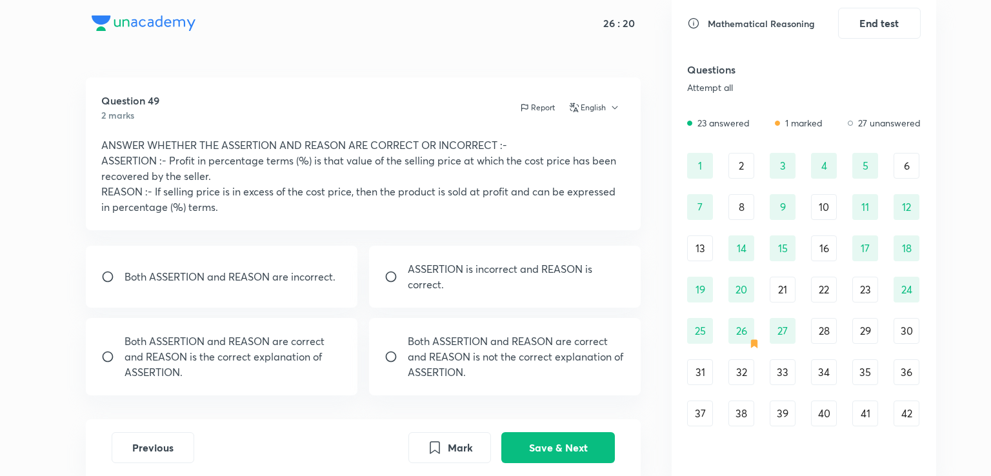
drag, startPoint x: 751, startPoint y: 273, endPoint x: 580, endPoint y: 164, distance: 203.0
click at [580, 164] on div "26 : 20 Question 49 2 marks Report English ANSWER WHETHER THE ASSERTION AND REA…" at bounding box center [495, 238] width 881 height 476
click at [462, 286] on p "ASSERTION is incorrect and REASON is correct." at bounding box center [517, 276] width 218 height 31
radio input "true"
click at [549, 445] on button "Save & Next" at bounding box center [558, 446] width 114 height 31
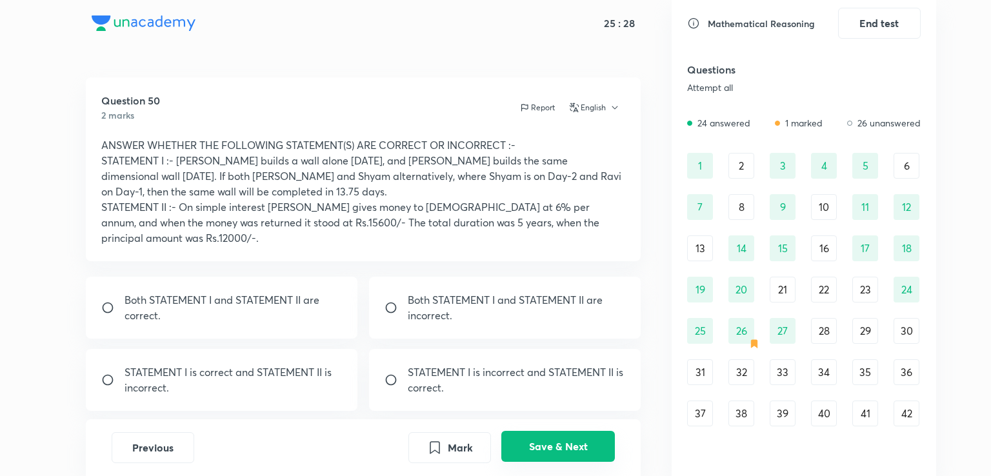
scroll to position [82, 0]
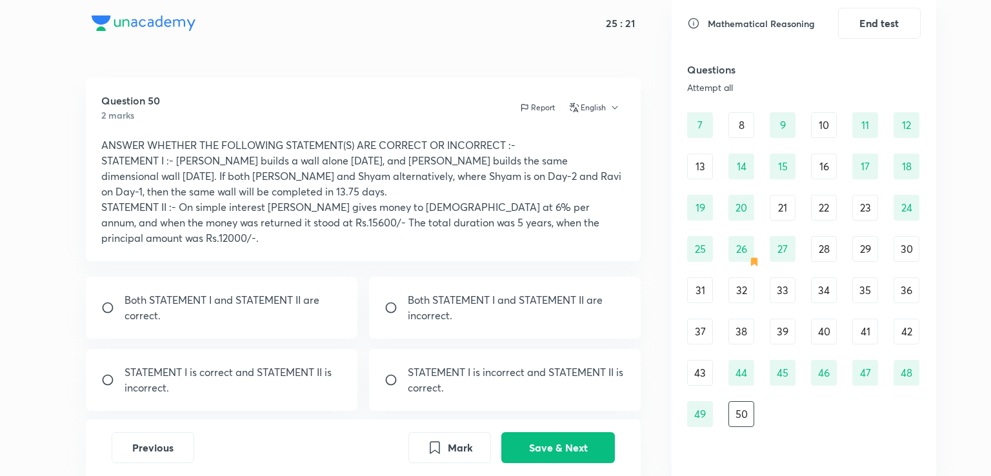
click at [694, 328] on div "37" at bounding box center [700, 332] width 26 height 26
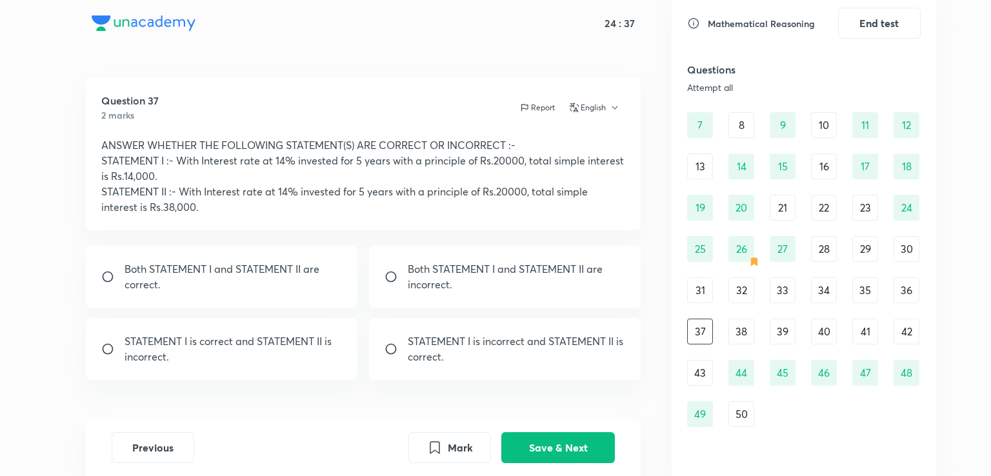
click at [312, 353] on p "STATEMENT I is correct and STATEMENT II is incorrect." at bounding box center [233, 348] width 218 height 31
radio input "true"
click at [547, 442] on button "Save & Next" at bounding box center [558, 446] width 114 height 31
click at [784, 321] on div "39" at bounding box center [782, 332] width 26 height 26
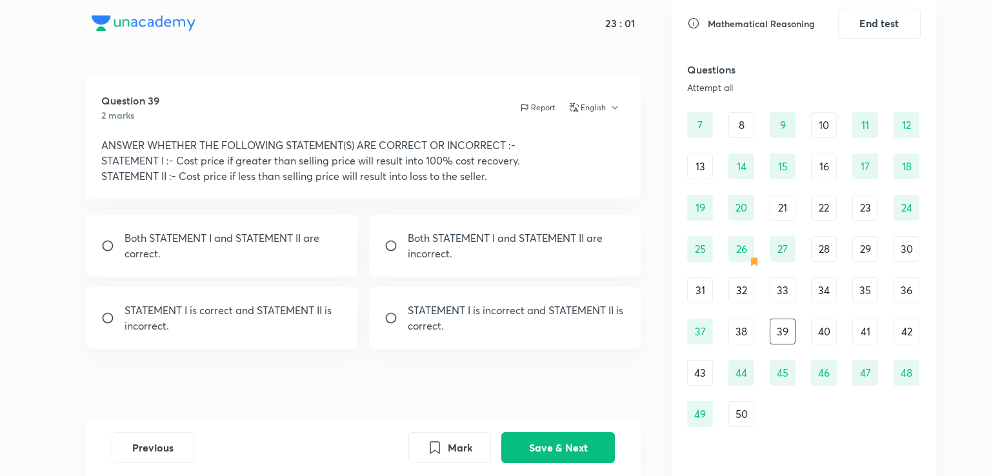
drag, startPoint x: 406, startPoint y: 168, endPoint x: 275, endPoint y: 181, distance: 130.9
click at [275, 181] on p "STATEMENT II :- Cost price if less than selling price will result into loss to …" at bounding box center [363, 175] width 524 height 15
click at [429, 255] on p "Both STATEMENT I and STATEMENT II are incorrect." at bounding box center [517, 245] width 218 height 31
radio input "true"
click at [558, 439] on button "Save & Next" at bounding box center [558, 446] width 114 height 31
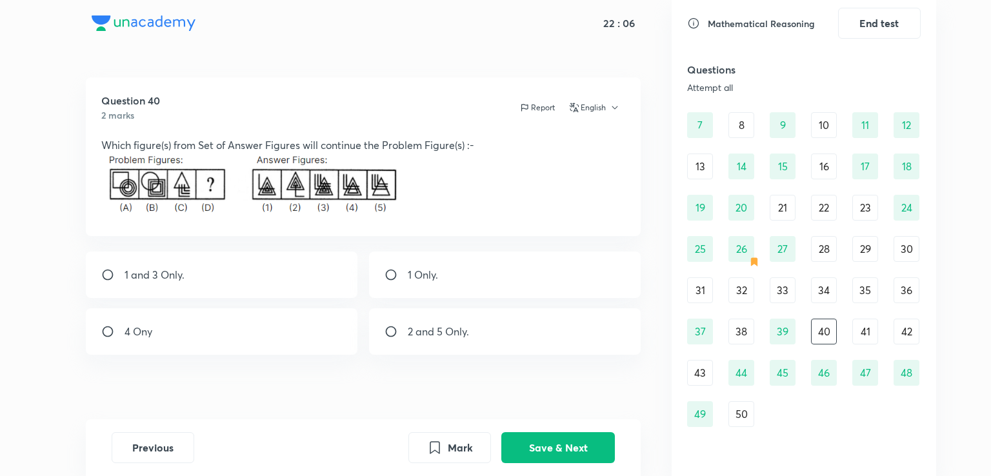
click at [271, 190] on img at bounding box center [253, 185] width 304 height 64
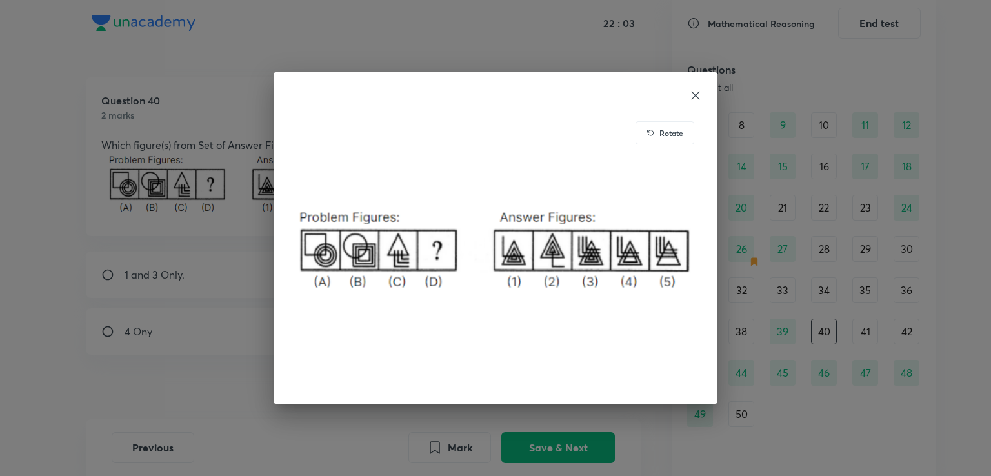
click at [693, 97] on icon at bounding box center [695, 96] width 8 height 8
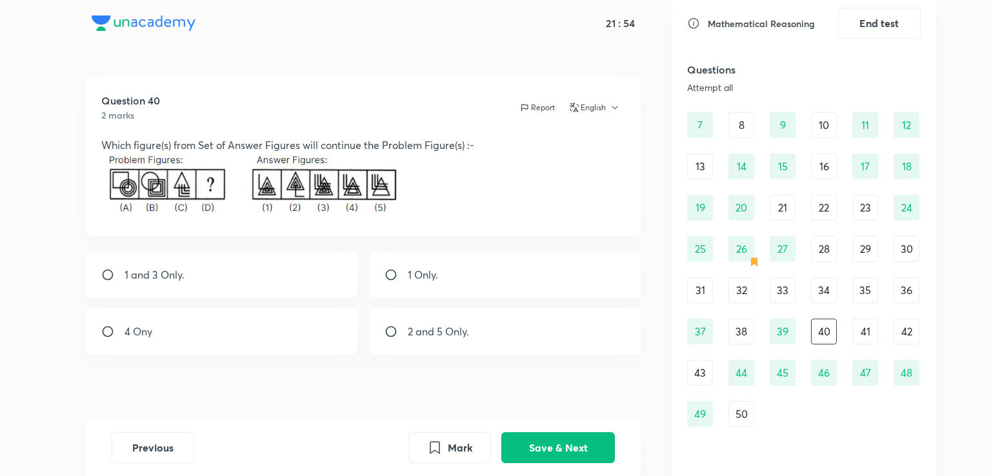
click at [391, 276] on input "radio" at bounding box center [395, 274] width 23 height 13
radio input "true"
click at [531, 446] on button "Save & Next" at bounding box center [558, 446] width 114 height 31
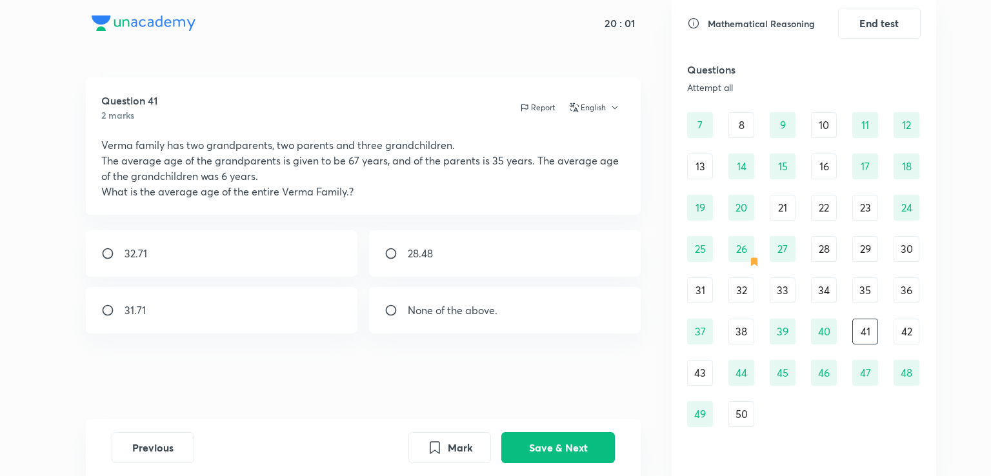
click at [451, 304] on p "None of the above." at bounding box center [453, 309] width 90 height 15
click at [467, 302] on p "None of the above." at bounding box center [453, 309] width 90 height 15
radio input "true"
click at [200, 321] on div "31.71" at bounding box center [222, 310] width 272 height 46
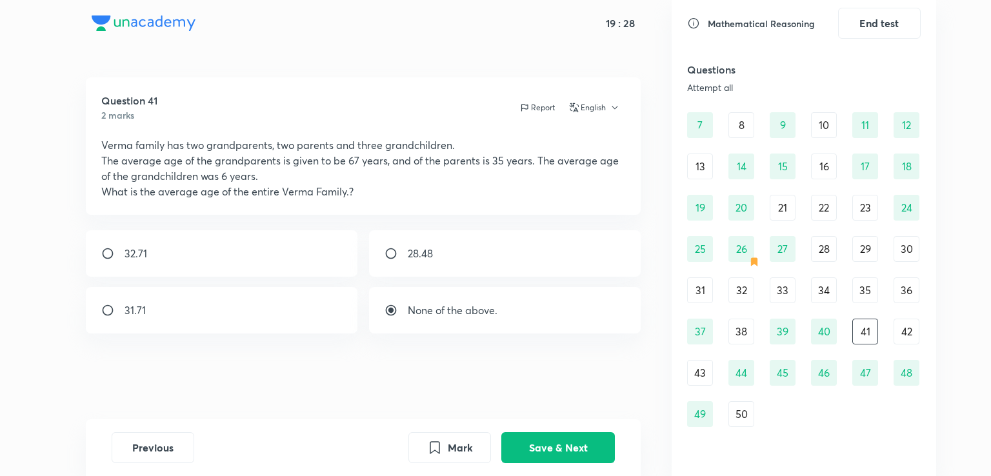
radio input "true"
radio input "false"
click at [528, 444] on button "Save & Next" at bounding box center [558, 446] width 114 height 31
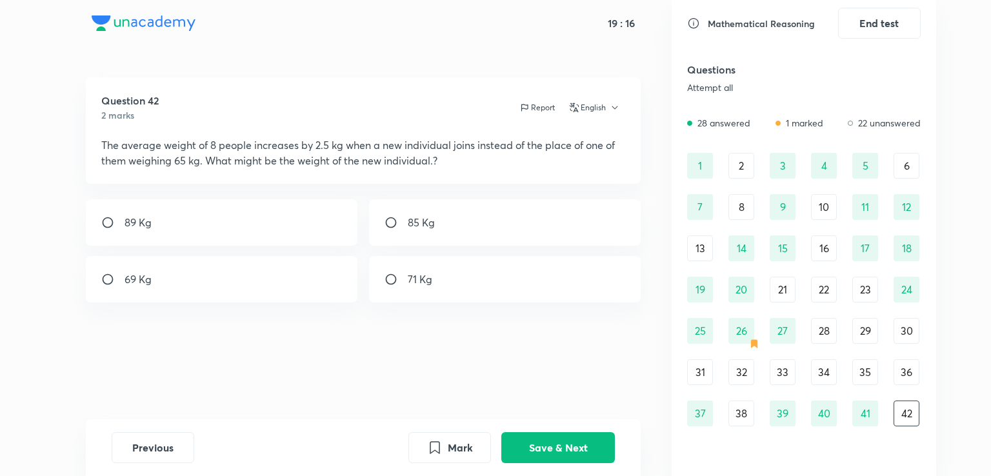
scroll to position [97, 0]
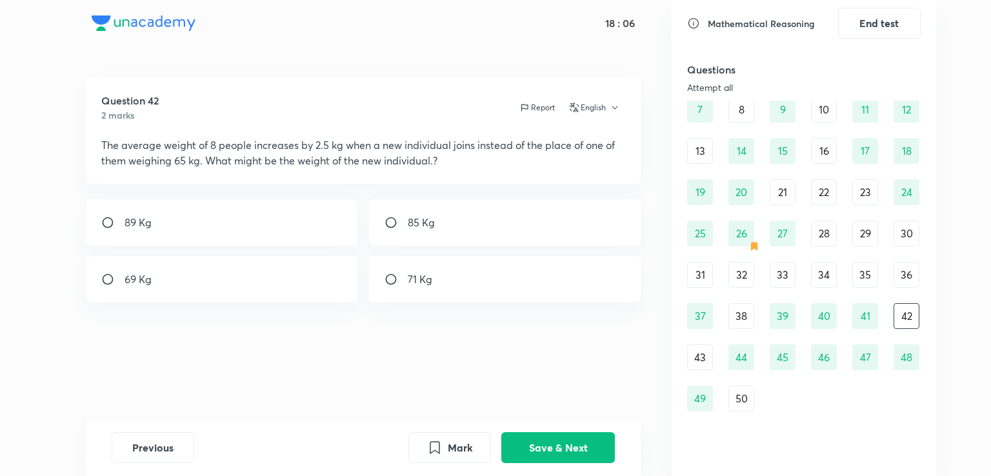
click at [293, 224] on div "89 Kg" at bounding box center [222, 222] width 272 height 46
click at [415, 231] on div "85 Kg" at bounding box center [505, 222] width 272 height 46
radio input "false"
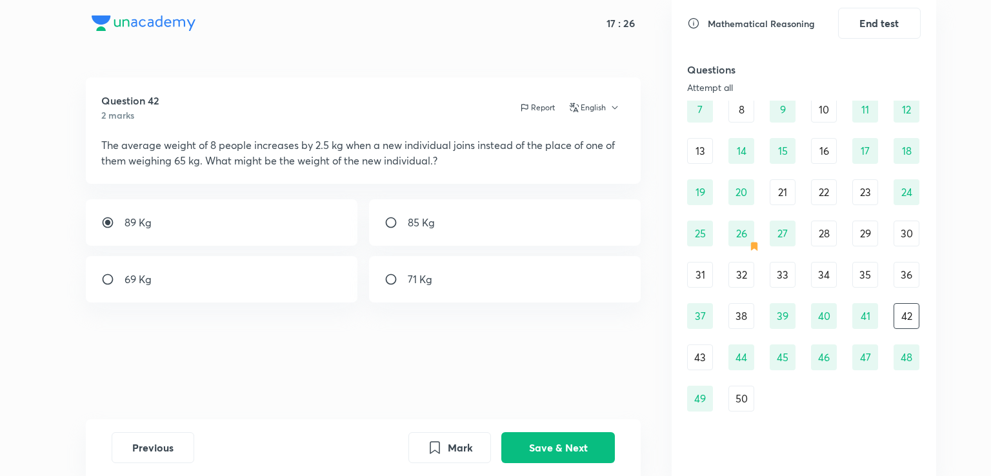
radio input "true"
click at [544, 455] on button "Save & Next" at bounding box center [558, 446] width 114 height 31
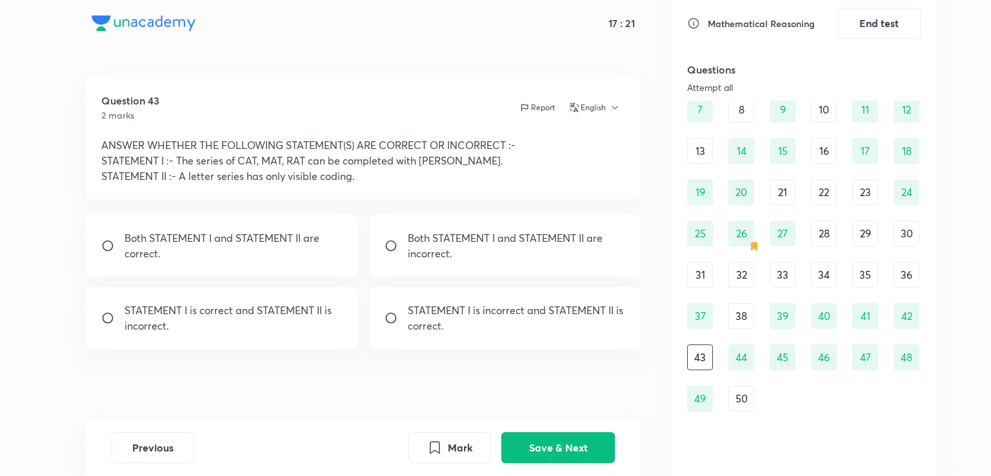
click at [696, 280] on div "31" at bounding box center [700, 275] width 26 height 26
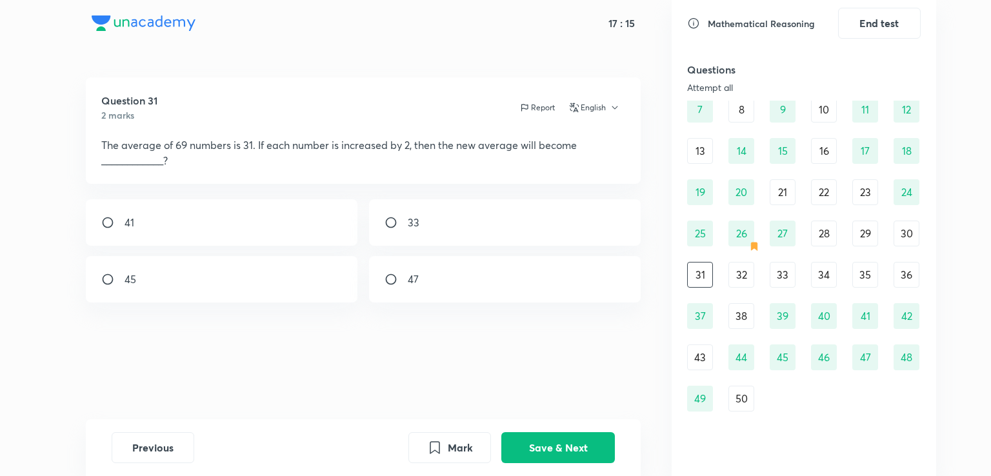
click at [397, 220] on input "radio" at bounding box center [395, 222] width 23 height 13
radio input "true"
click at [548, 433] on button "Save & Next" at bounding box center [558, 446] width 114 height 31
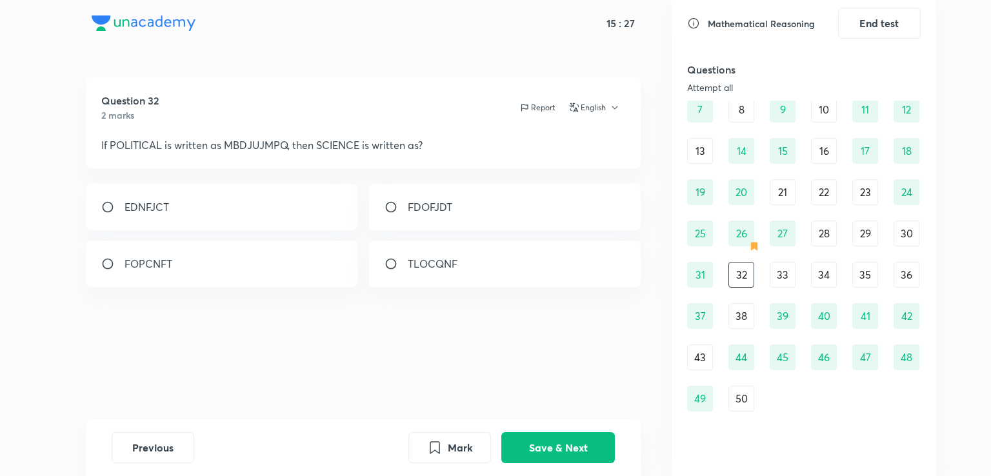
click at [399, 205] on input "radio" at bounding box center [395, 207] width 23 height 13
radio input "true"
click at [573, 446] on button "Save & Next" at bounding box center [558, 446] width 114 height 31
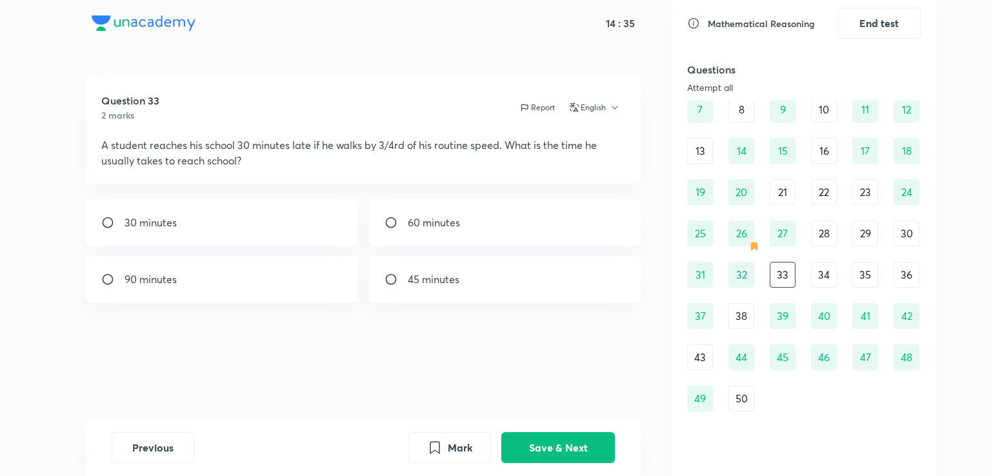
click at [242, 290] on div "90 minutes" at bounding box center [222, 279] width 272 height 46
radio input "true"
click at [549, 438] on button "Save & Next" at bounding box center [558, 446] width 114 height 31
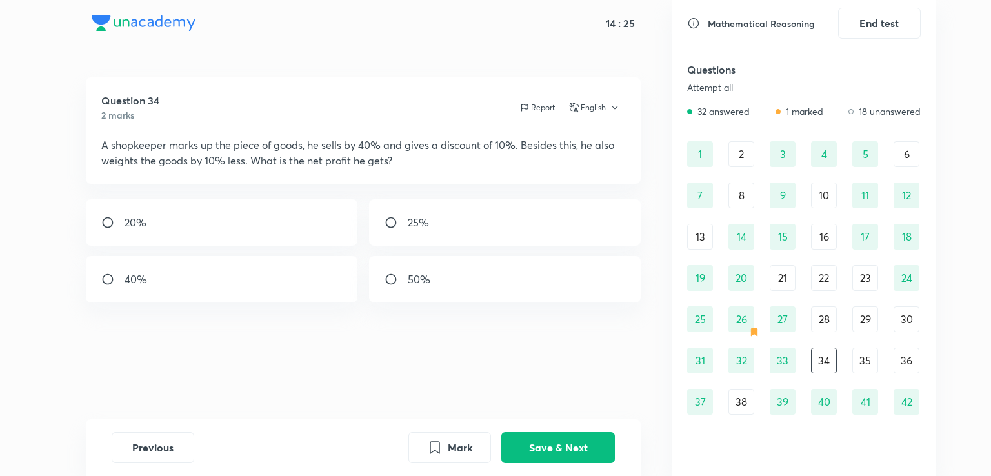
scroll to position [17, 0]
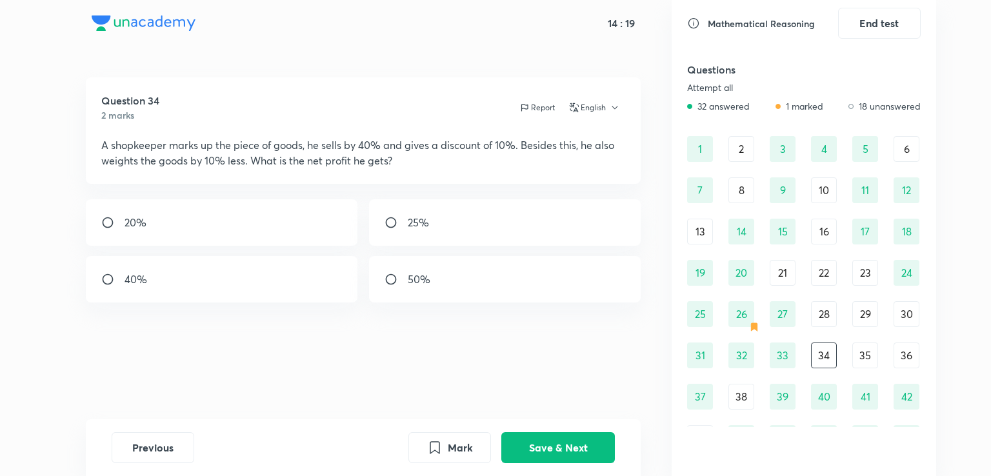
click at [869, 352] on div "35" at bounding box center [865, 355] width 26 height 26
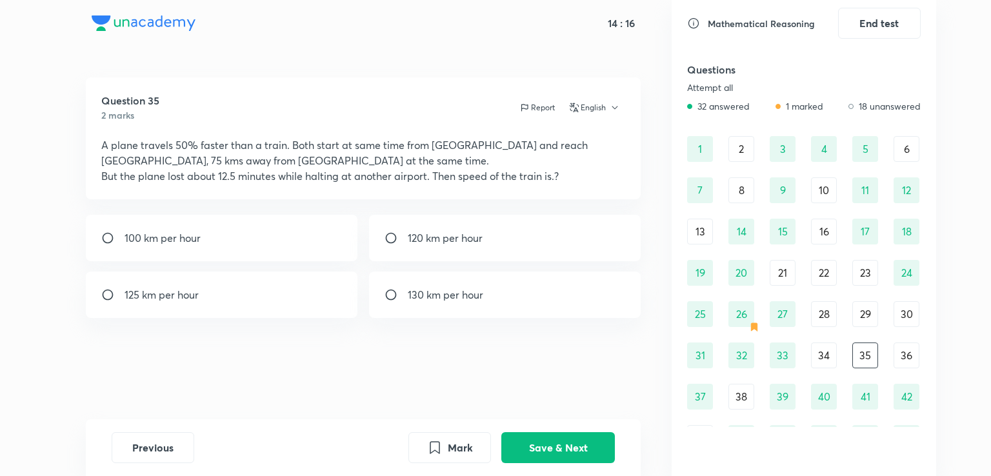
click at [902, 352] on div "36" at bounding box center [906, 355] width 26 height 26
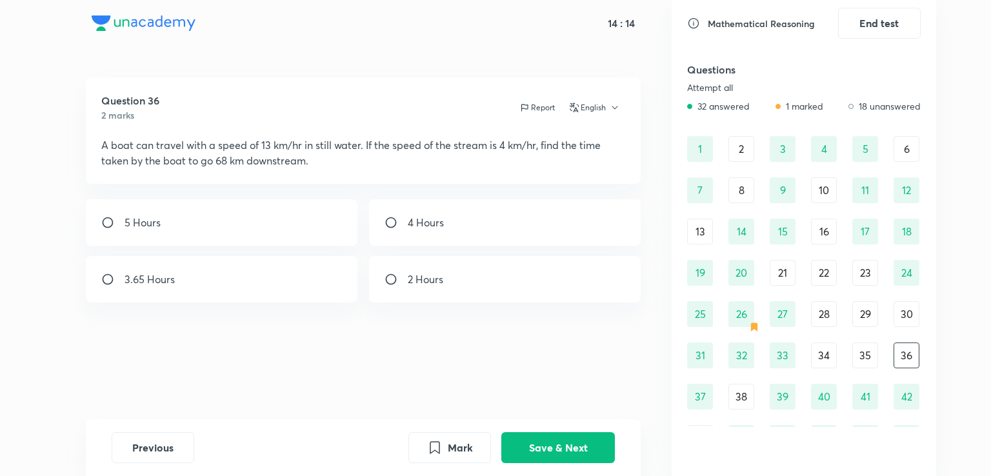
click at [908, 317] on div "30" at bounding box center [906, 314] width 26 height 26
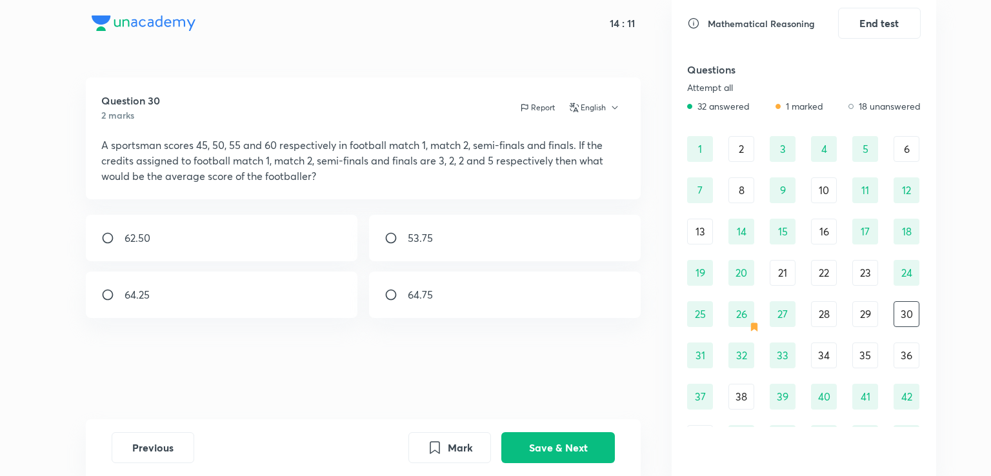
click at [873, 313] on div "29" at bounding box center [865, 314] width 26 height 26
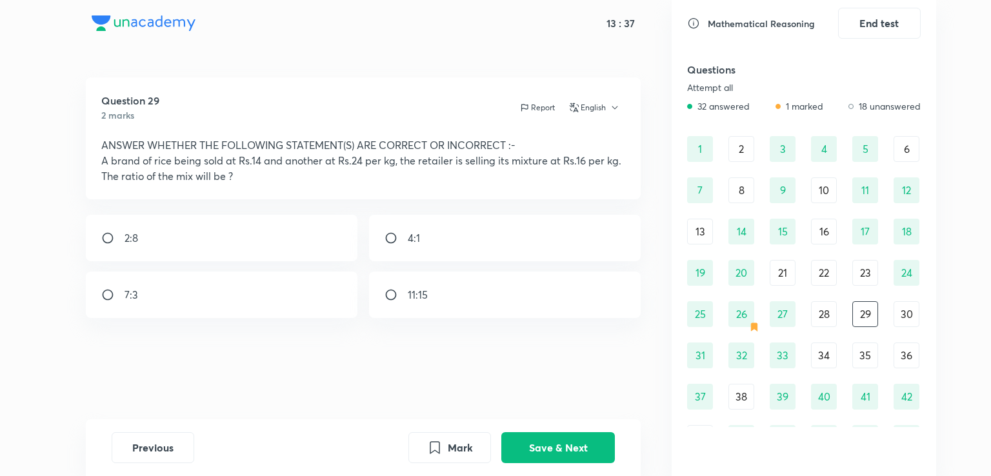
click at [457, 262] on div "2:8 4:1 7:3 11:15" at bounding box center [363, 266] width 555 height 103
click at [393, 230] on div "4:1" at bounding box center [505, 238] width 272 height 46
click at [419, 241] on div "4:1" at bounding box center [505, 238] width 272 height 46
radio input "true"
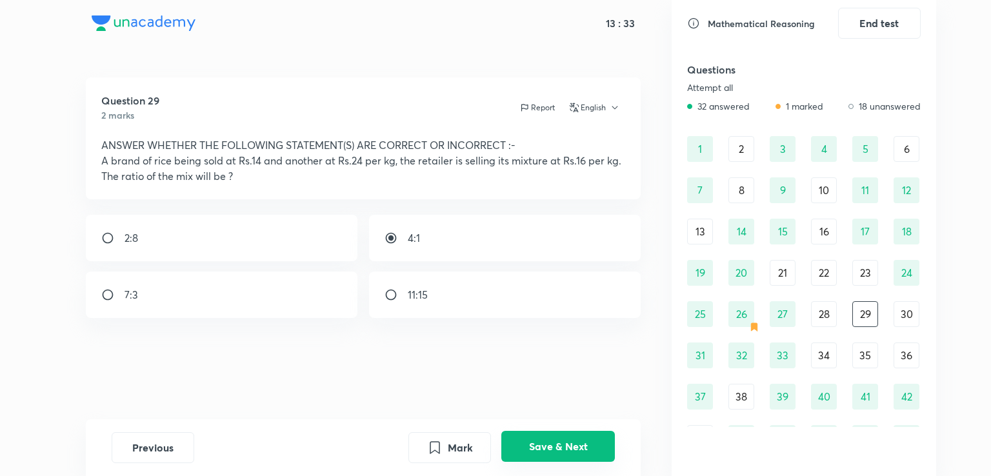
click at [544, 442] on button "Save & Next" at bounding box center [558, 446] width 114 height 31
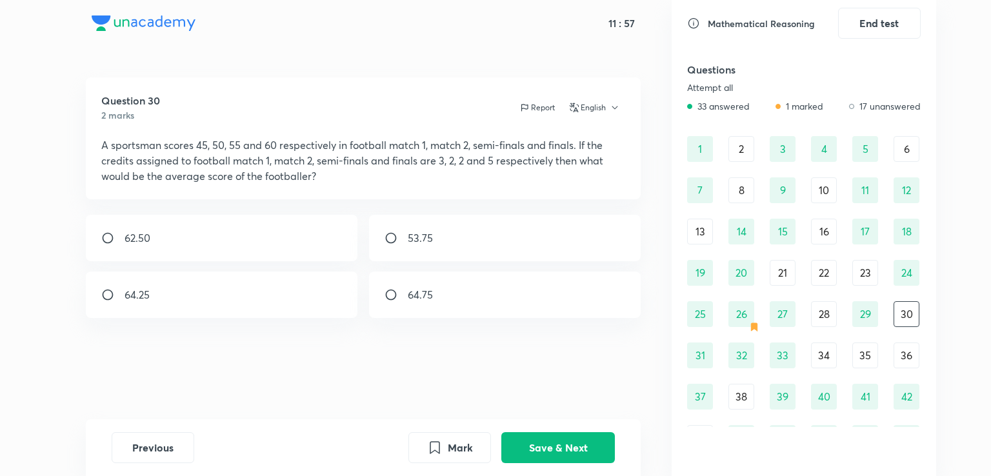
click at [449, 220] on div "53.75" at bounding box center [505, 238] width 272 height 46
radio input "true"
click at [553, 449] on button "Save & Next" at bounding box center [558, 446] width 114 height 31
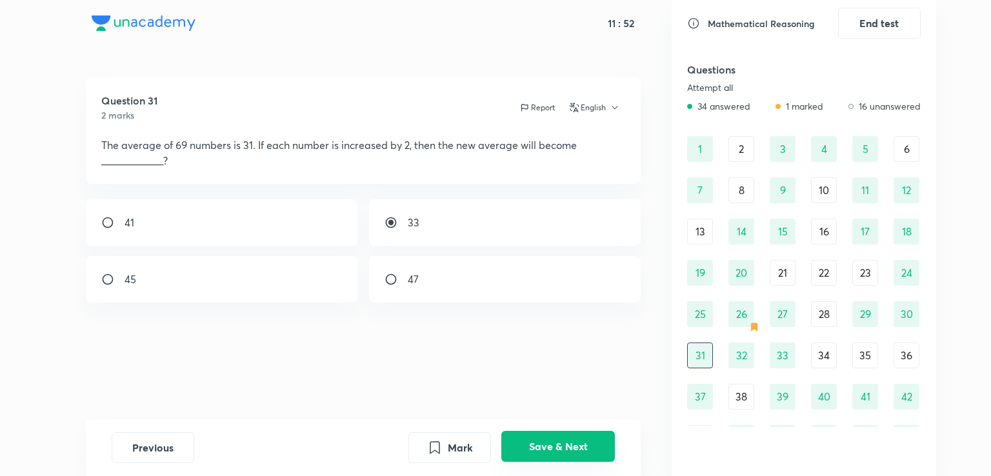
click at [553, 449] on button "Save & Next" at bounding box center [558, 446] width 114 height 31
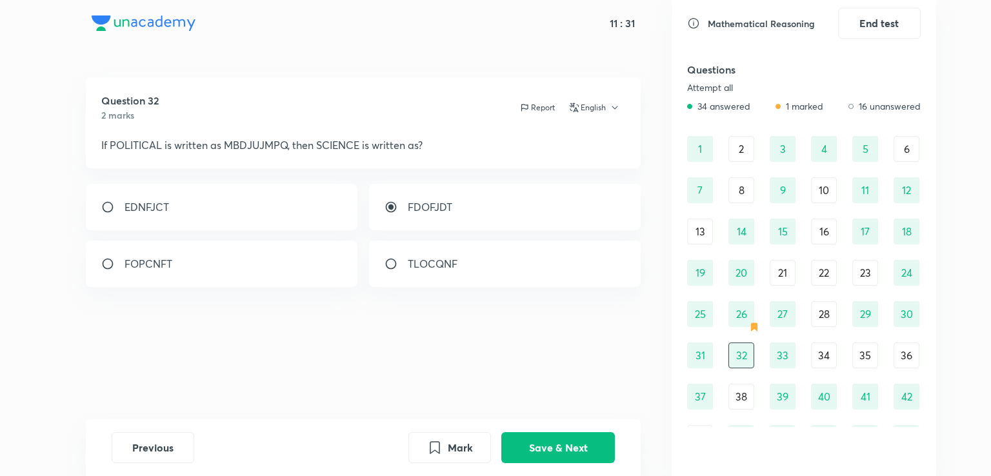
scroll to position [97, 0]
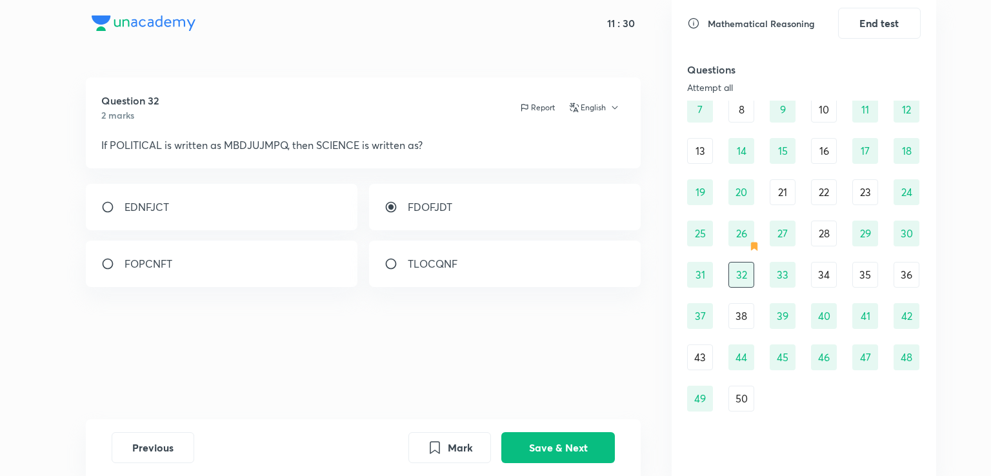
click at [819, 278] on div "34" at bounding box center [824, 275] width 26 height 26
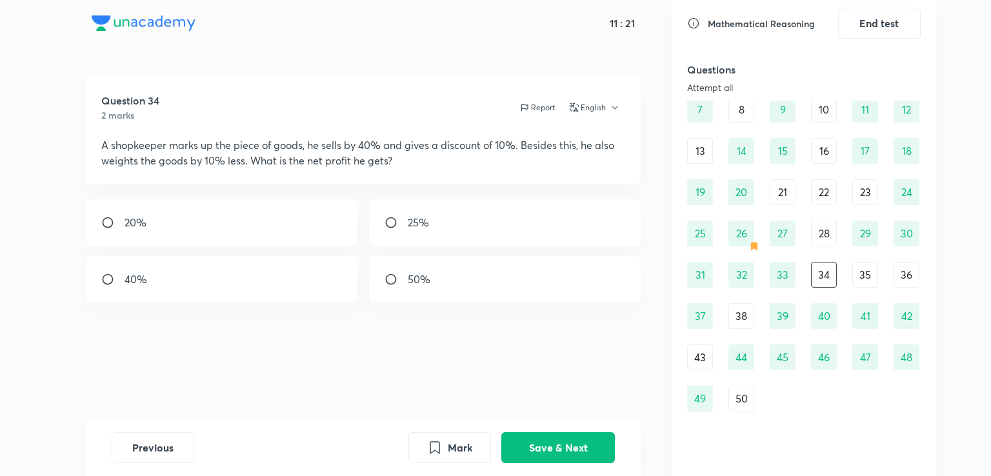
click at [832, 232] on div "28" at bounding box center [824, 234] width 26 height 26
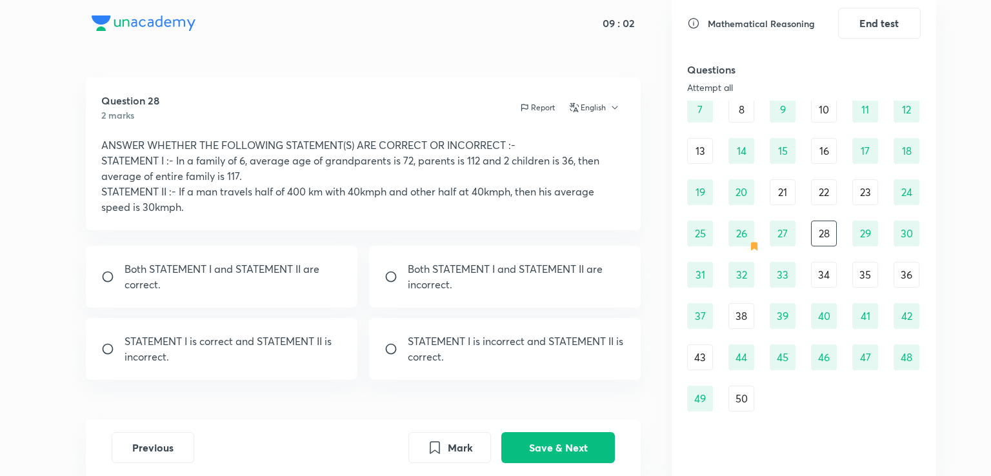
click at [585, 295] on div "Both STATEMENT I and STATEMENT II are incorrect." at bounding box center [505, 277] width 272 height 62
radio input "true"
click at [575, 447] on button "Save & Next" at bounding box center [558, 446] width 114 height 31
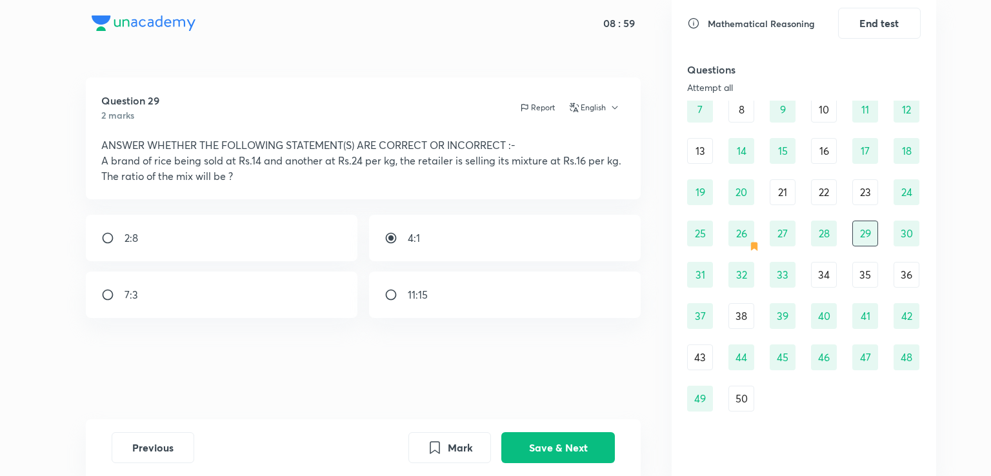
click at [780, 183] on div "21" at bounding box center [782, 192] width 26 height 26
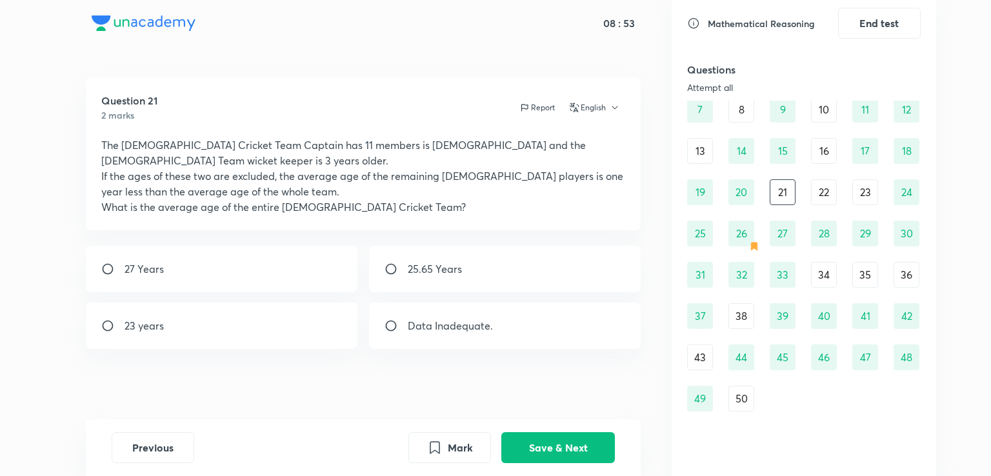
click at [827, 184] on div "22" at bounding box center [824, 192] width 26 height 26
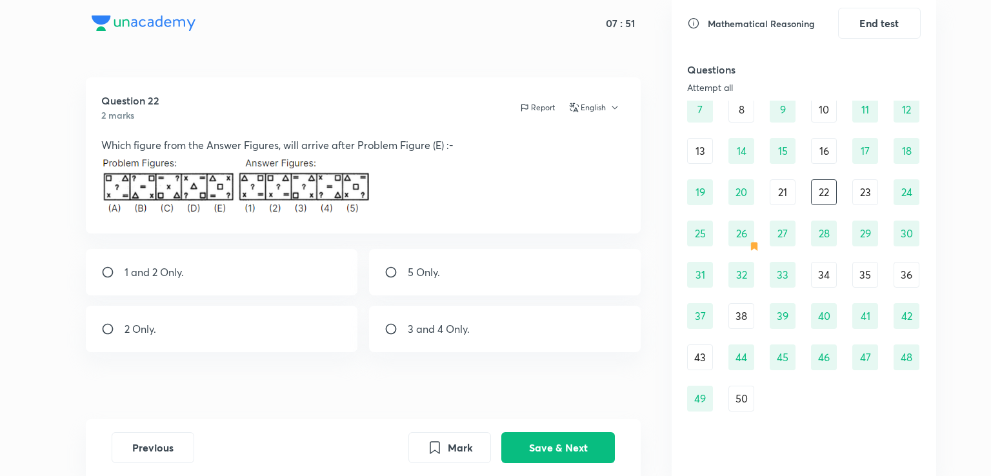
click at [304, 321] on div "2 Only." at bounding box center [222, 329] width 272 height 46
radio input "true"
click at [534, 442] on button "Save & Next" at bounding box center [558, 446] width 114 height 31
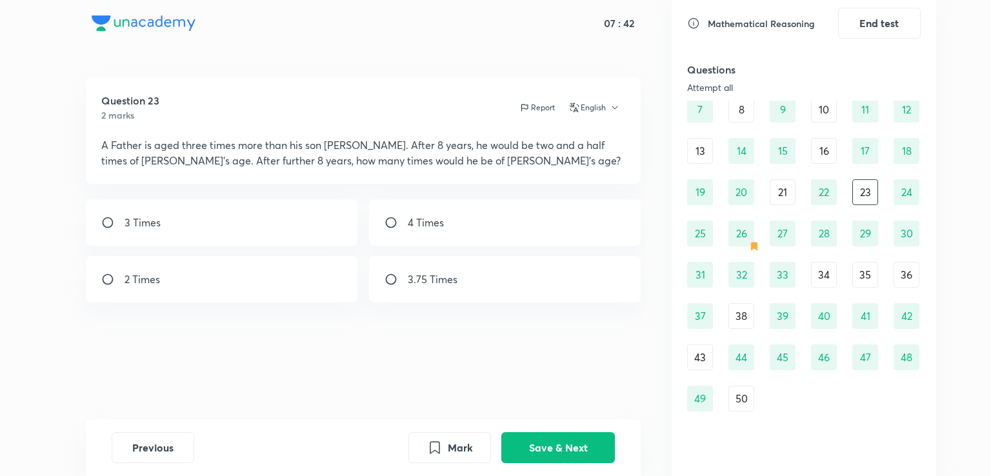
click at [823, 148] on div "16" at bounding box center [824, 151] width 26 height 26
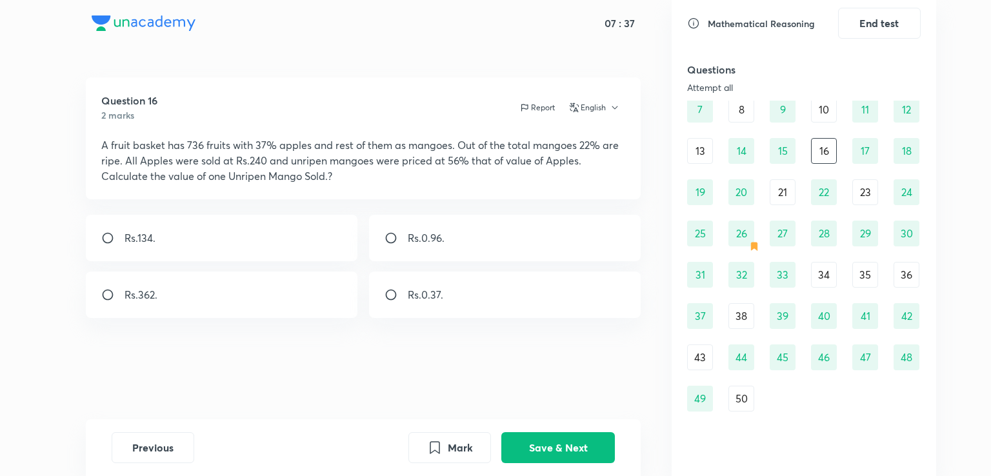
click at [827, 117] on div "10" at bounding box center [824, 110] width 26 height 26
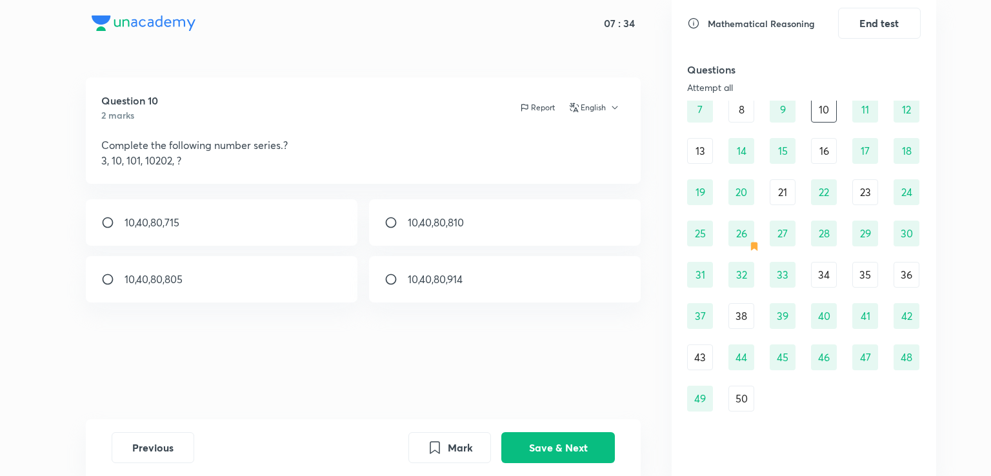
click at [742, 112] on div "8" at bounding box center [741, 110] width 26 height 26
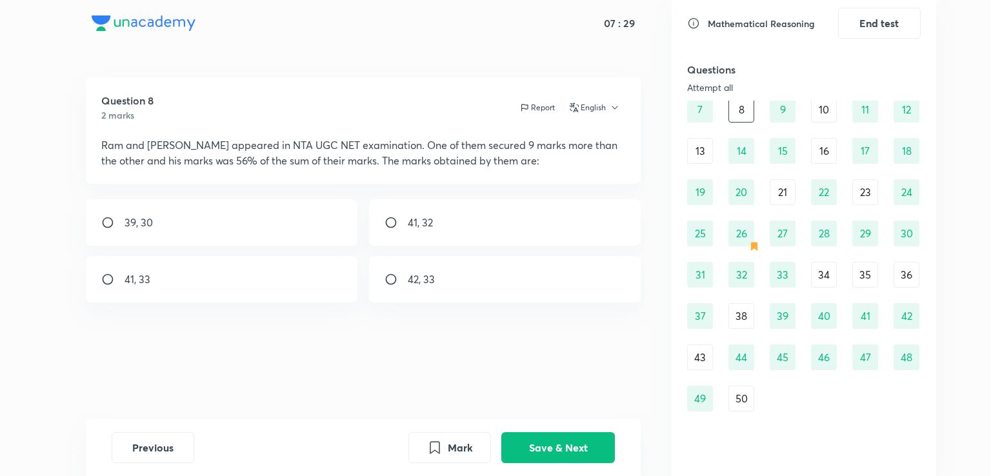
click at [789, 189] on div "21" at bounding box center [782, 192] width 26 height 26
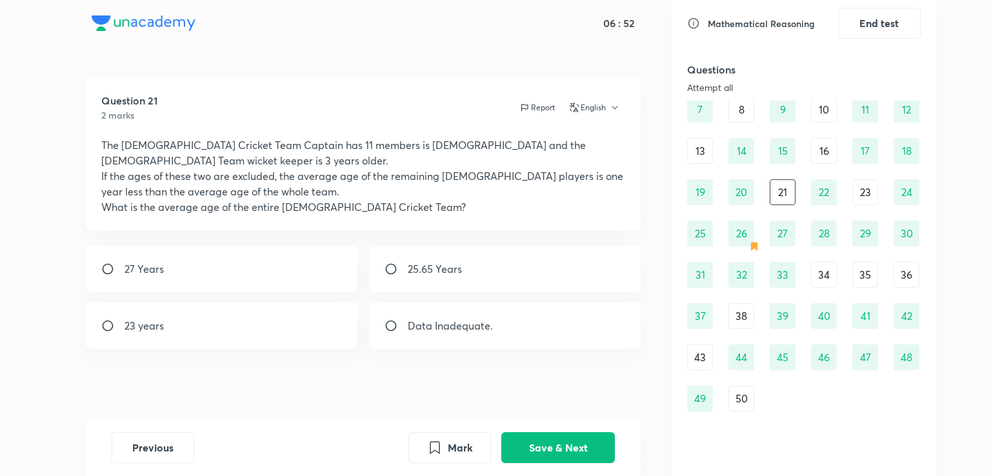
click at [863, 190] on div "23" at bounding box center [865, 192] width 26 height 26
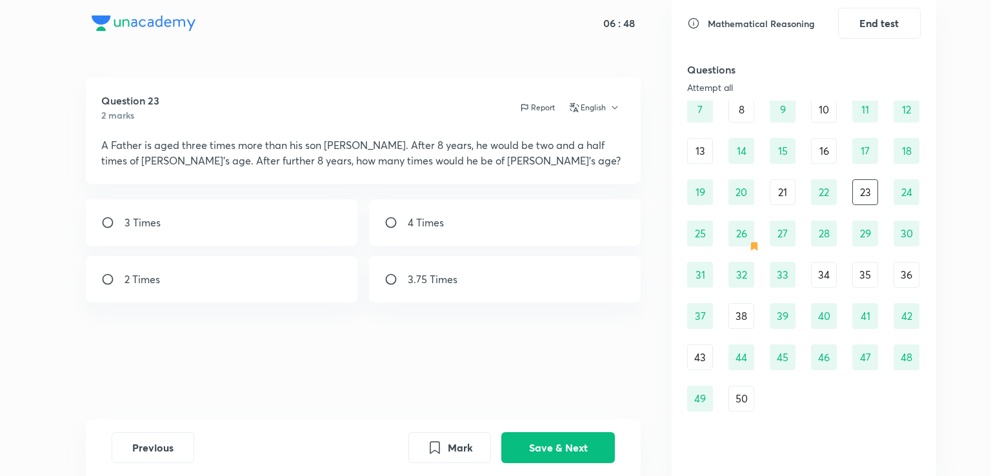
click at [832, 275] on div "34" at bounding box center [824, 275] width 26 height 26
click at [858, 279] on div "35" at bounding box center [865, 275] width 26 height 26
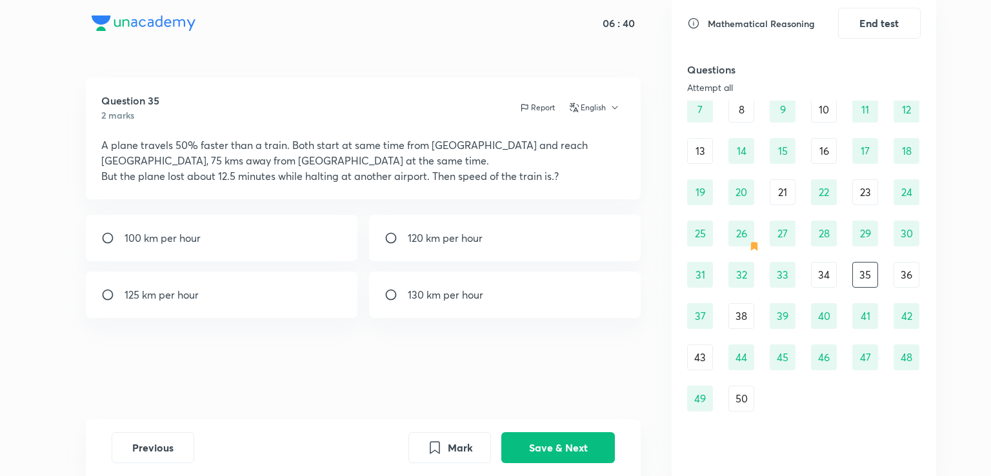
click at [907, 272] on div "36" at bounding box center [906, 275] width 26 height 26
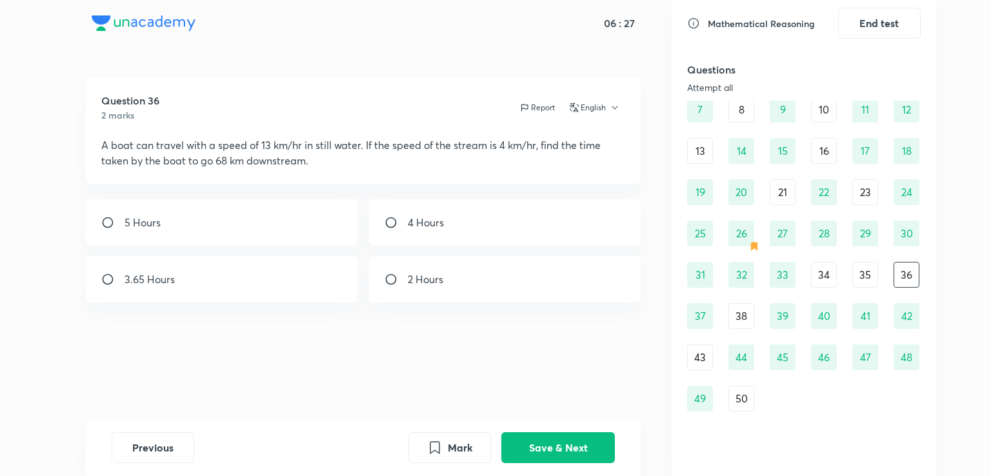
click at [578, 237] on div "4 Hours" at bounding box center [505, 222] width 272 height 46
radio input "true"
click at [573, 438] on button "Save & Next" at bounding box center [558, 446] width 114 height 31
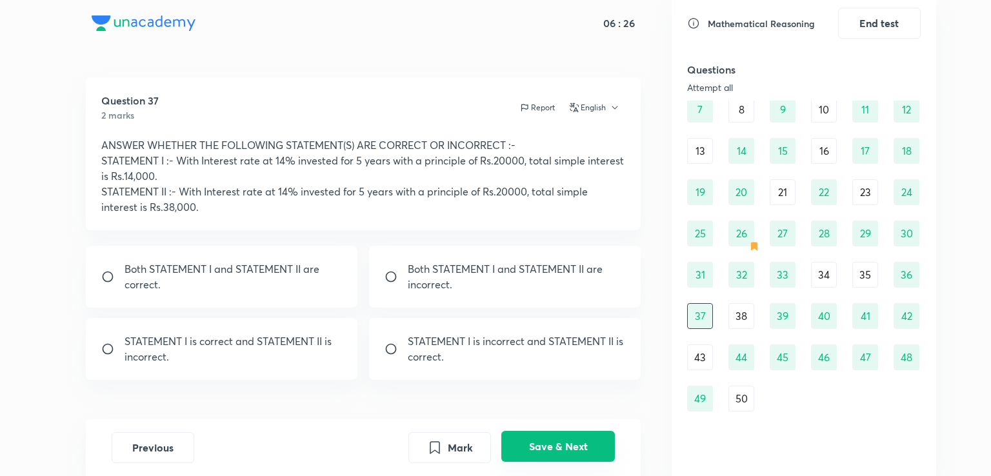
radio input "true"
click at [741, 398] on div "50" at bounding box center [741, 399] width 26 height 26
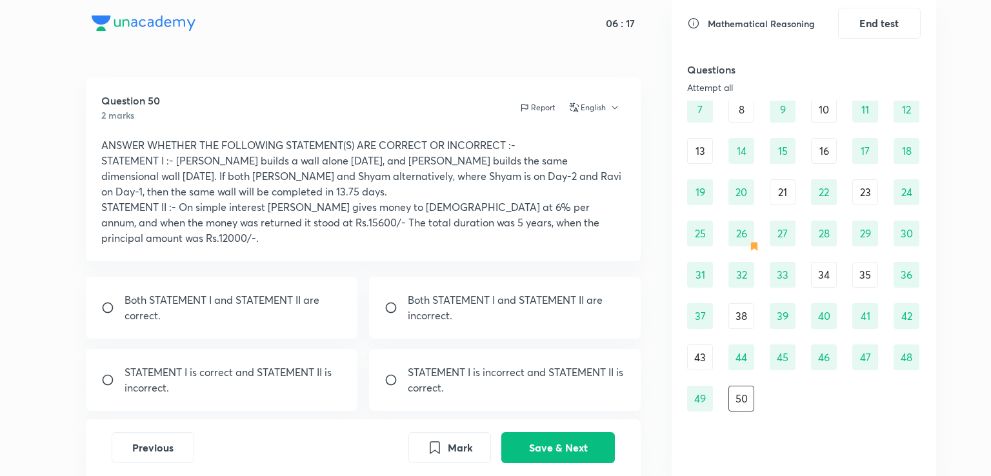
click at [557, 307] on p "Both STATEMENT I and STATEMENT II are incorrect." at bounding box center [517, 307] width 218 height 31
radio input "true"
click at [595, 452] on button "Save & Next" at bounding box center [558, 446] width 114 height 31
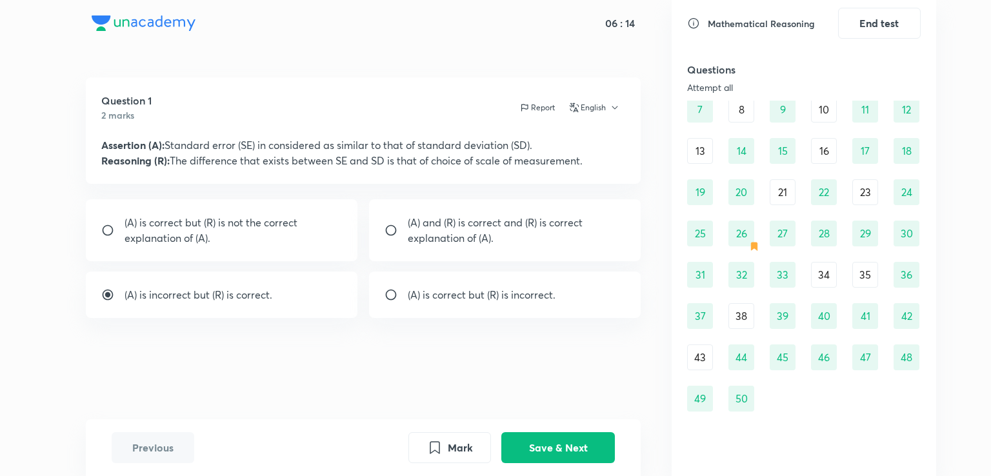
click at [704, 363] on div "43" at bounding box center [700, 357] width 26 height 26
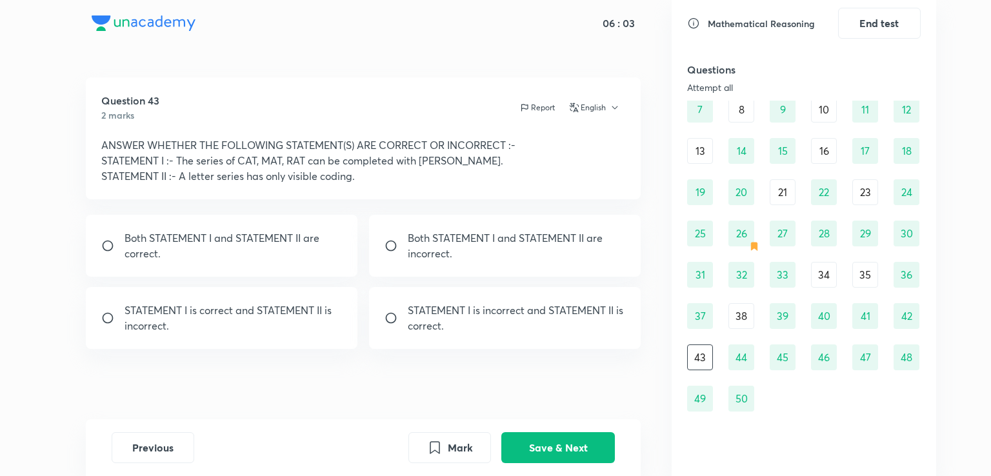
click at [293, 253] on p "Both STATEMENT I and STATEMENT II are correct." at bounding box center [233, 245] width 218 height 31
radio input "true"
click at [556, 445] on button "Save & Next" at bounding box center [558, 446] width 114 height 31
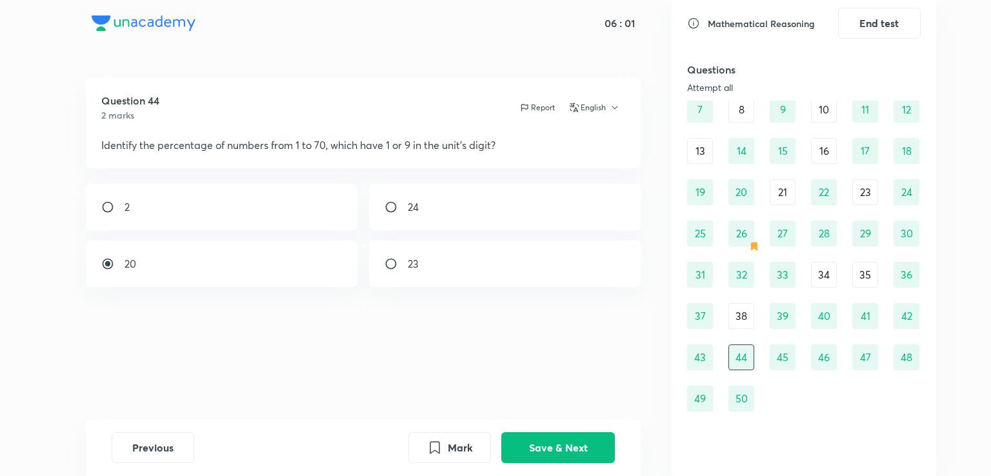
click at [740, 309] on div "38" at bounding box center [741, 316] width 26 height 26
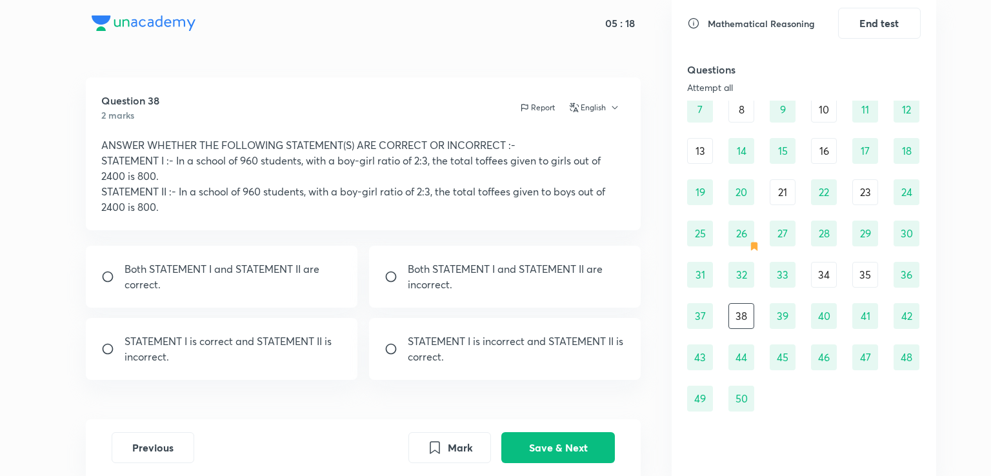
click at [550, 292] on div "Both STATEMENT I and STATEMENT II are incorrect." at bounding box center [505, 277] width 272 height 62
radio input "true"
click at [557, 449] on button "Save & Next" at bounding box center [558, 446] width 114 height 31
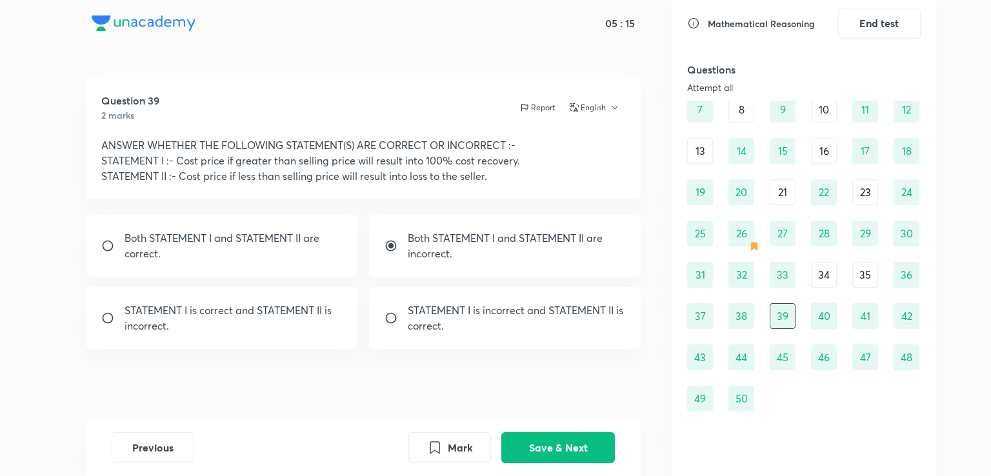
click at [828, 272] on div "34" at bounding box center [824, 275] width 26 height 26
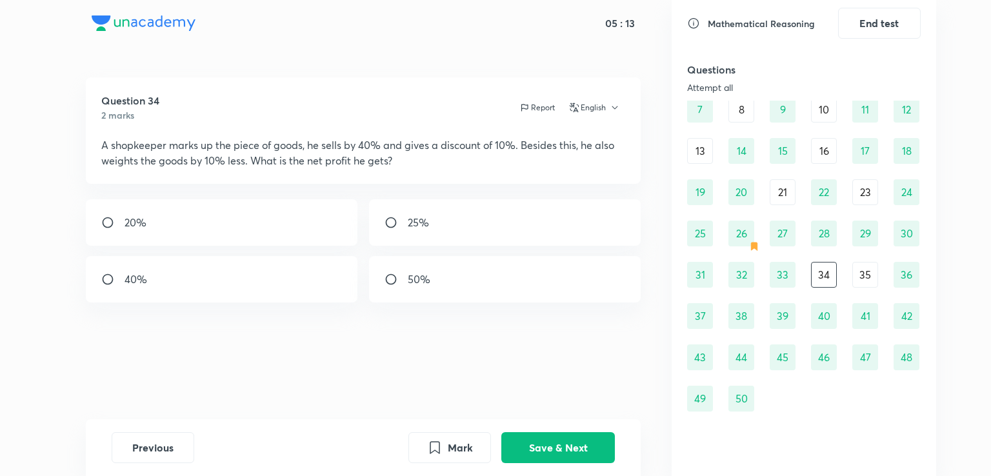
click at [592, 237] on div "25%" at bounding box center [505, 222] width 272 height 46
radio input "true"
click at [556, 427] on div "Previous Mark Save & Next" at bounding box center [363, 447] width 555 height 57
click at [556, 439] on button "Save & Next" at bounding box center [558, 446] width 114 height 31
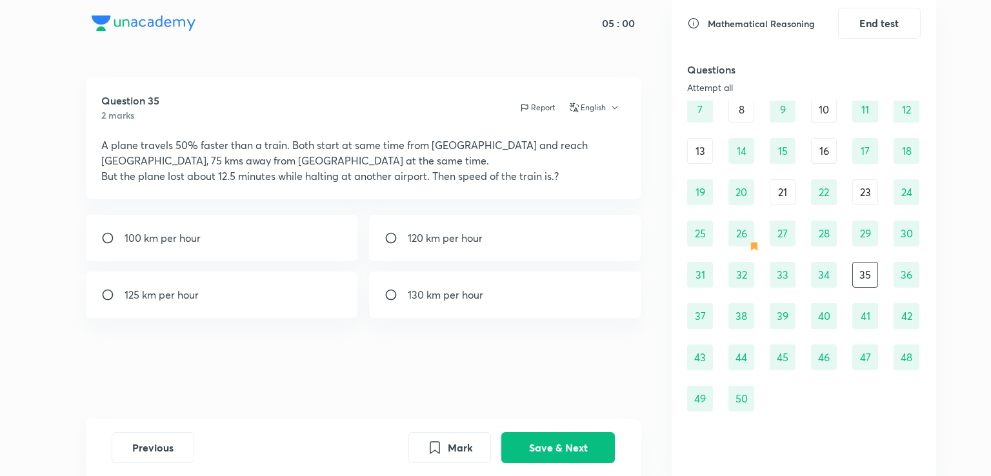
click at [586, 232] on div "120 km per hour" at bounding box center [505, 238] width 272 height 46
radio input "true"
click at [515, 442] on button "Save & Next" at bounding box center [558, 446] width 114 height 31
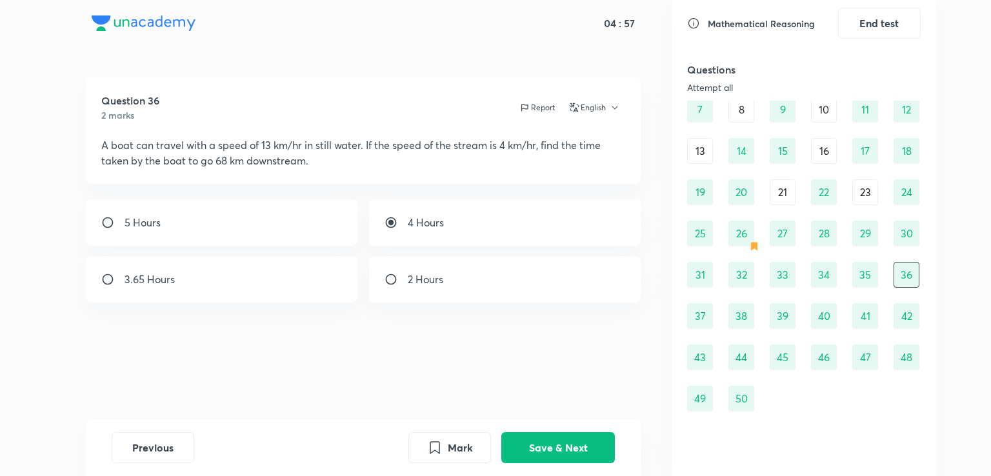
click at [780, 197] on div "21" at bounding box center [782, 192] width 26 height 26
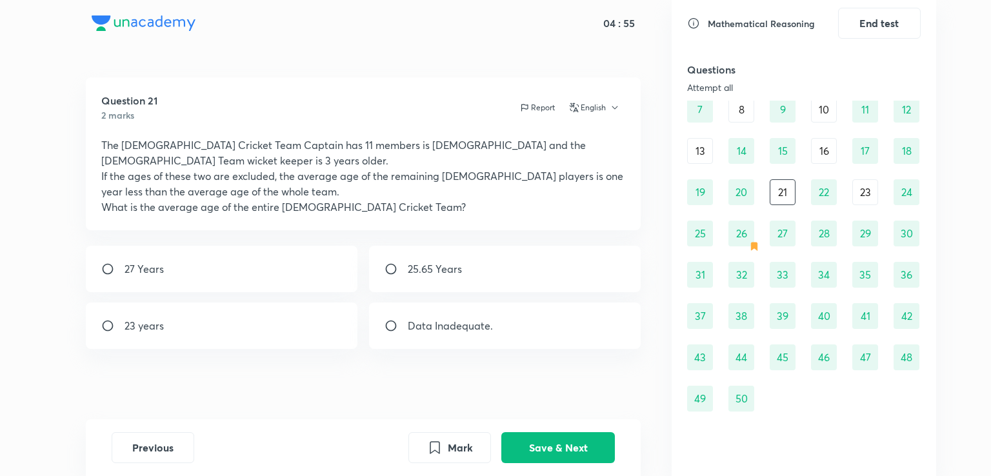
click at [593, 269] on div "﻿25.65 Years" at bounding box center [505, 269] width 272 height 46
radio input "true"
click at [550, 440] on button "Save & Next" at bounding box center [558, 446] width 114 height 31
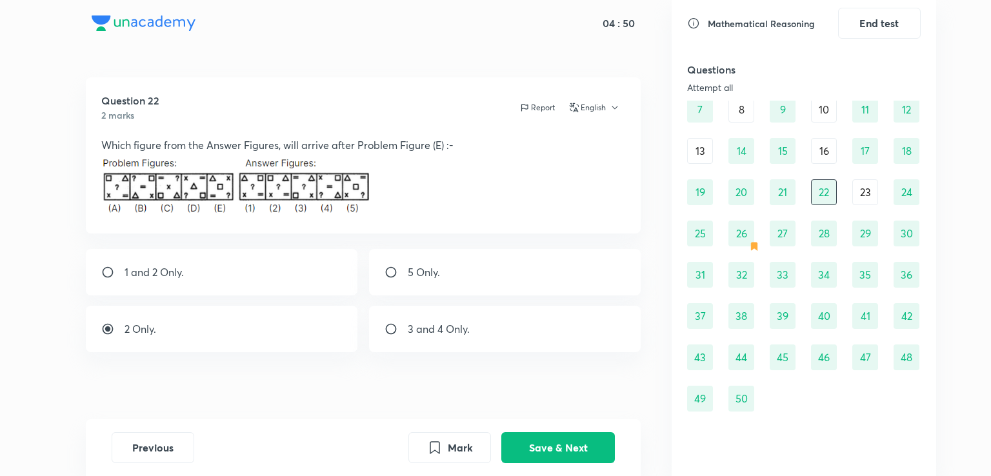
click at [862, 186] on div "23" at bounding box center [865, 192] width 26 height 26
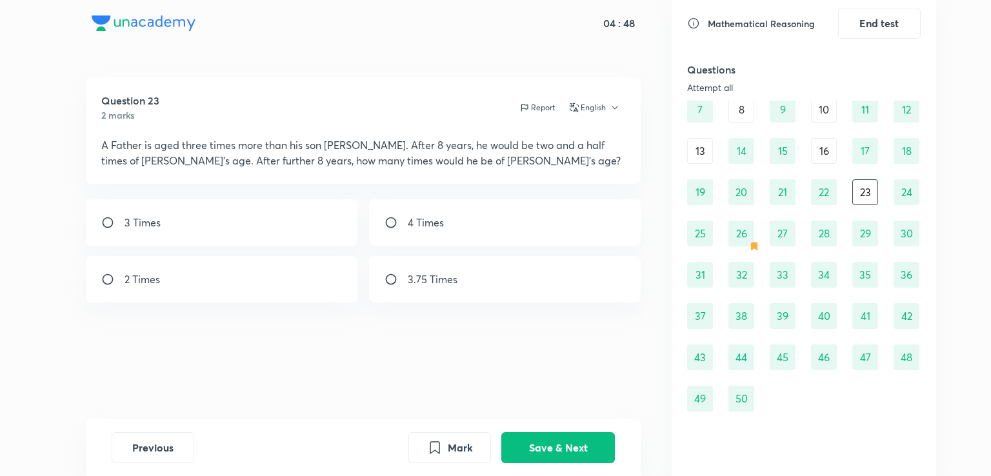
click at [574, 225] on div "4 Times" at bounding box center [505, 222] width 272 height 46
radio input "true"
click at [555, 449] on button "Save & Next" at bounding box center [558, 446] width 114 height 31
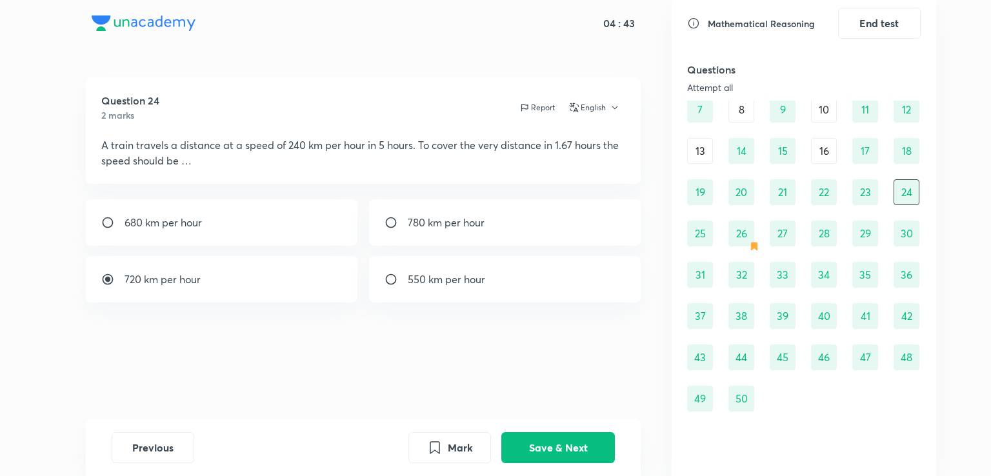
click at [815, 155] on div "16" at bounding box center [824, 151] width 26 height 26
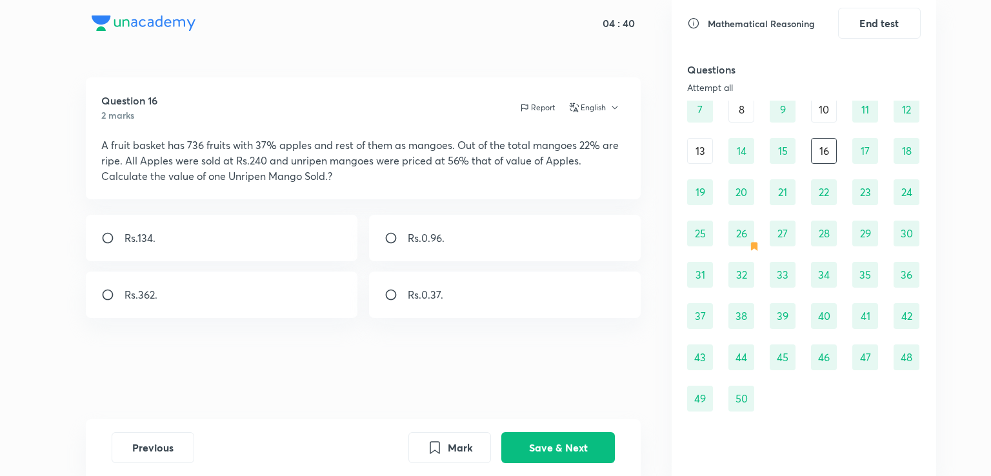
click at [546, 233] on div "Rs.0.96." at bounding box center [505, 238] width 272 height 46
radio input "true"
click at [544, 437] on button "Save & Next" at bounding box center [558, 446] width 114 height 31
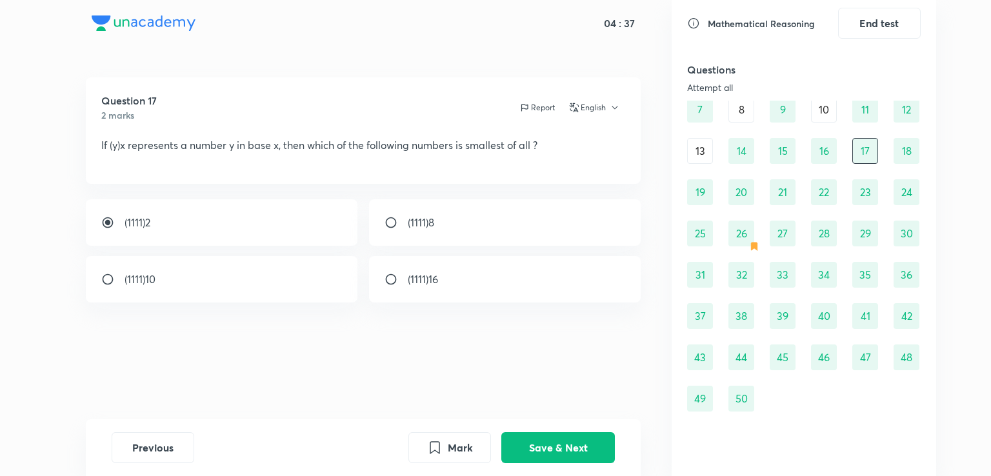
click at [825, 112] on div "10" at bounding box center [824, 110] width 26 height 26
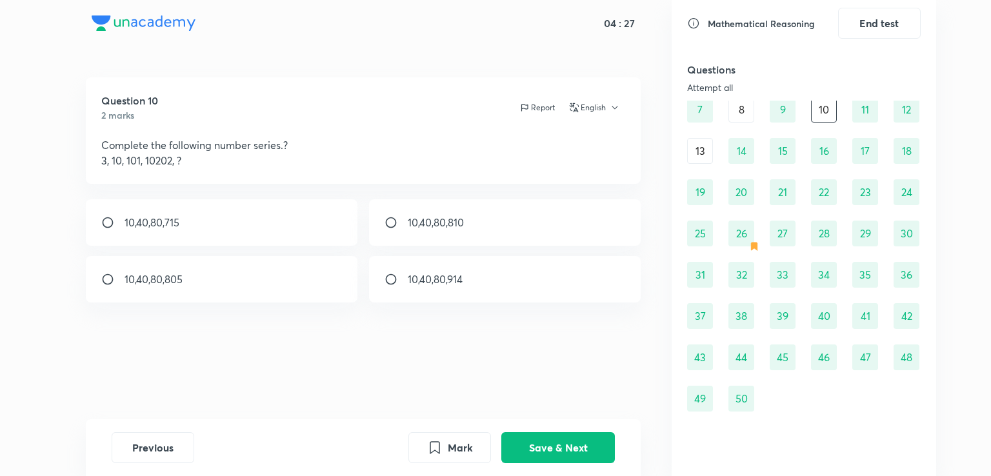
click at [255, 281] on div "10,40,80,805" at bounding box center [222, 279] width 272 height 46
radio input "true"
click at [565, 449] on button "Save & Next" at bounding box center [558, 446] width 114 height 31
click at [737, 102] on div "8" at bounding box center [741, 110] width 26 height 26
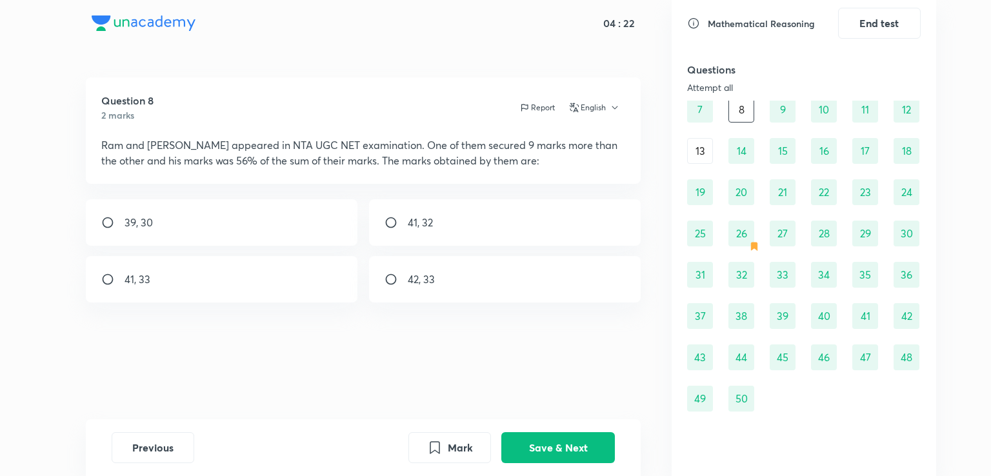
click at [511, 211] on div "41, 32" at bounding box center [505, 222] width 272 height 46
radio input "true"
click at [555, 440] on button "Save & Next" at bounding box center [558, 446] width 114 height 31
click at [691, 156] on div "13" at bounding box center [700, 151] width 26 height 26
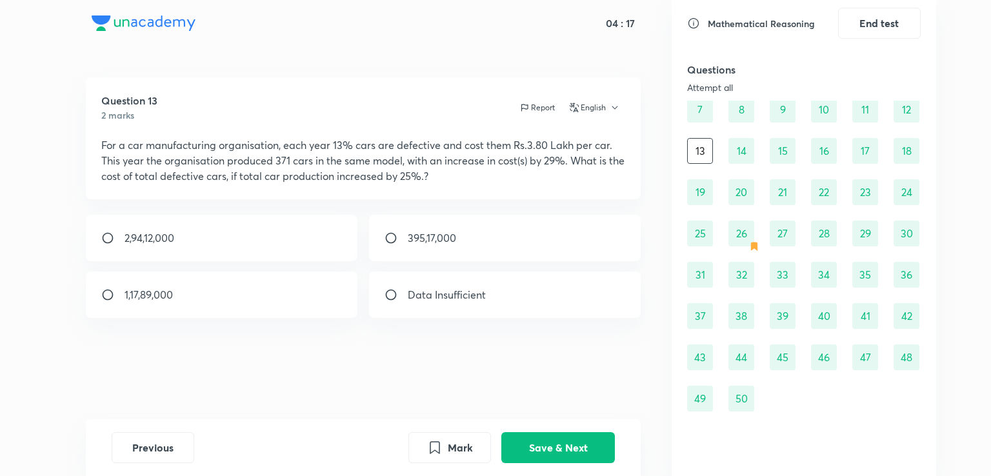
click at [565, 242] on div "395,17,000" at bounding box center [505, 238] width 272 height 46
radio input "true"
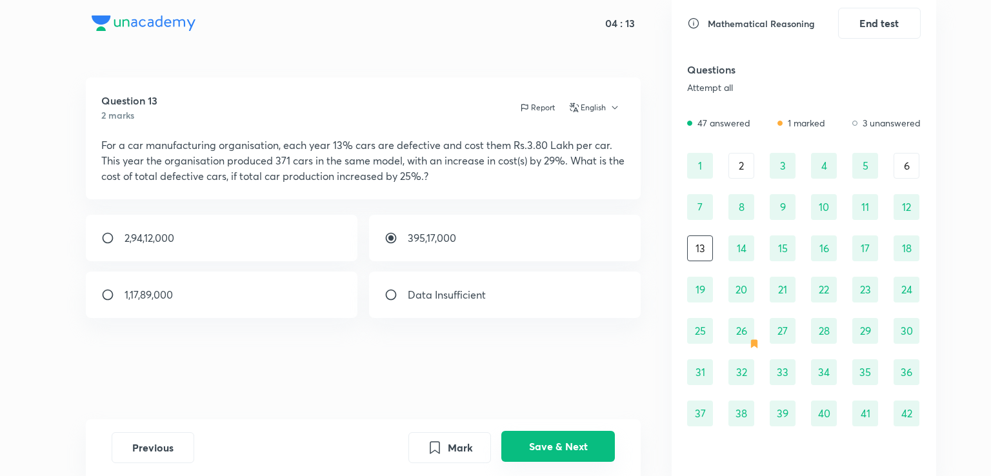
click at [549, 455] on button "Save & Next" at bounding box center [558, 446] width 114 height 31
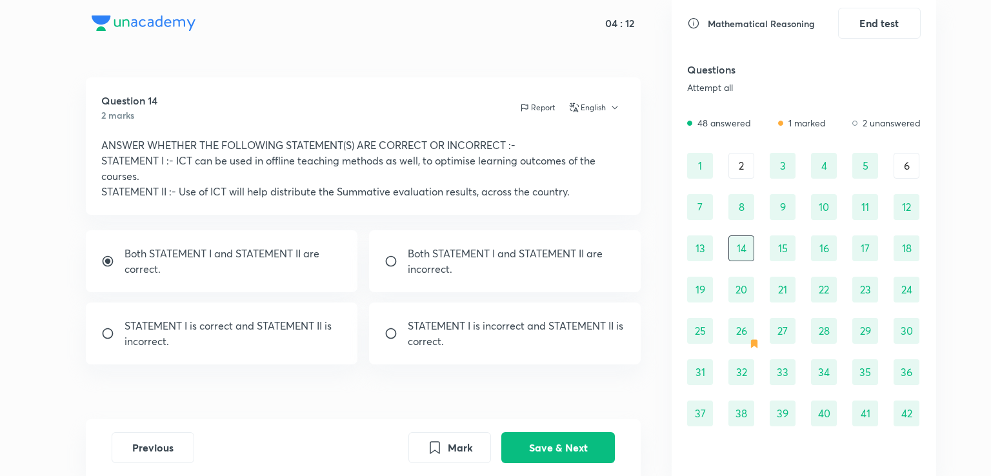
click at [746, 169] on div "2" at bounding box center [741, 166] width 26 height 26
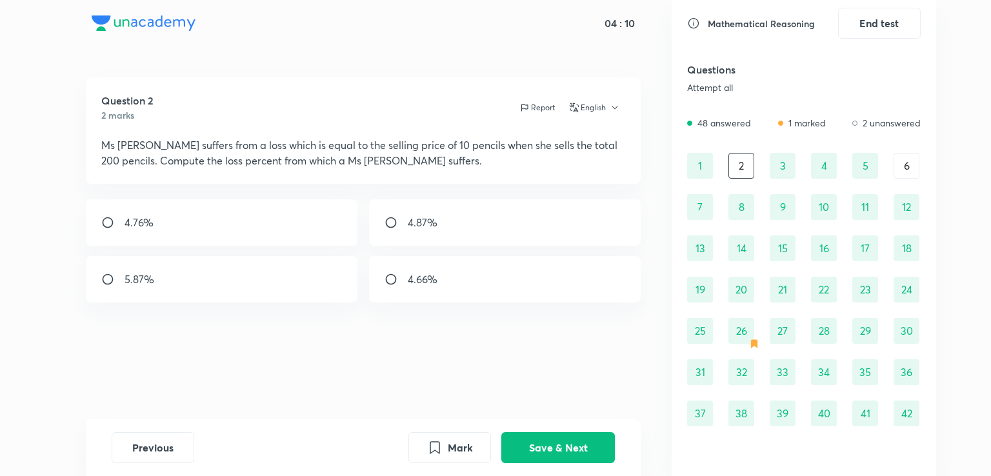
click at [571, 219] on div "4.87%" at bounding box center [505, 222] width 272 height 46
radio input "true"
click at [557, 450] on button "Save & Next" at bounding box center [558, 446] width 114 height 31
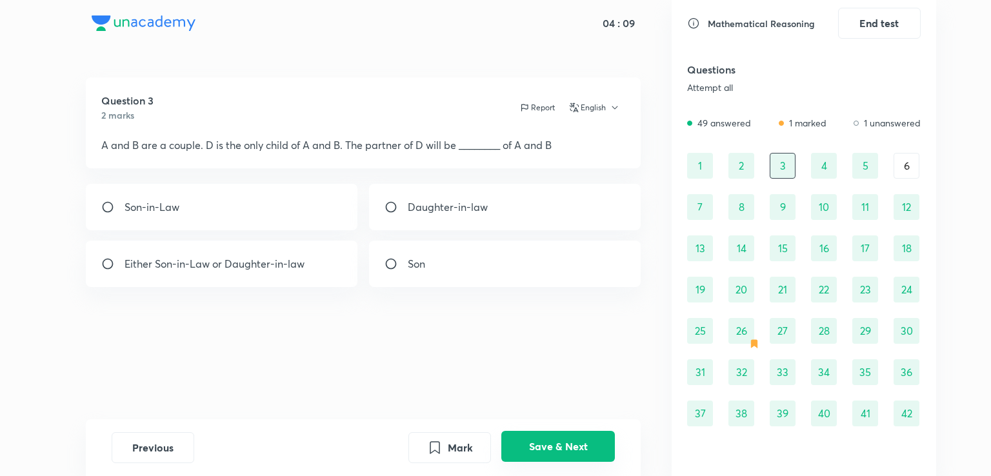
radio input "true"
click at [911, 163] on div "6" at bounding box center [906, 166] width 26 height 26
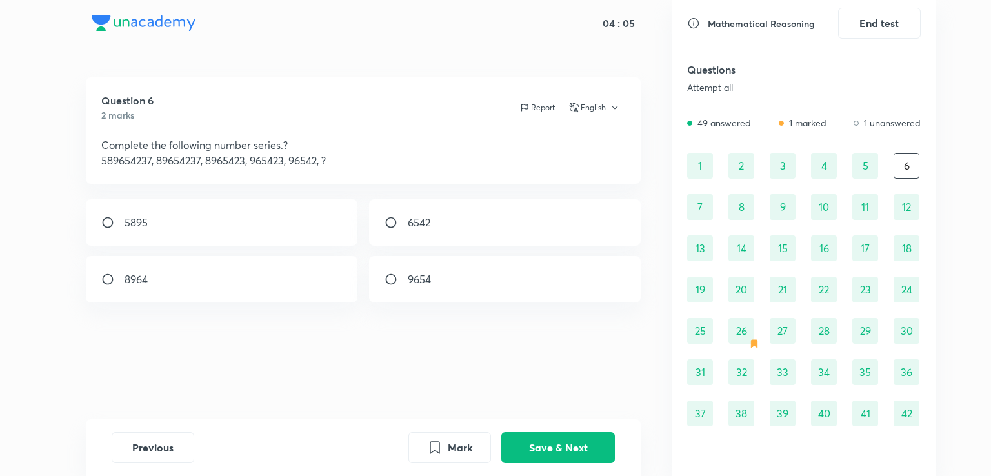
click at [527, 235] on div "6542" at bounding box center [505, 222] width 272 height 46
radio input "true"
click at [549, 444] on button "Save & Next" at bounding box center [558, 446] width 114 height 31
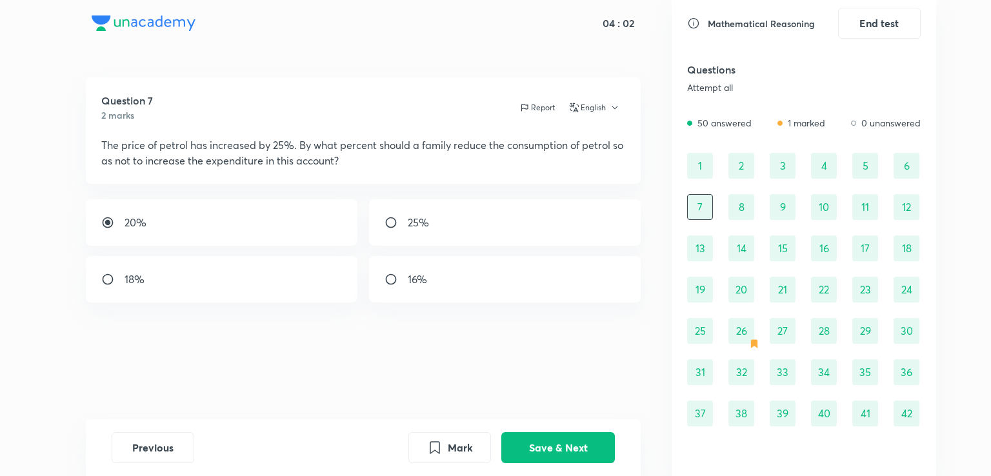
click at [739, 175] on div "2" at bounding box center [741, 166] width 26 height 26
click at [314, 212] on div "4.76%" at bounding box center [222, 222] width 272 height 46
radio input "true"
radio input "false"
click at [549, 446] on button "Save & Next" at bounding box center [558, 446] width 114 height 31
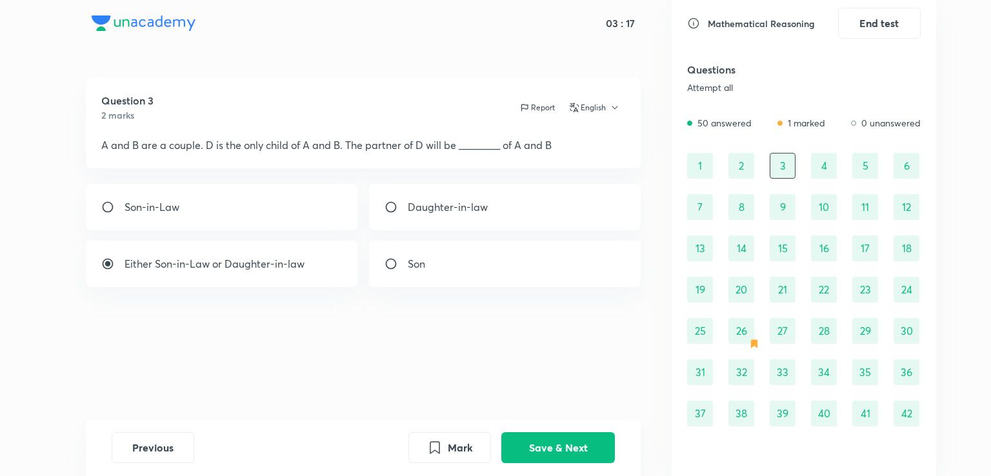
click at [695, 368] on div "31" at bounding box center [700, 372] width 26 height 26
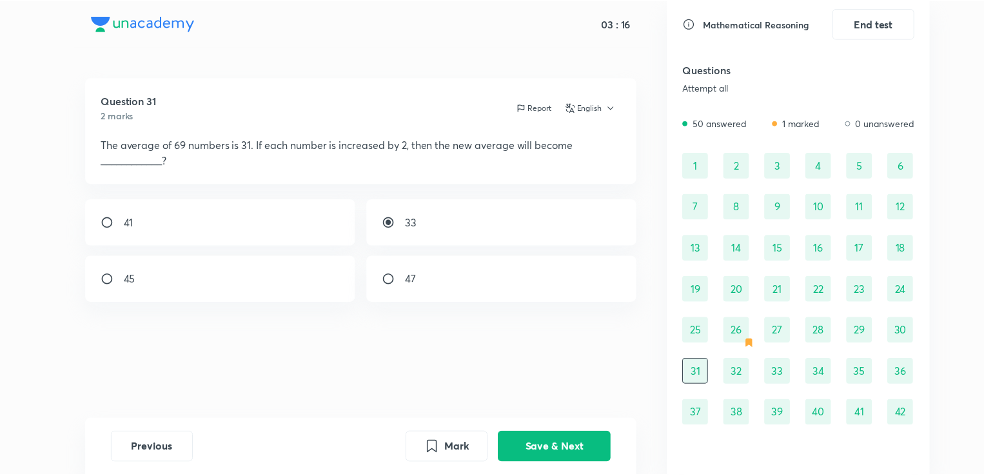
scroll to position [97, 0]
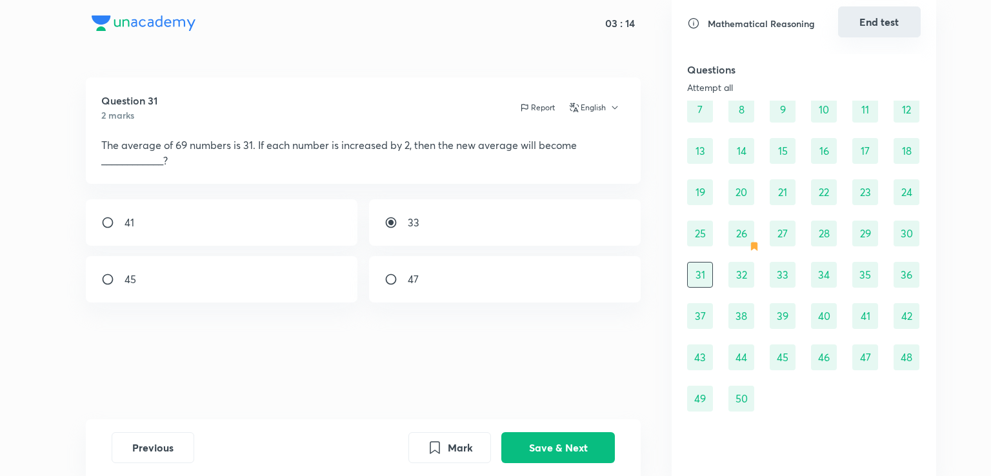
click at [885, 13] on button "End test" at bounding box center [879, 21] width 83 height 31
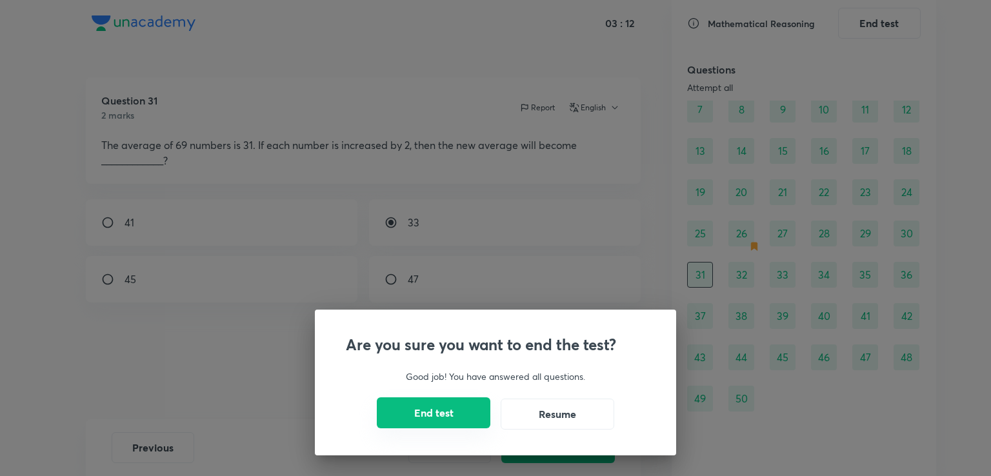
click at [441, 416] on button "End test" at bounding box center [434, 412] width 114 height 31
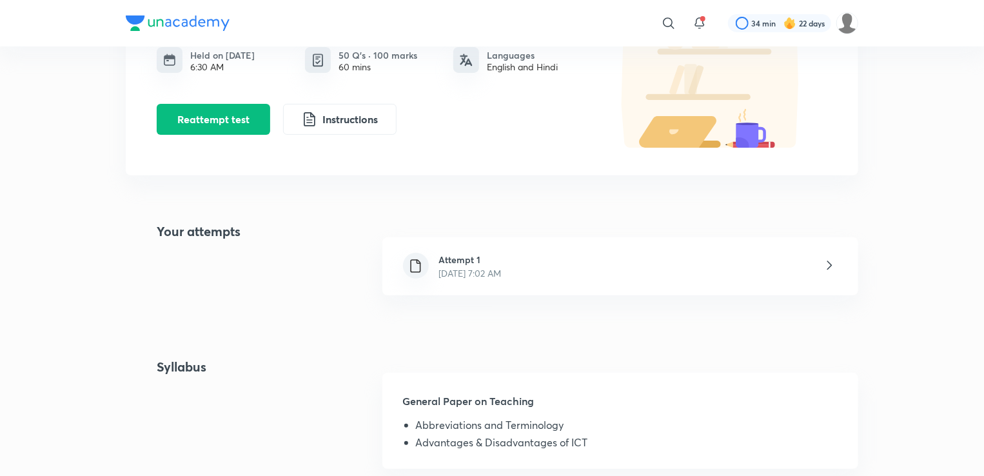
scroll to position [139, 0]
click at [502, 268] on p "[DATE] 7:02 AM" at bounding box center [470, 273] width 63 height 14
